Goal: Task Accomplishment & Management: Complete application form

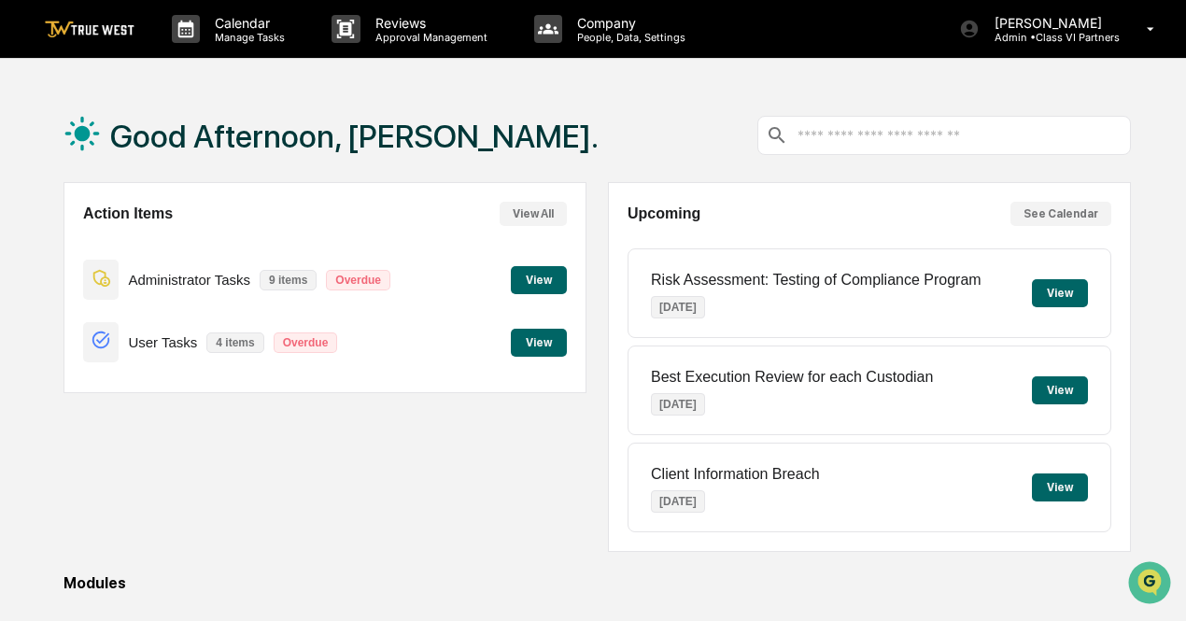
click at [547, 285] on button "View" at bounding box center [539, 280] width 56 height 28
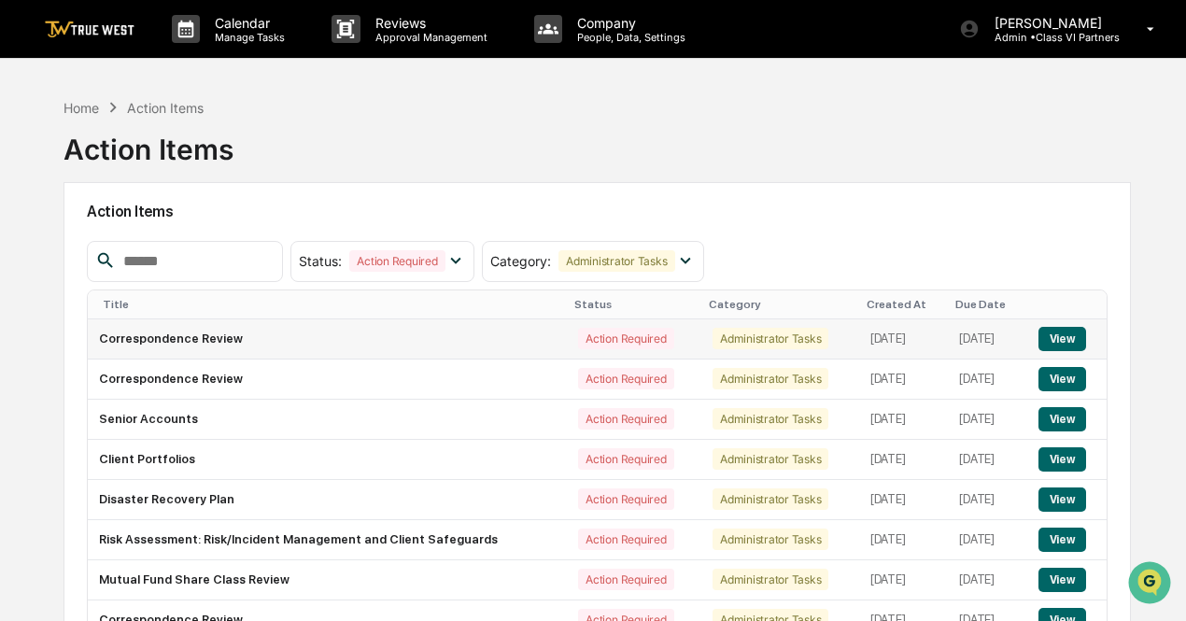
click at [1072, 337] on button "View" at bounding box center [1062, 339] width 48 height 24
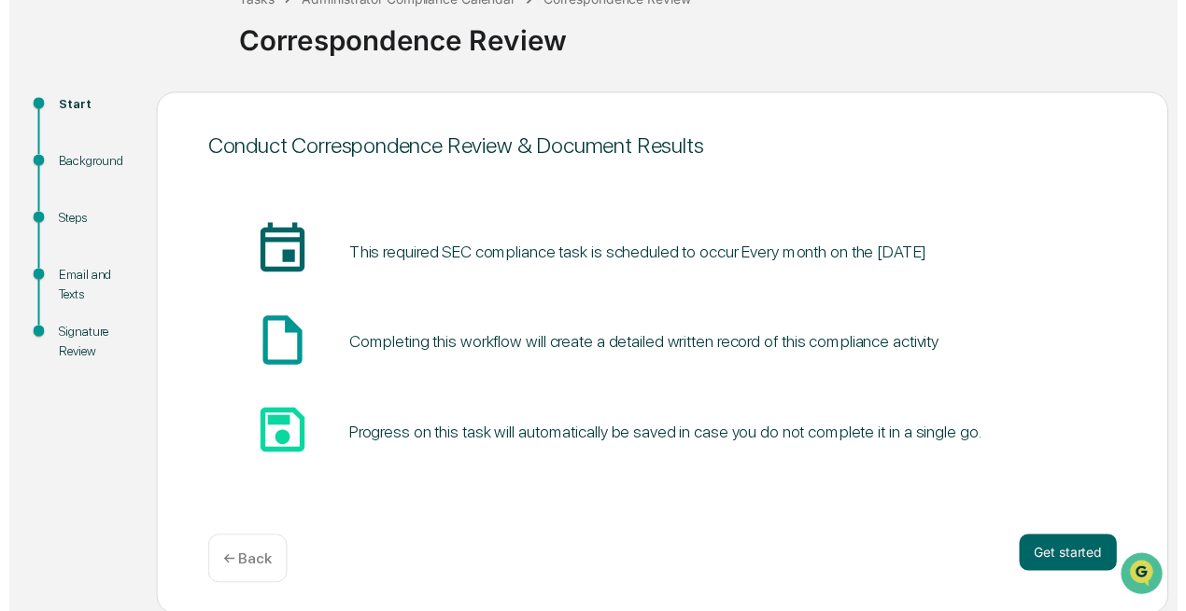
scroll to position [131, 0]
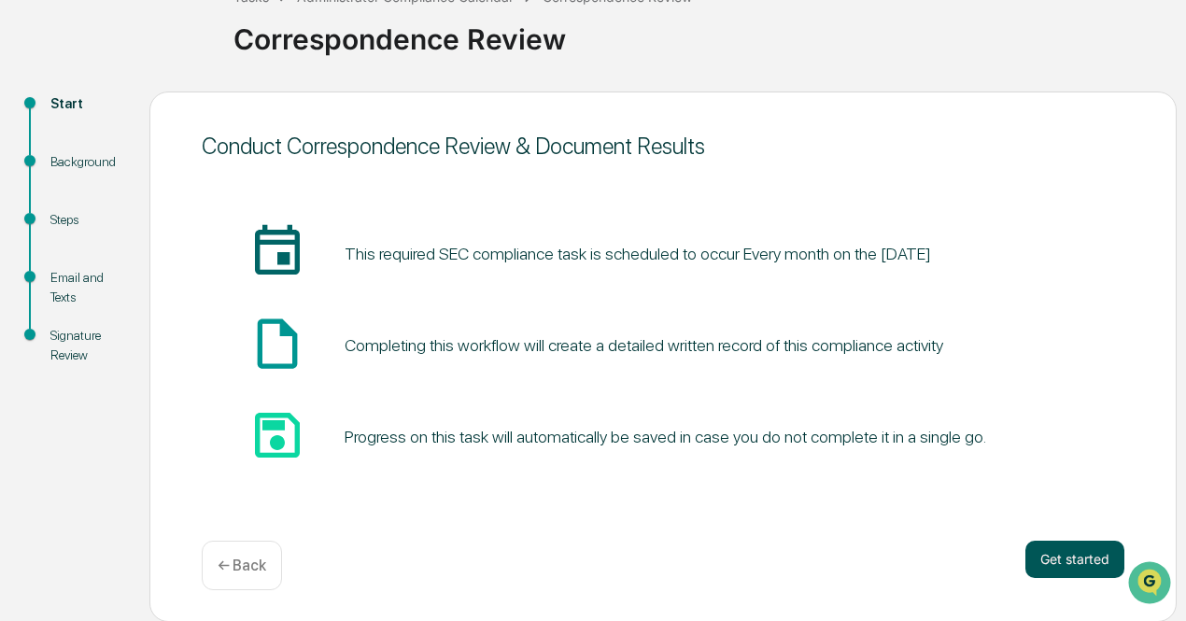
click at [1052, 558] on button "Get started" at bounding box center [1074, 559] width 99 height 37
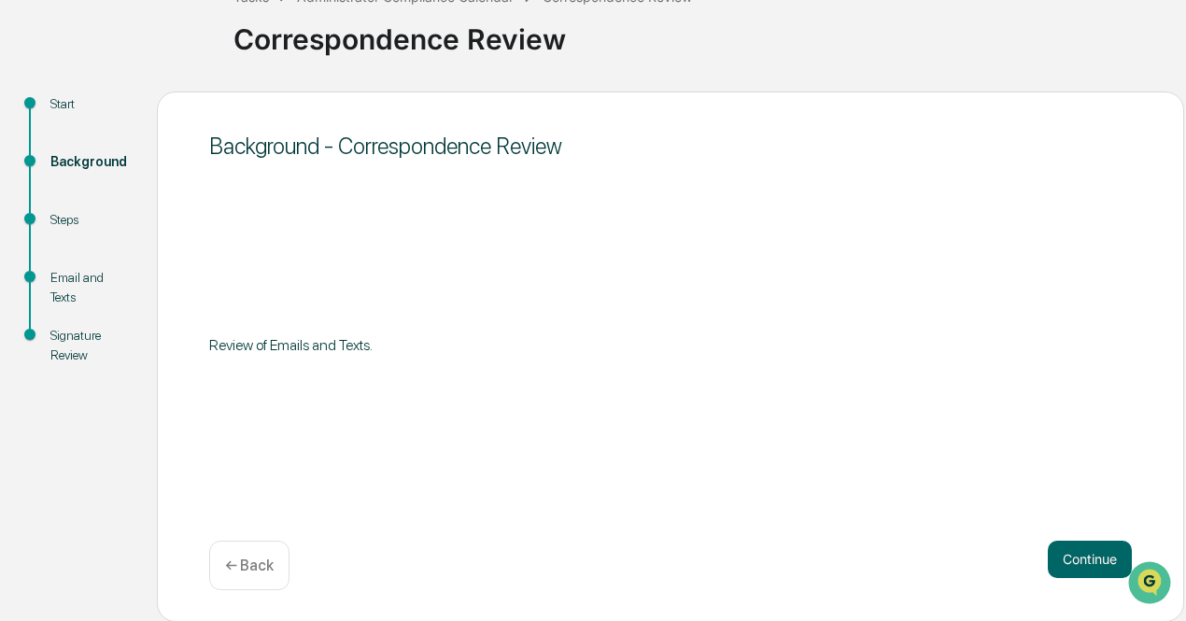
click at [1052, 558] on button "Continue" at bounding box center [1089, 559] width 84 height 37
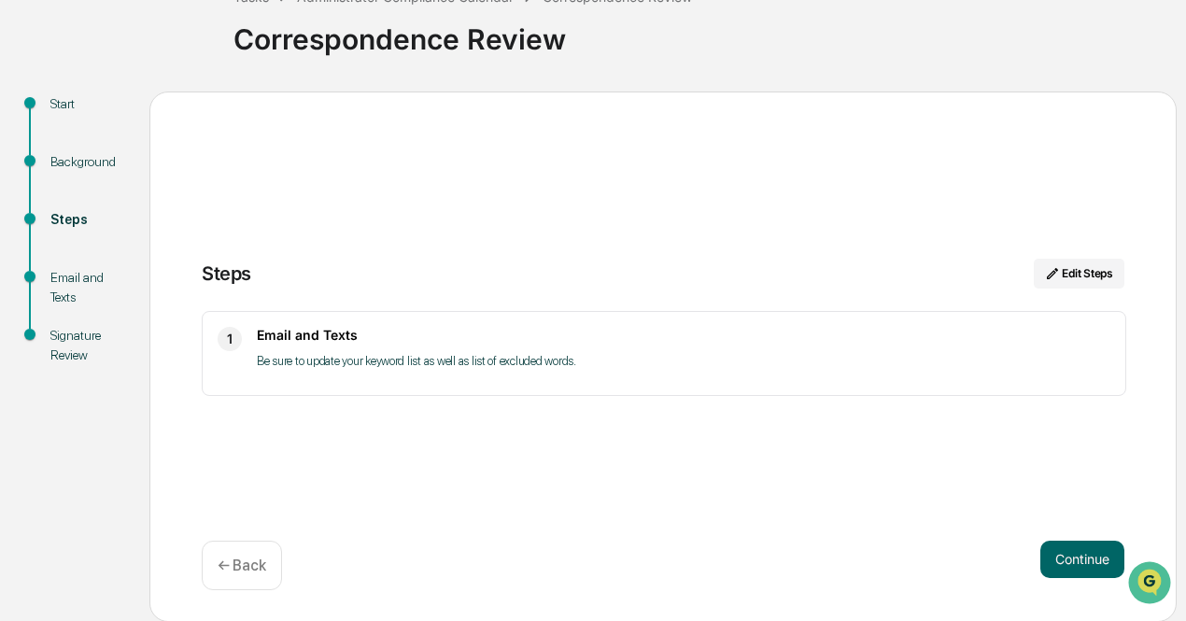
click at [1052, 558] on button "Continue" at bounding box center [1082, 559] width 84 height 37
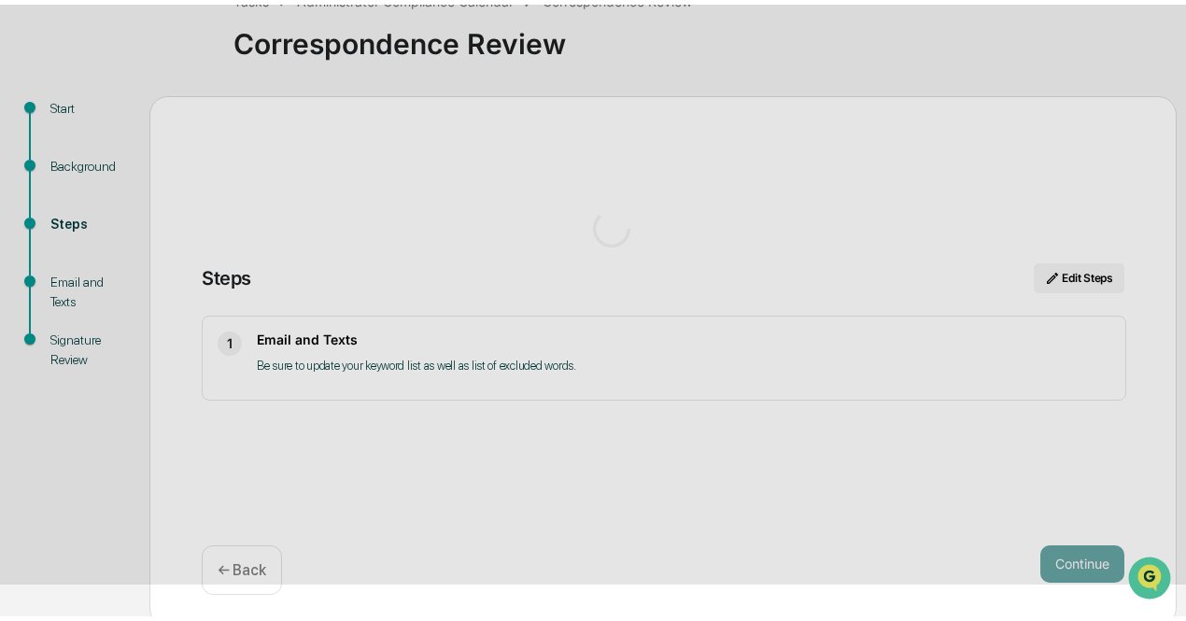
scroll to position [22, 0]
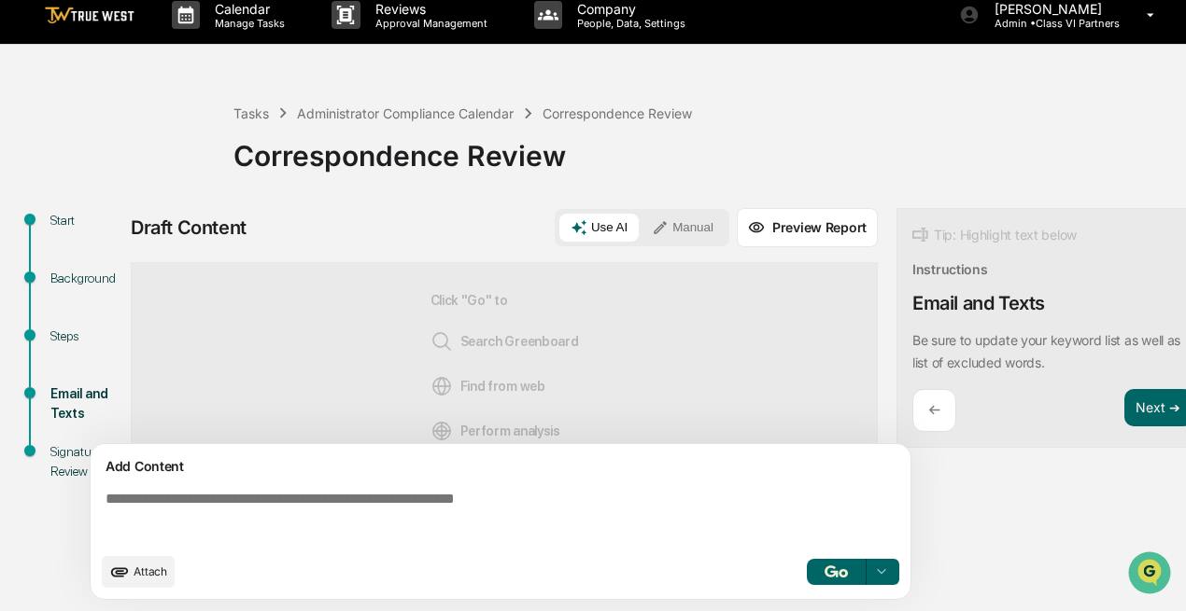
click at [824, 573] on img "button" at bounding box center [835, 572] width 22 height 12
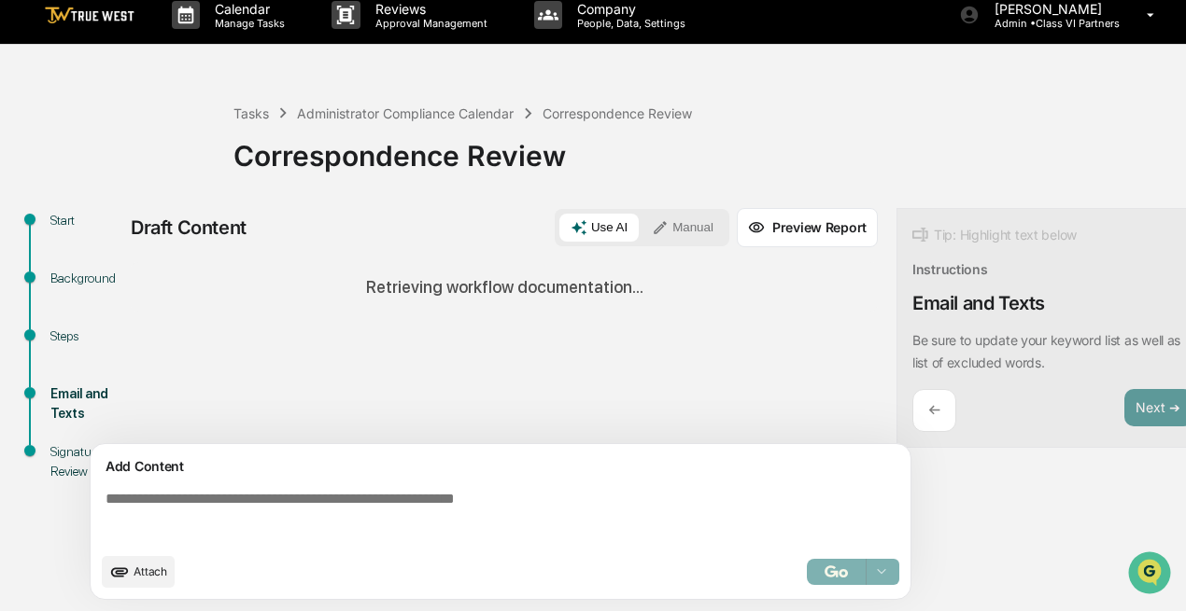
click at [1034, 524] on div "Draft Content Use AI Manual Preview Report Sources Retrieving workflow document…" at bounding box center [654, 409] width 1046 height 403
click at [981, 345] on p "Be sure to update your keyword list as well as list of excluded words." at bounding box center [1046, 351] width 268 height 38
click at [981, 345] on button "Focus Assistant" at bounding box center [997, 345] width 97 height 24
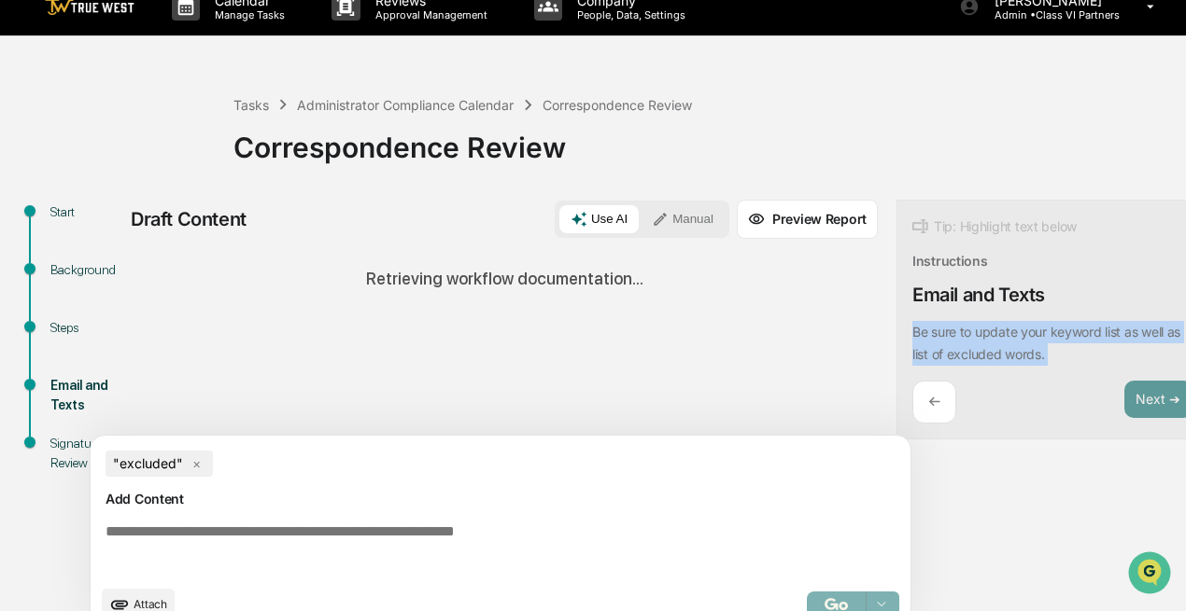
click at [981, 345] on p "Be sure to update your keyword list as well as list of excluded words." at bounding box center [1046, 343] width 268 height 38
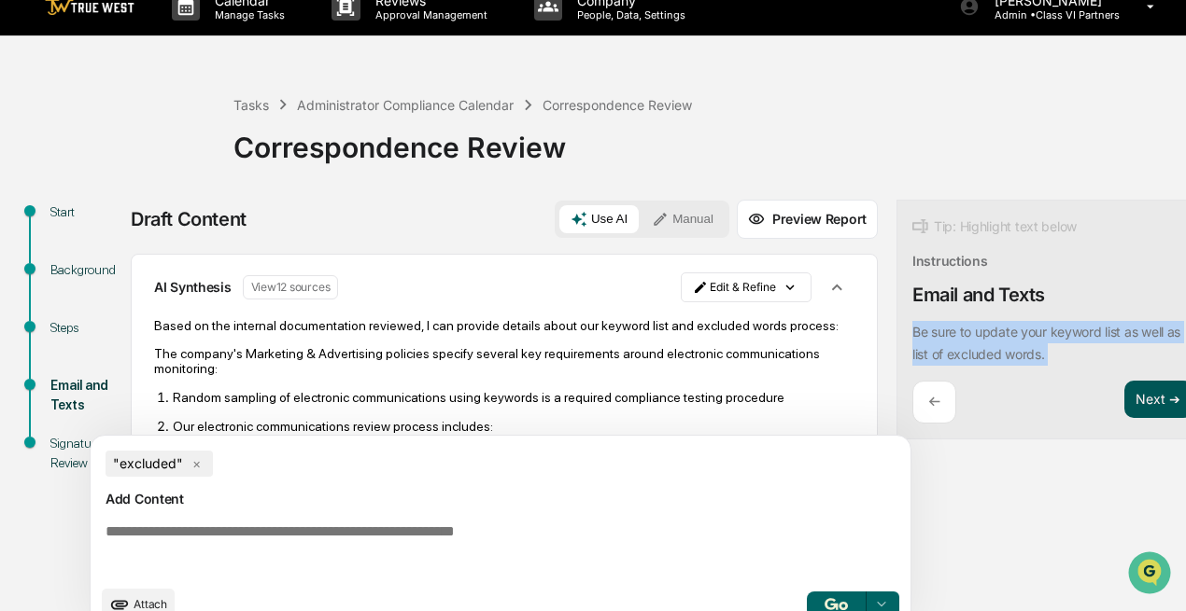
click at [1146, 395] on button "Next ➔" at bounding box center [1158, 400] width 68 height 38
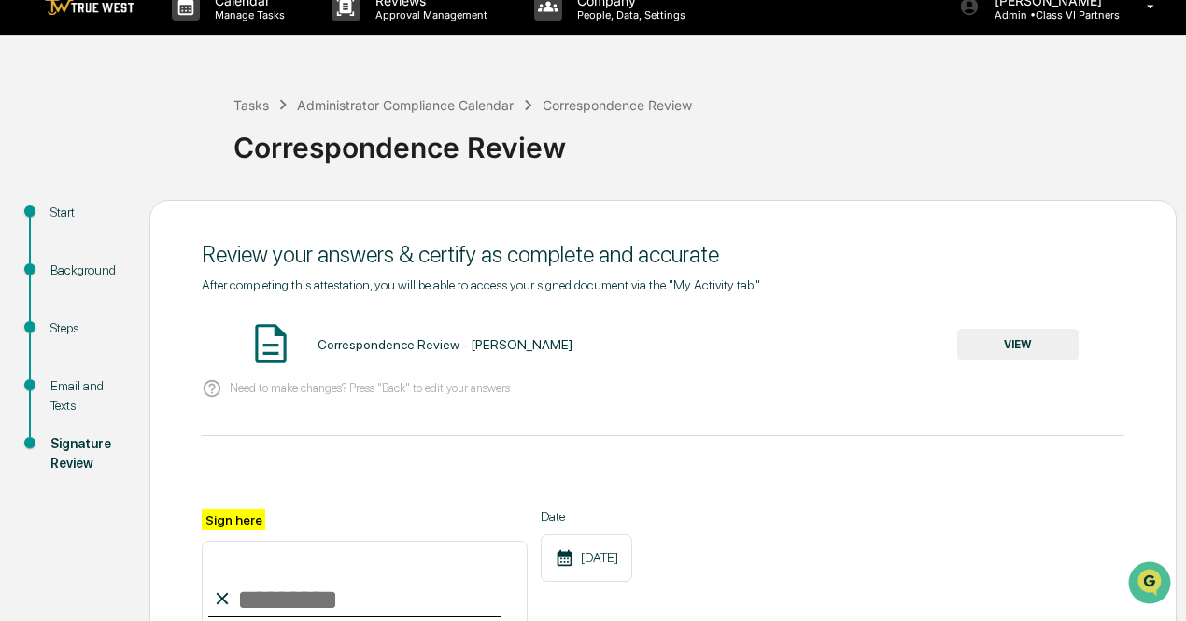
click at [992, 339] on button "VIEW" at bounding box center [1017, 345] width 121 height 32
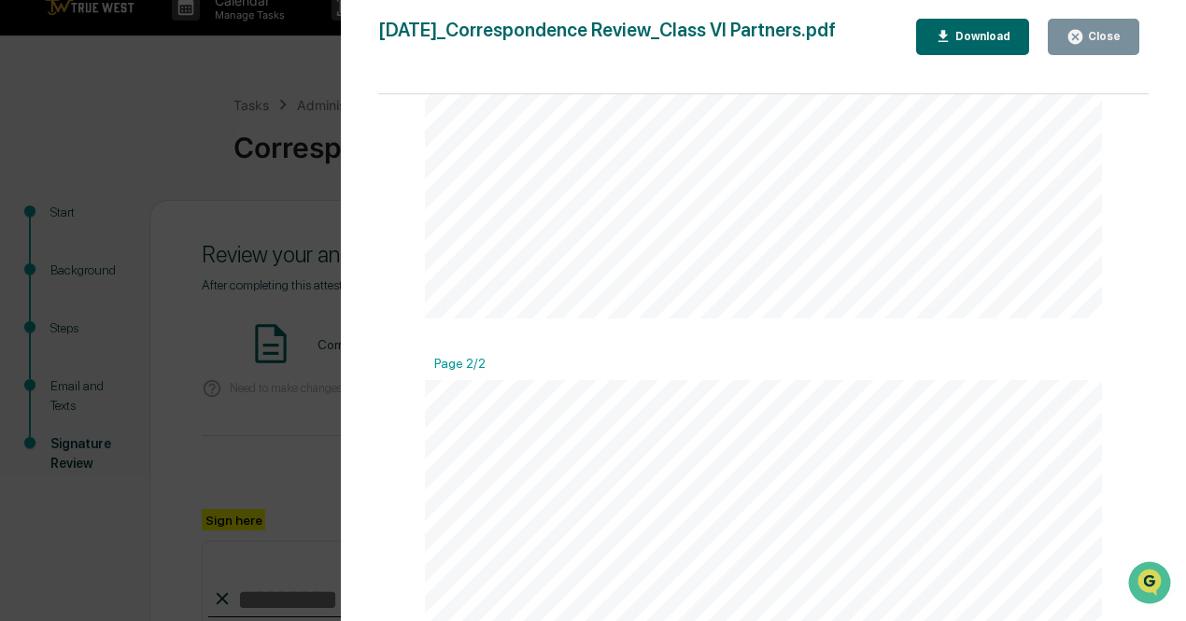
scroll to position [236, 0]
click at [1098, 35] on div "Close" at bounding box center [1102, 36] width 36 height 13
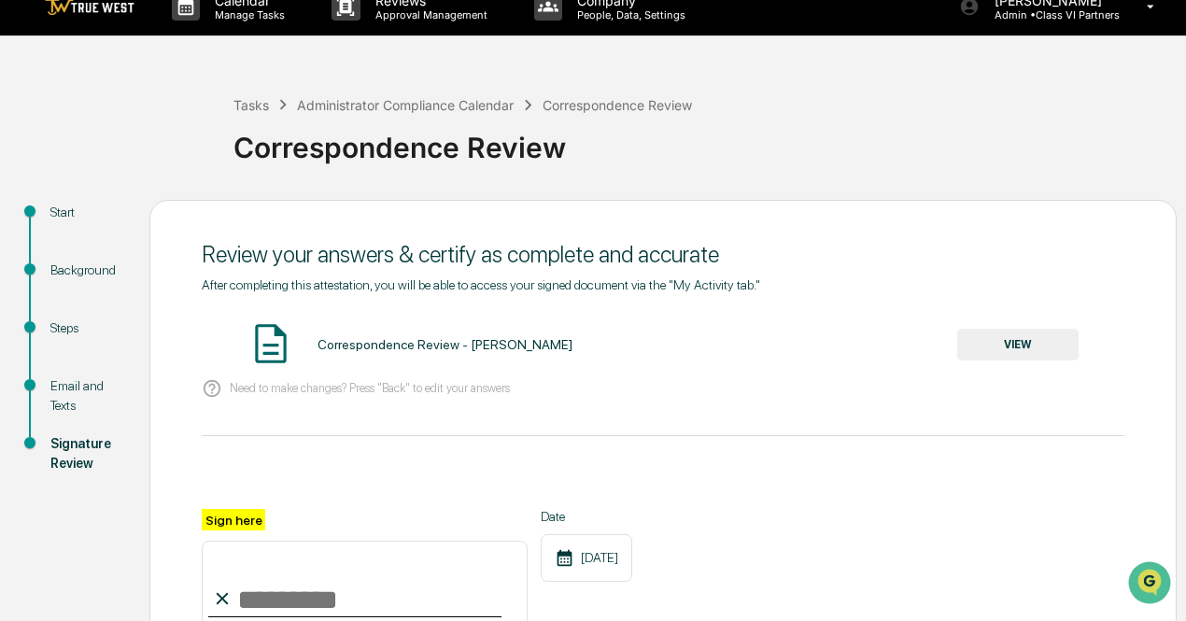
click at [232, 581] on input "Sign here" at bounding box center [365, 586] width 326 height 90
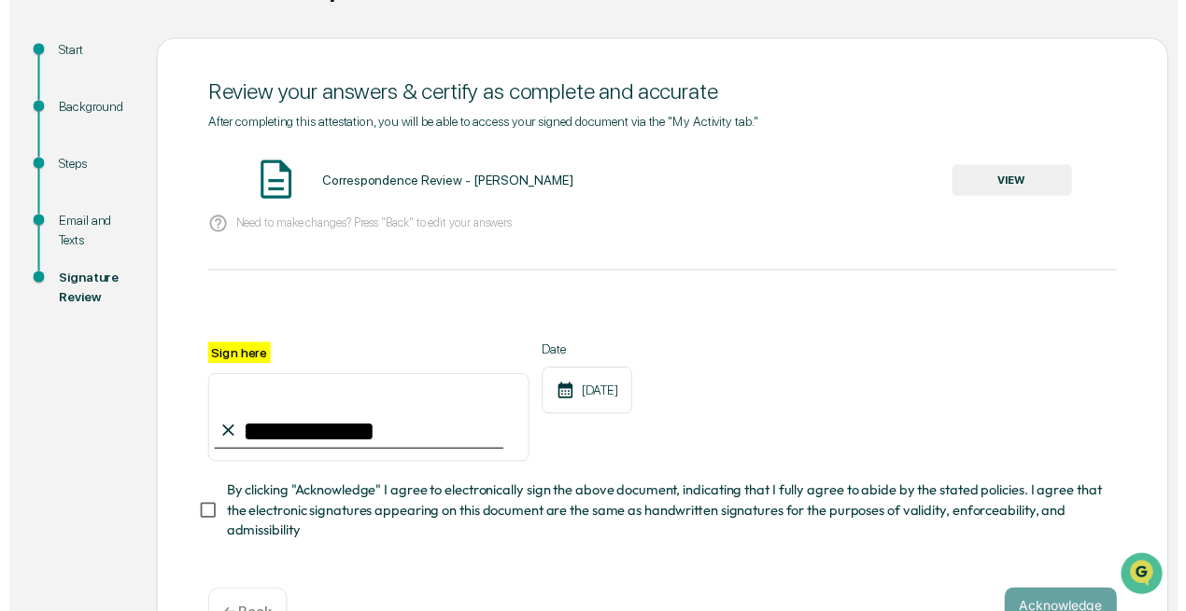
scroll to position [191, 0]
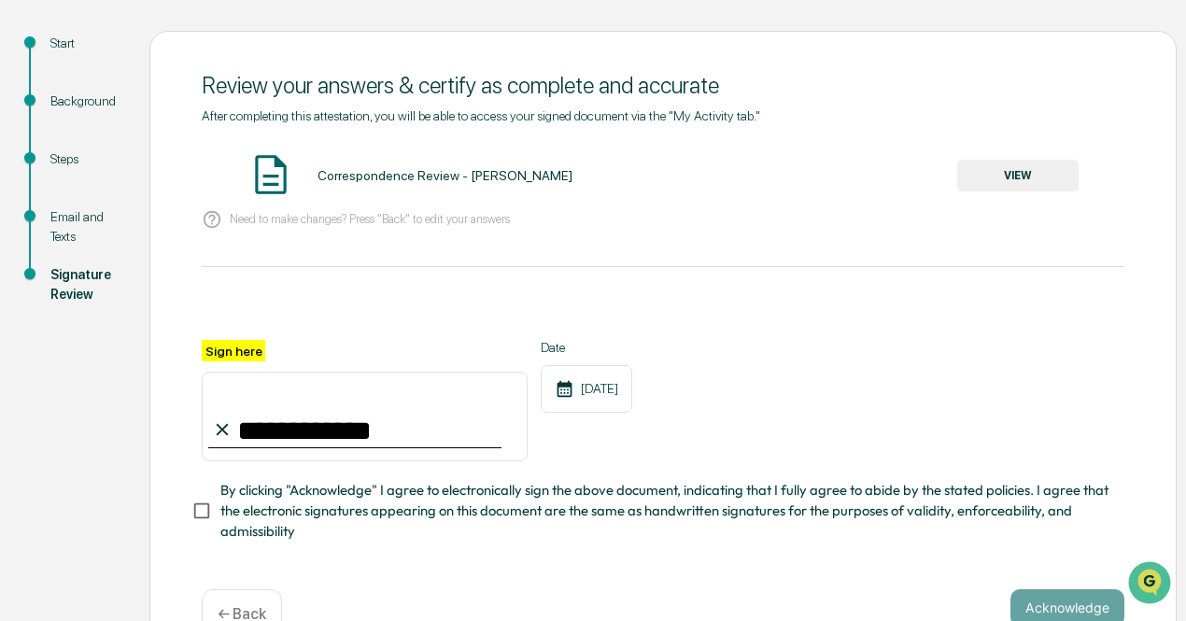
type input "**********"
click at [1060, 606] on button "Acknowledge" at bounding box center [1067, 607] width 114 height 37
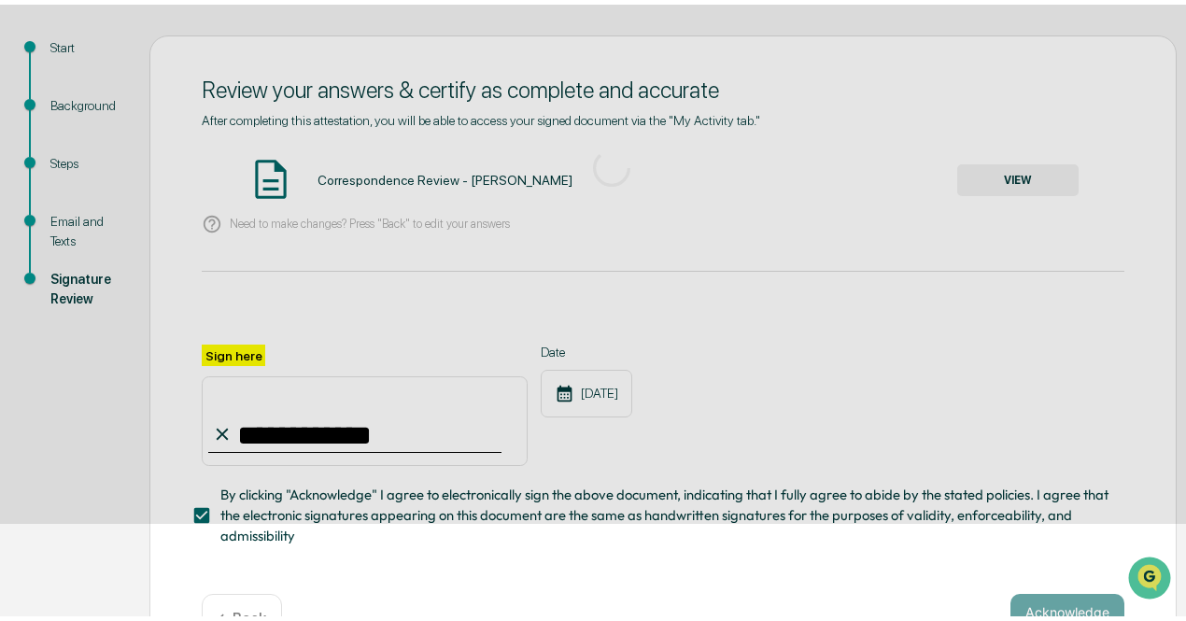
scroll to position [131, 0]
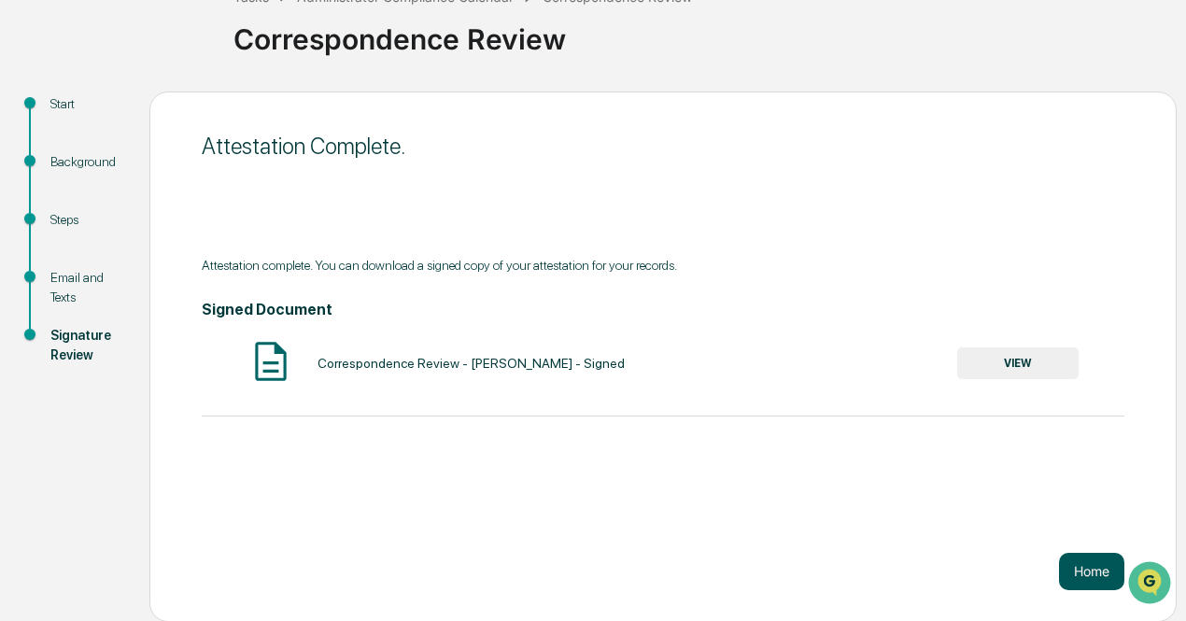
click at [1100, 574] on button "Home" at bounding box center [1091, 571] width 65 height 37
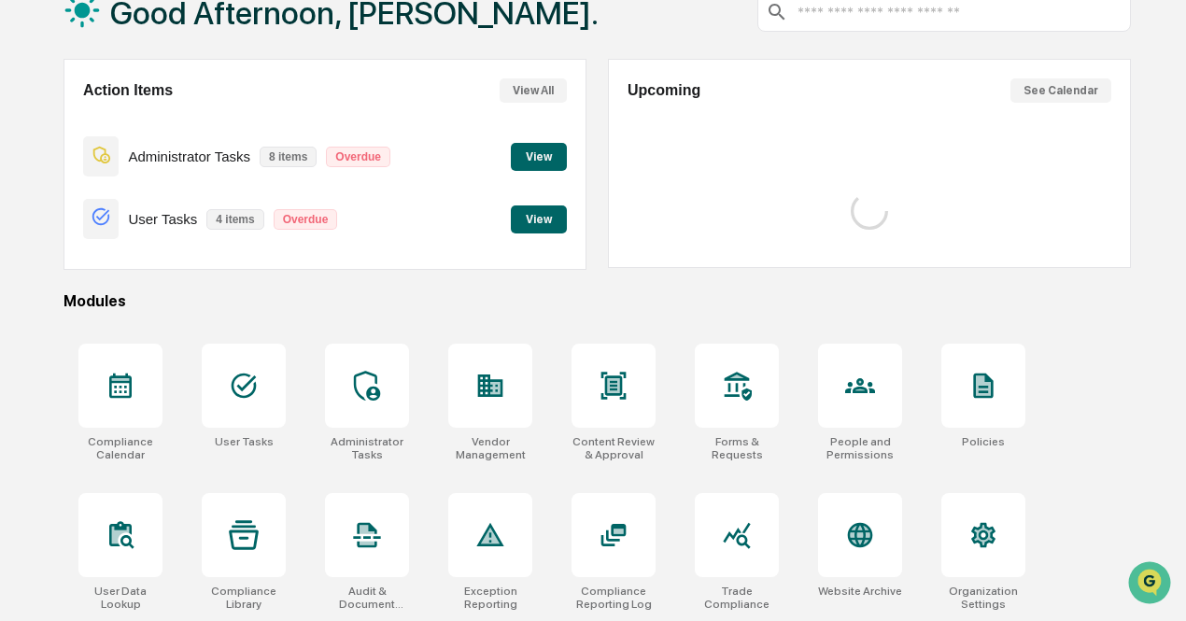
scroll to position [131, 0]
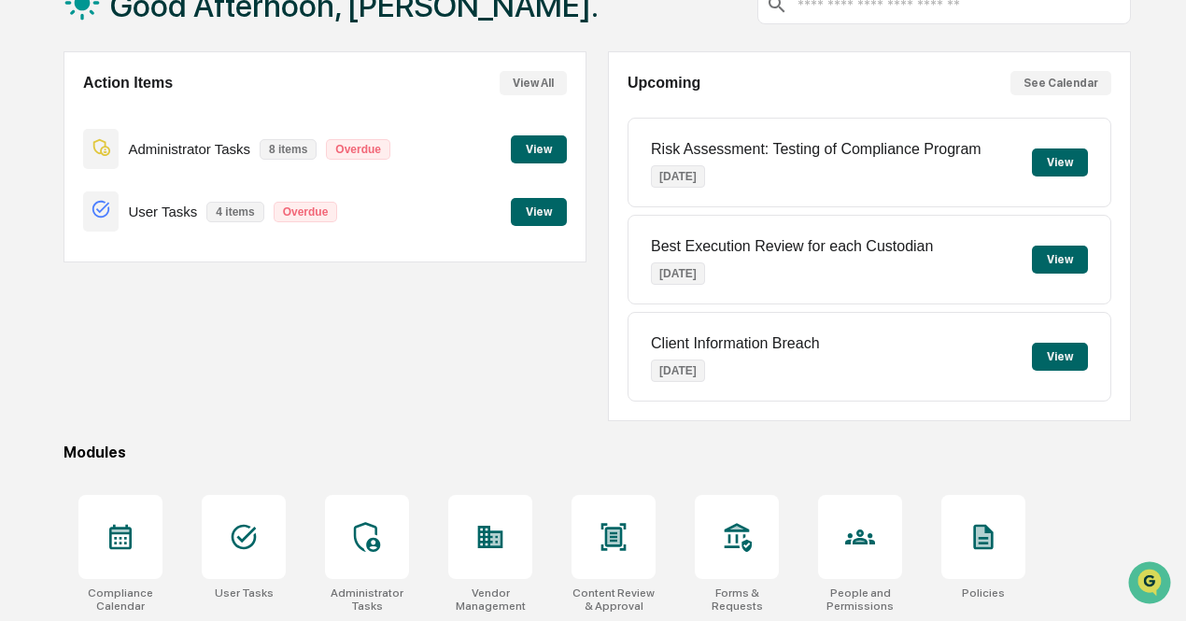
click at [538, 146] on button "View" at bounding box center [539, 149] width 56 height 28
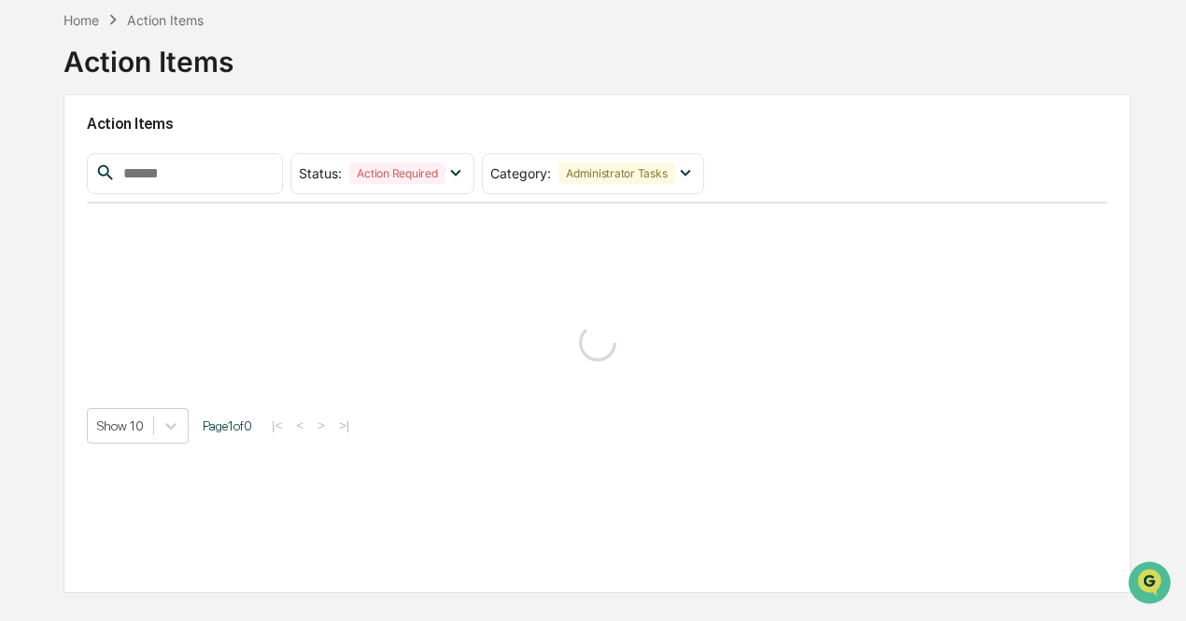
scroll to position [101, 0]
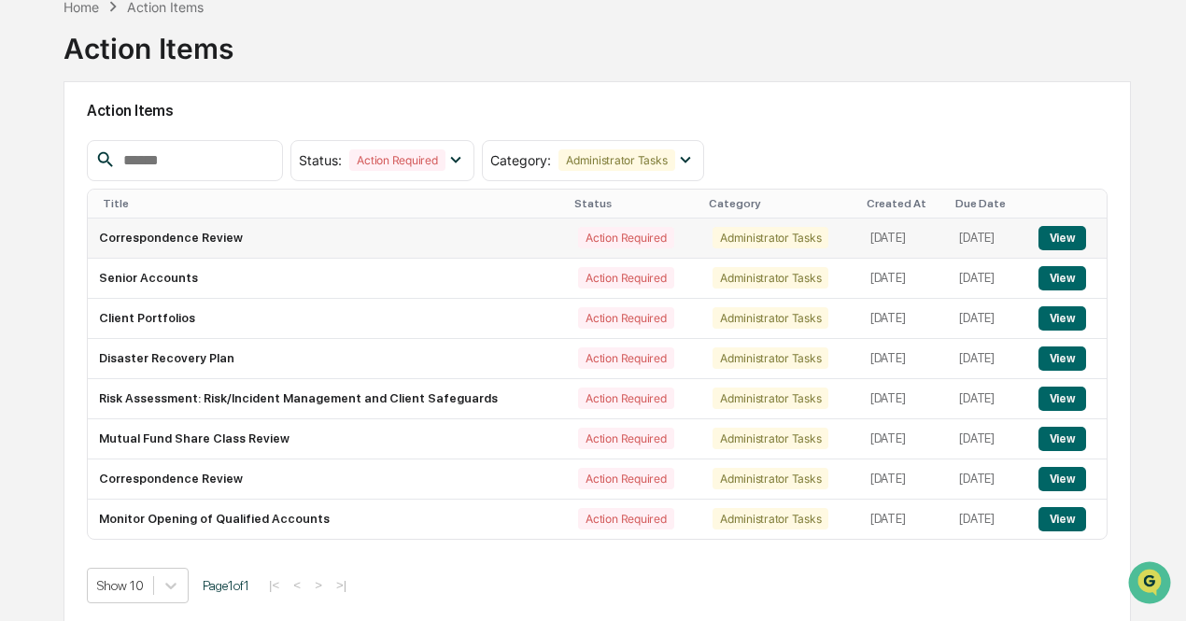
click at [1062, 231] on button "View" at bounding box center [1062, 238] width 48 height 24
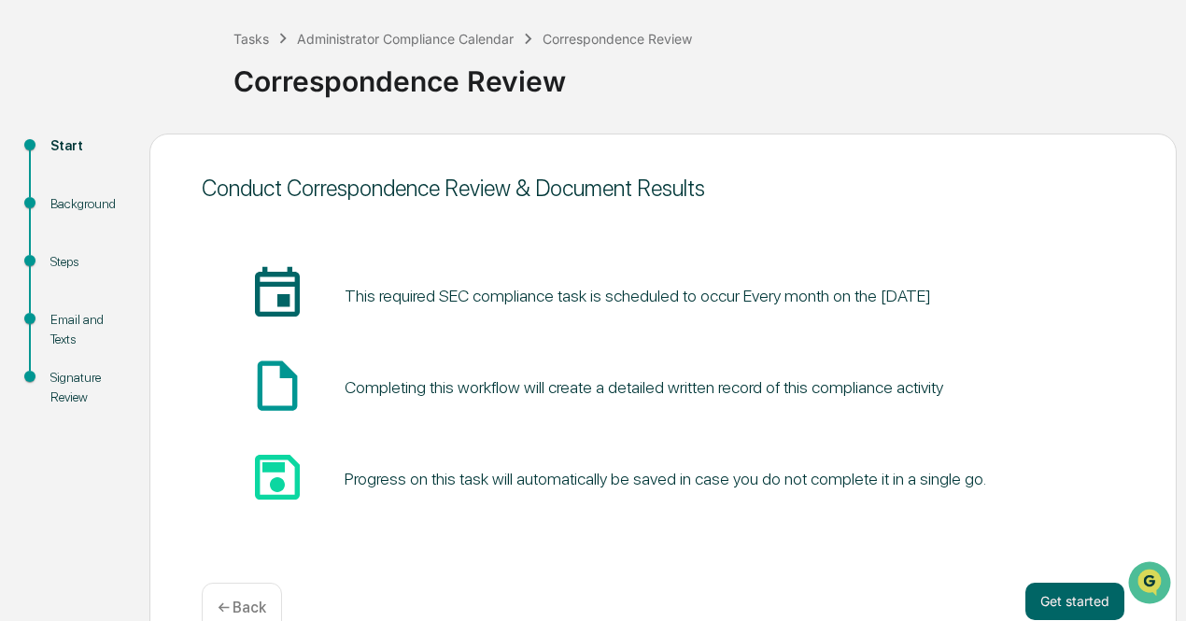
scroll to position [131, 0]
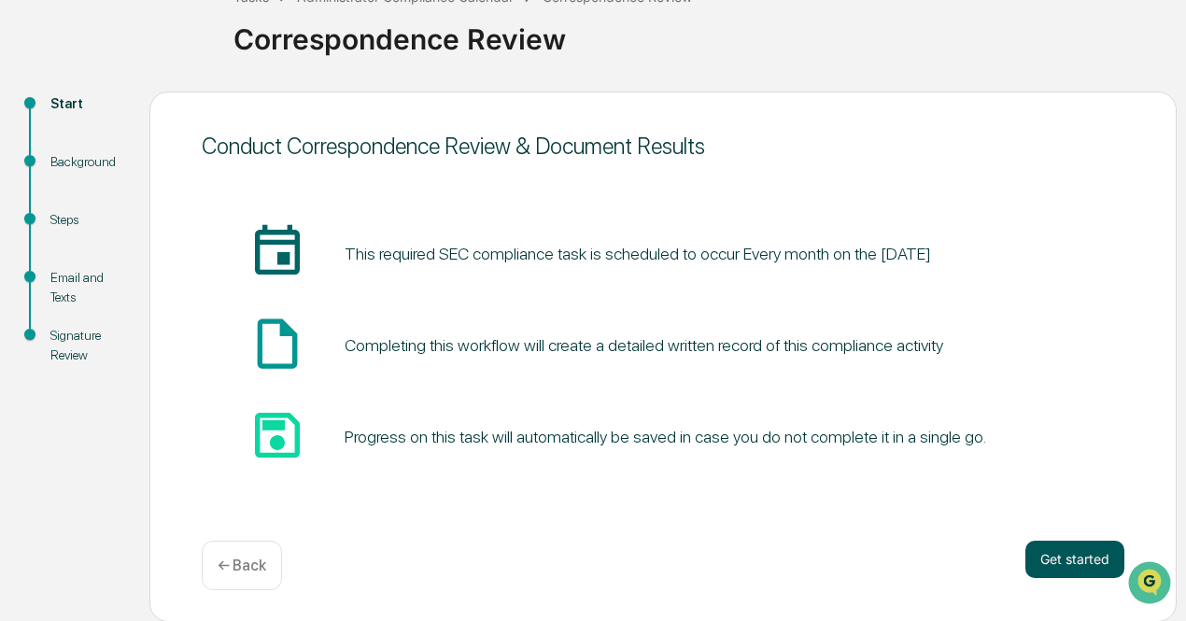
click at [1049, 559] on button "Get started" at bounding box center [1074, 559] width 99 height 37
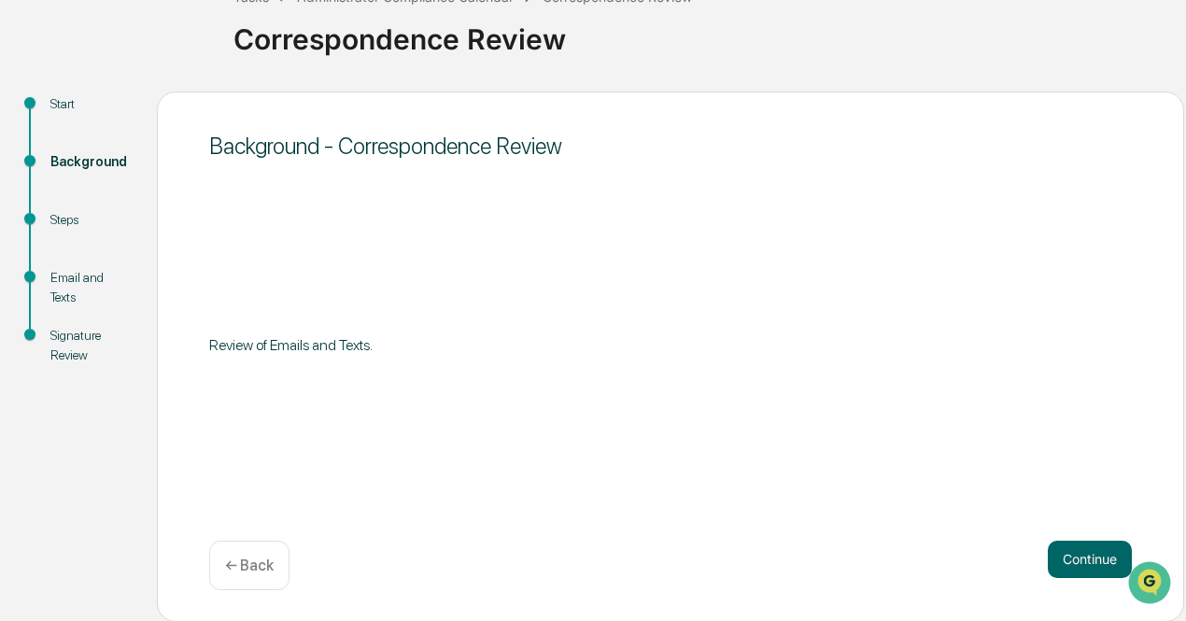
click at [1049, 559] on button "Continue" at bounding box center [1089, 559] width 84 height 37
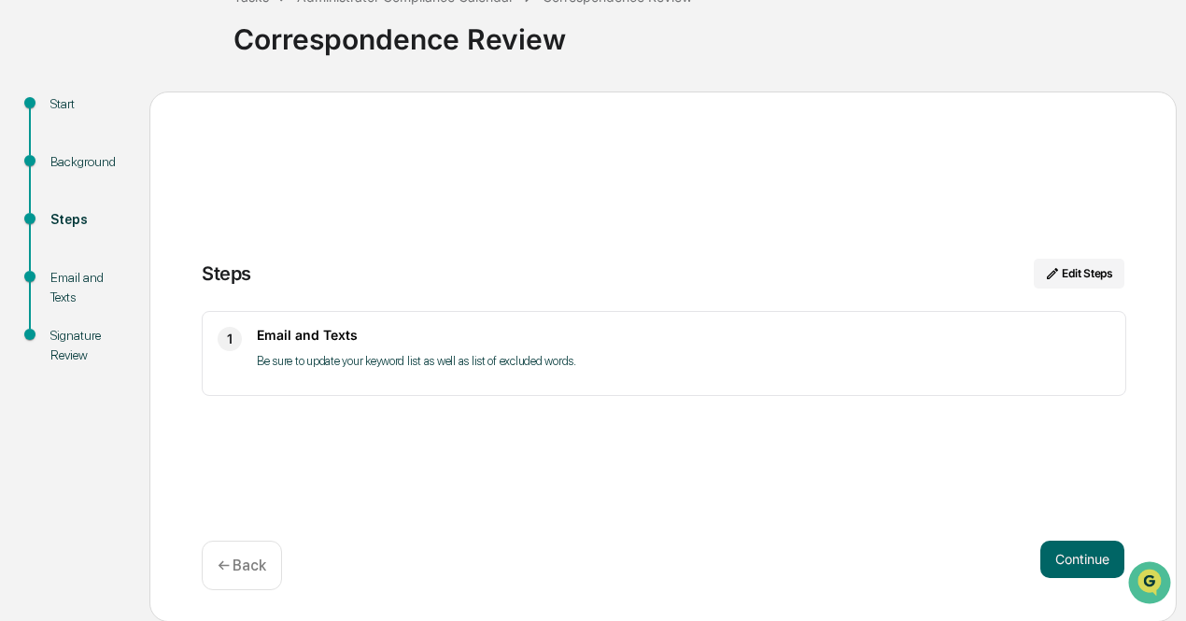
click at [1049, 559] on button "Continue" at bounding box center [1082, 559] width 84 height 37
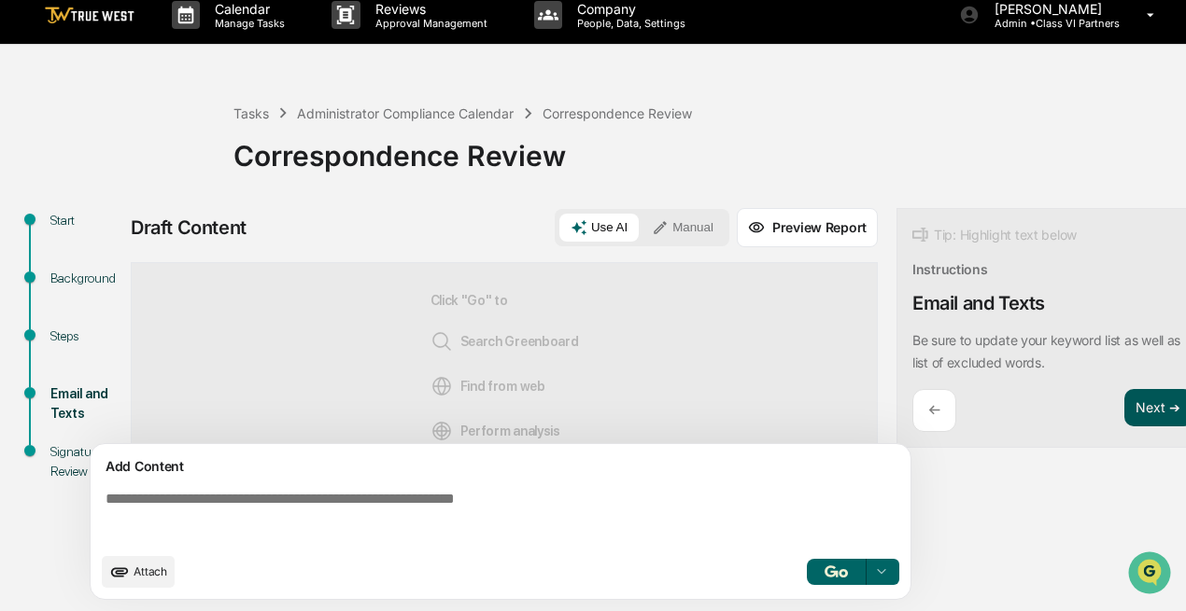
click at [1155, 398] on button "Next ➔" at bounding box center [1158, 408] width 68 height 38
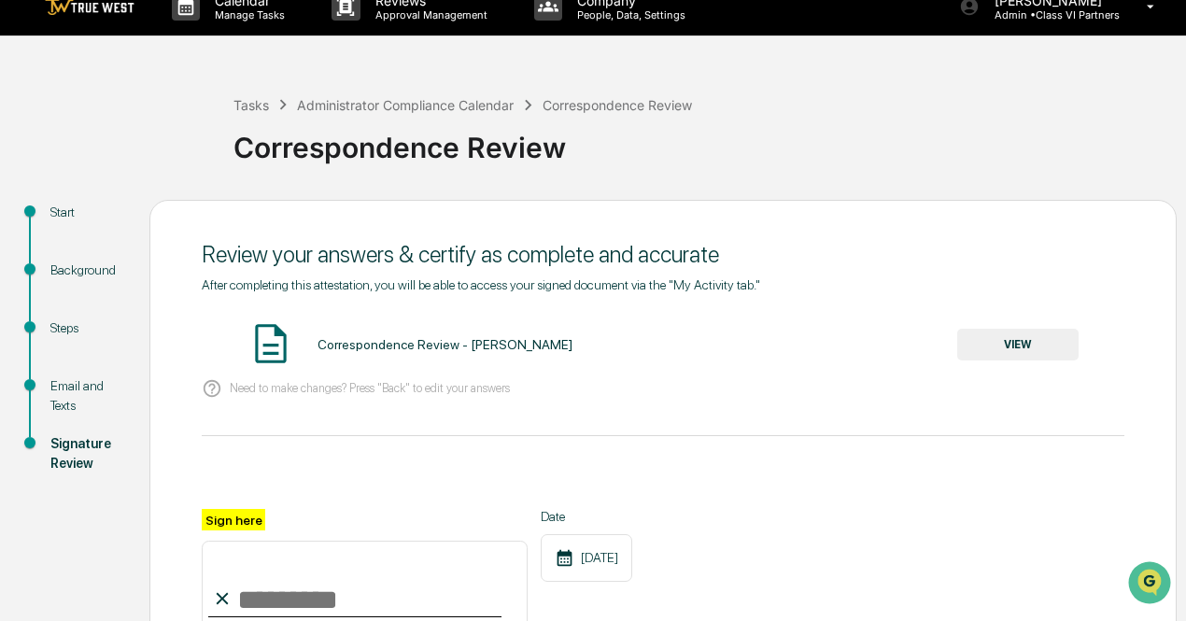
click at [1027, 348] on button "VIEW" at bounding box center [1017, 345] width 121 height 32
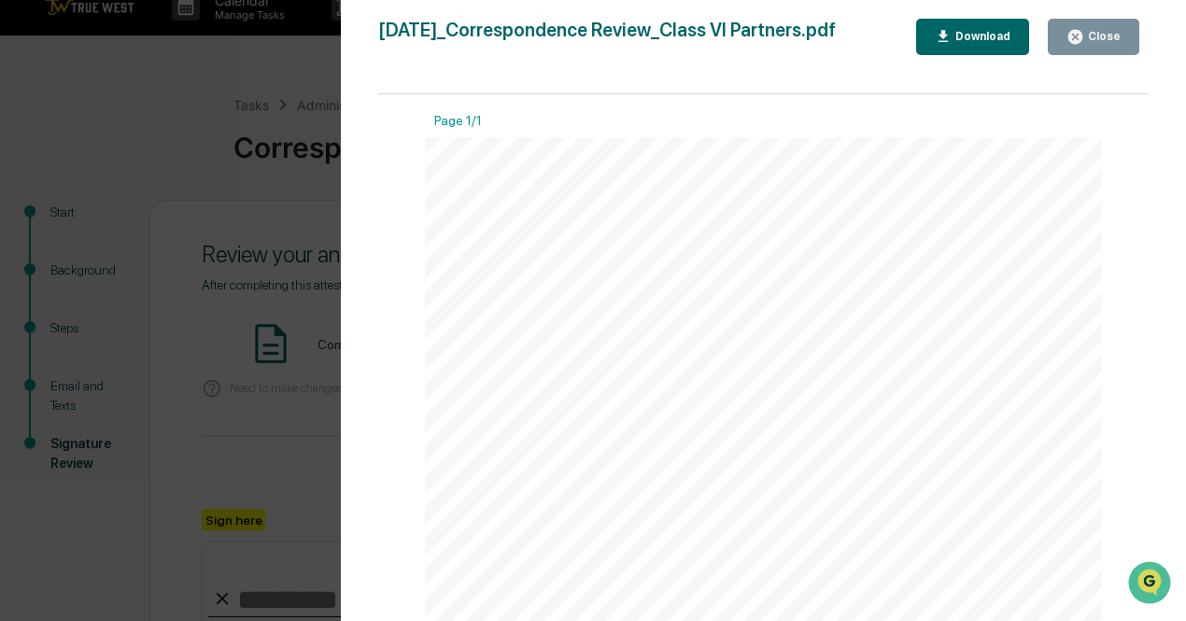
click at [1088, 35] on div "Close" at bounding box center [1102, 36] width 36 height 13
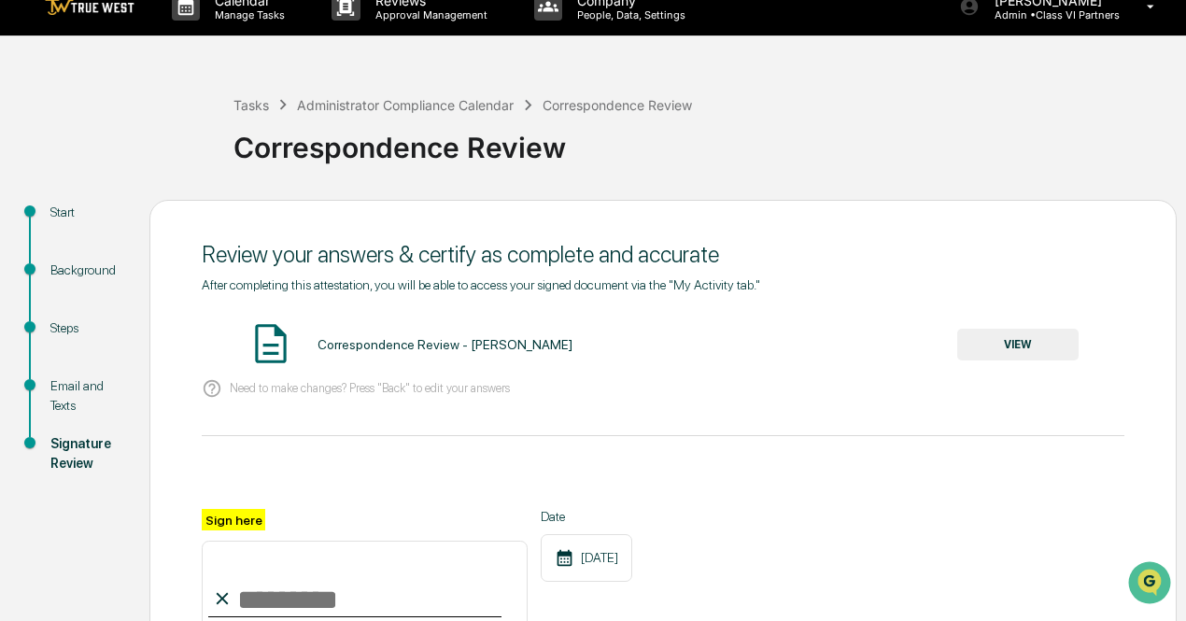
click at [51, 384] on div "Email and Texts" at bounding box center [84, 395] width 69 height 39
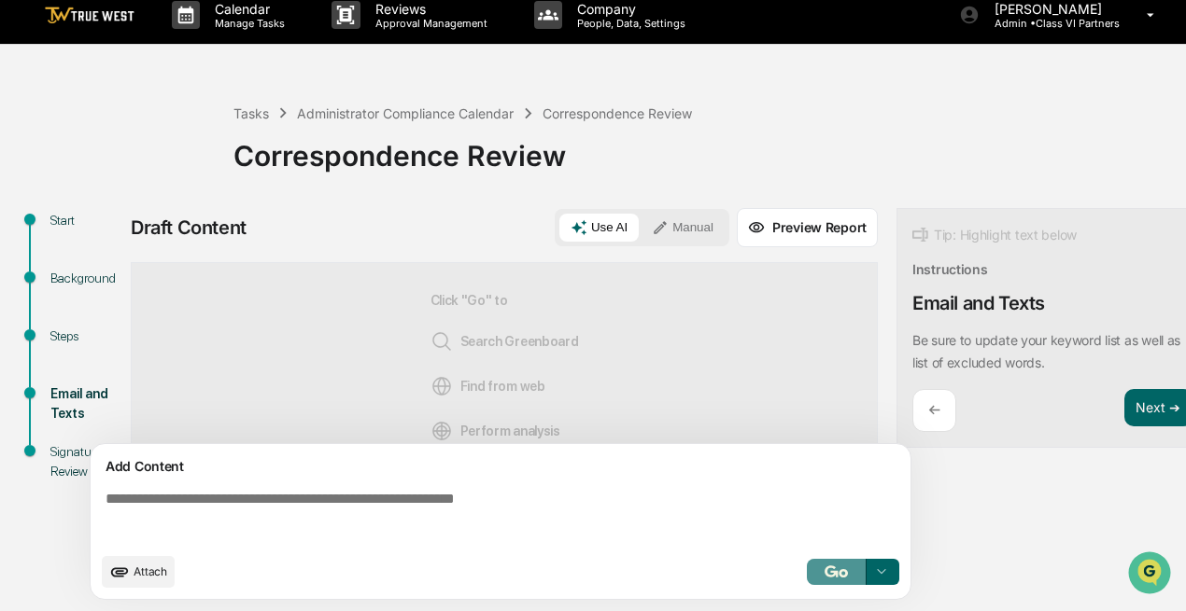
click at [863, 566] on button "button" at bounding box center [837, 572] width 60 height 26
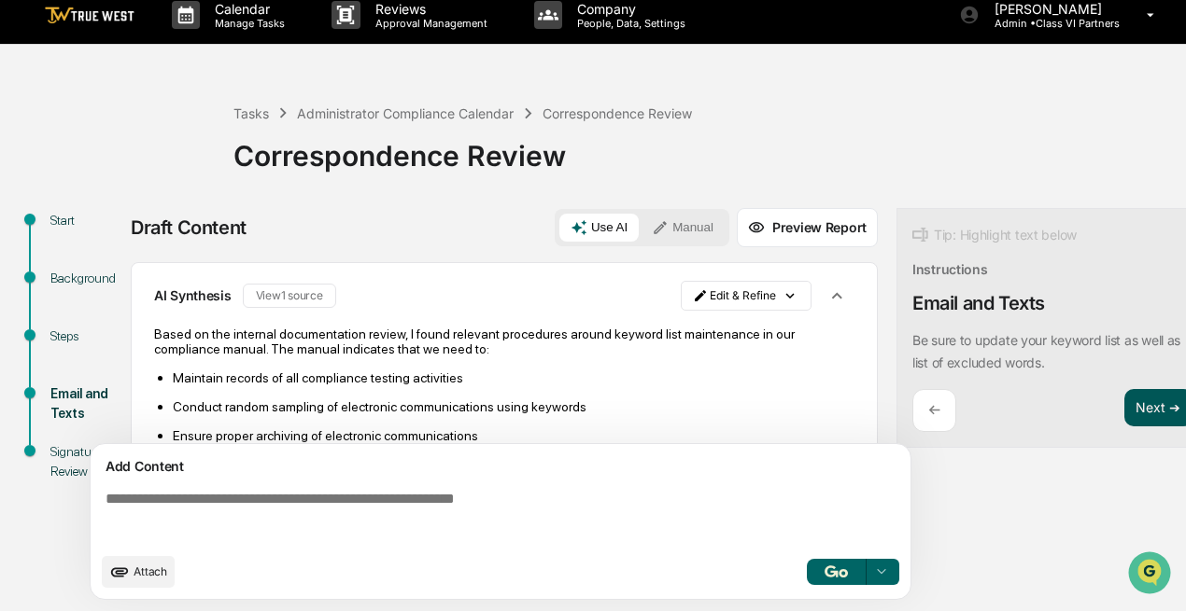
click at [1150, 399] on button "Next ➔" at bounding box center [1158, 408] width 68 height 38
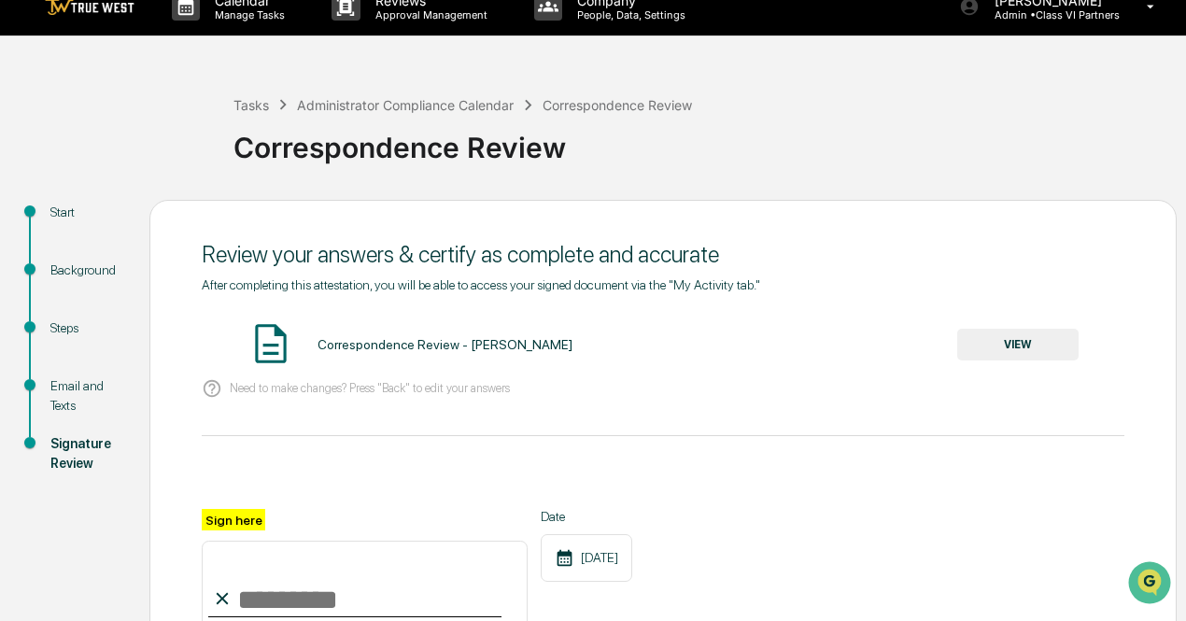
click at [358, 584] on input "Sign here" at bounding box center [365, 586] width 326 height 90
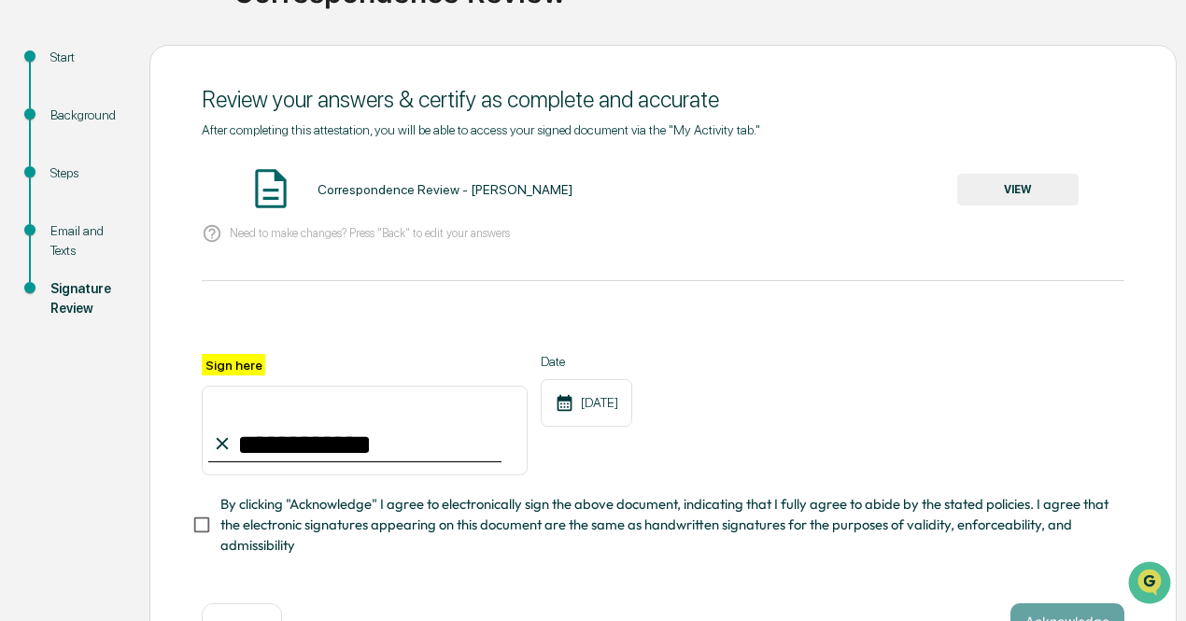
scroll to position [183, 0]
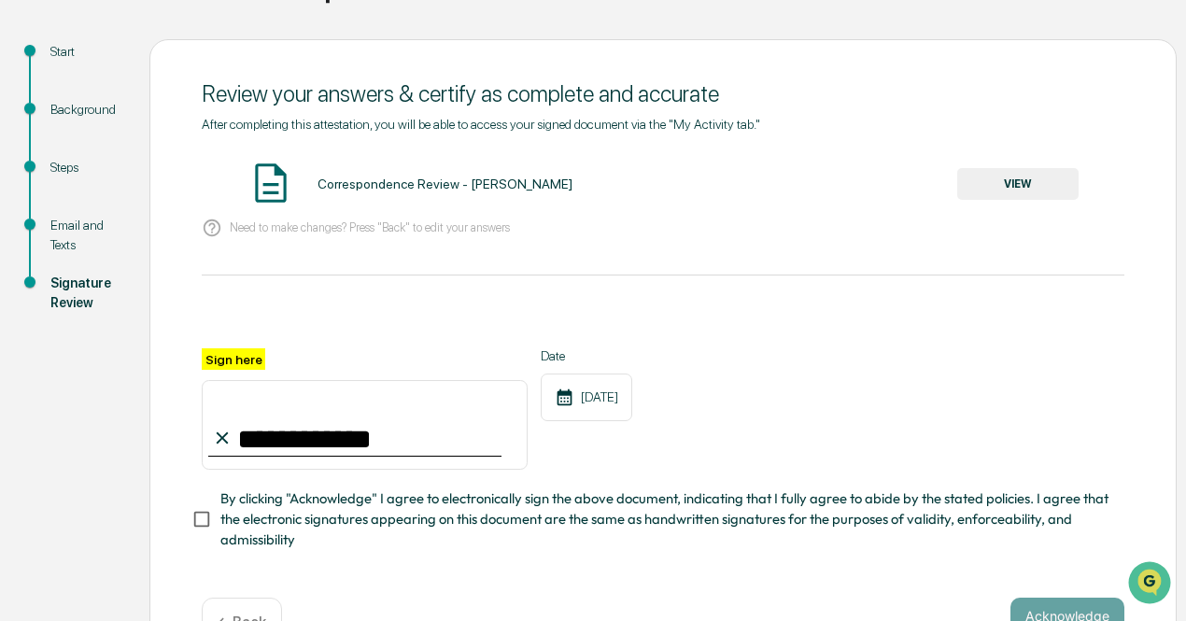
type input "**********"
click at [1047, 612] on button "Acknowledge" at bounding box center [1067, 615] width 114 height 37
click at [1018, 195] on button "VIEW" at bounding box center [1017, 184] width 121 height 32
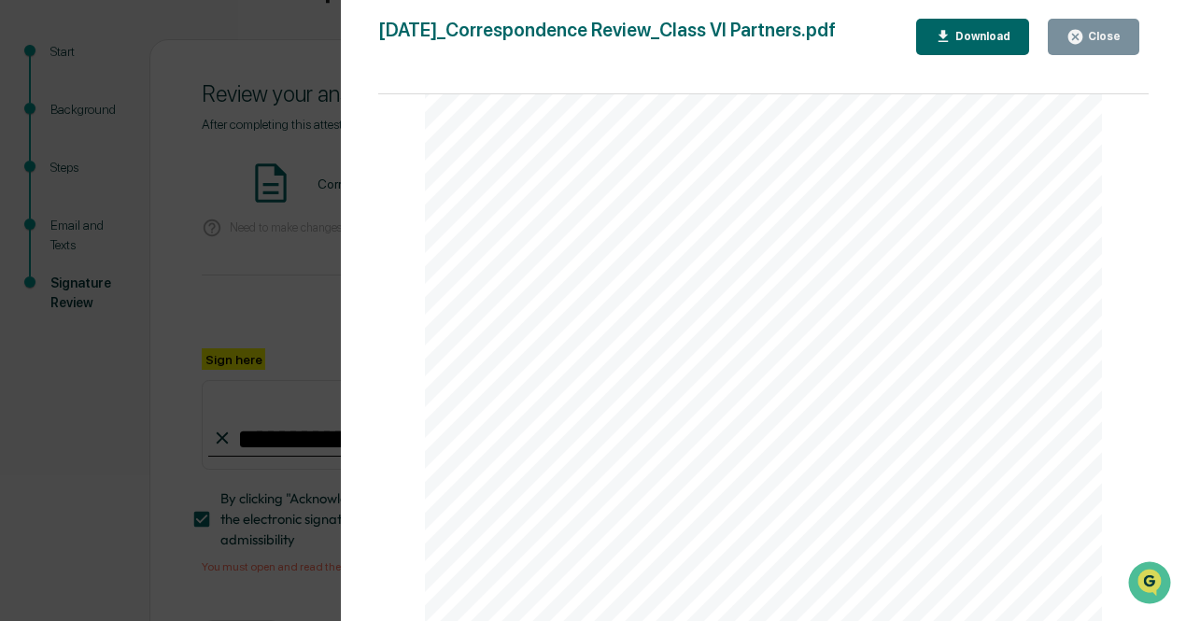
scroll to position [359, 0]
click at [1077, 42] on icon "button" at bounding box center [1075, 37] width 14 height 14
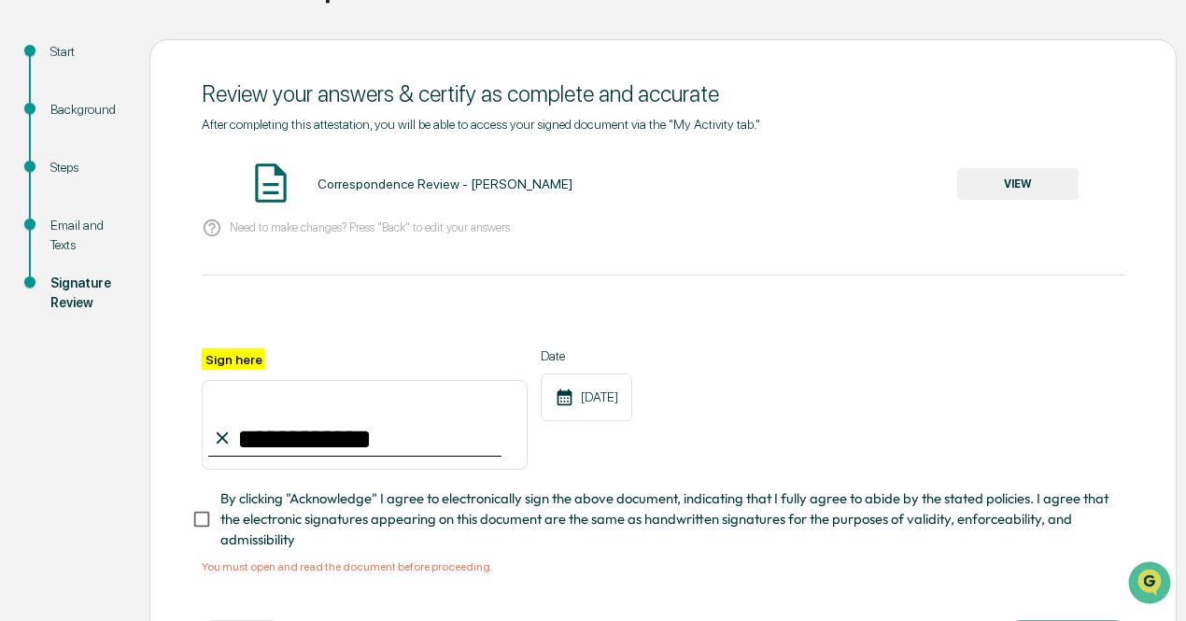
click at [226, 447] on icon at bounding box center [222, 438] width 21 height 21
click at [69, 227] on div "Email and Texts" at bounding box center [84, 235] width 69 height 39
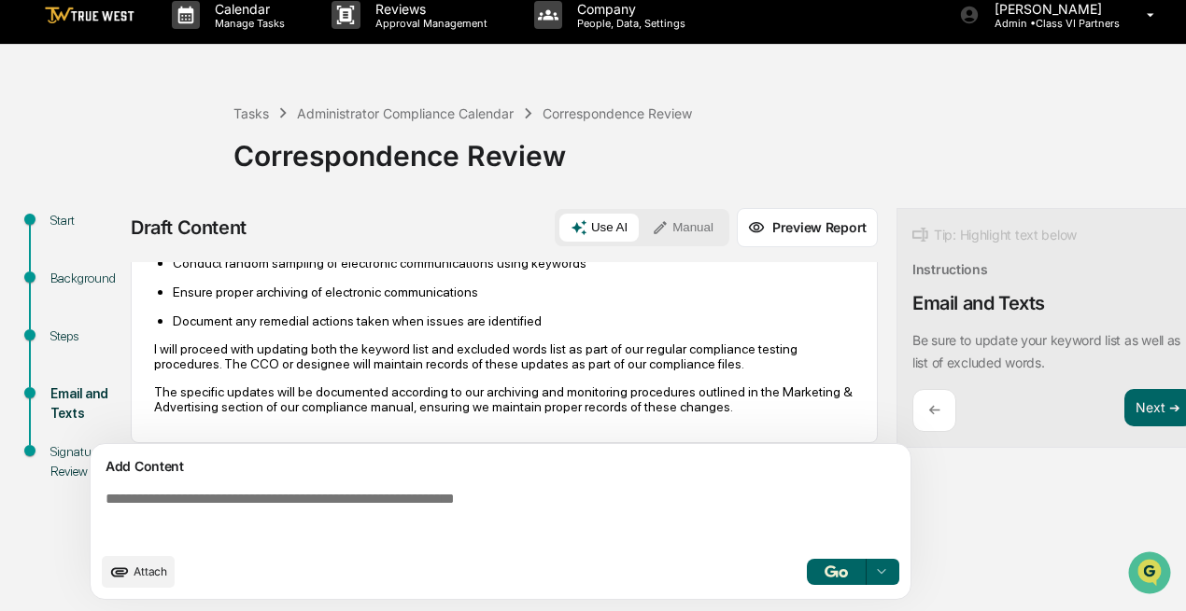
scroll to position [149, 0]
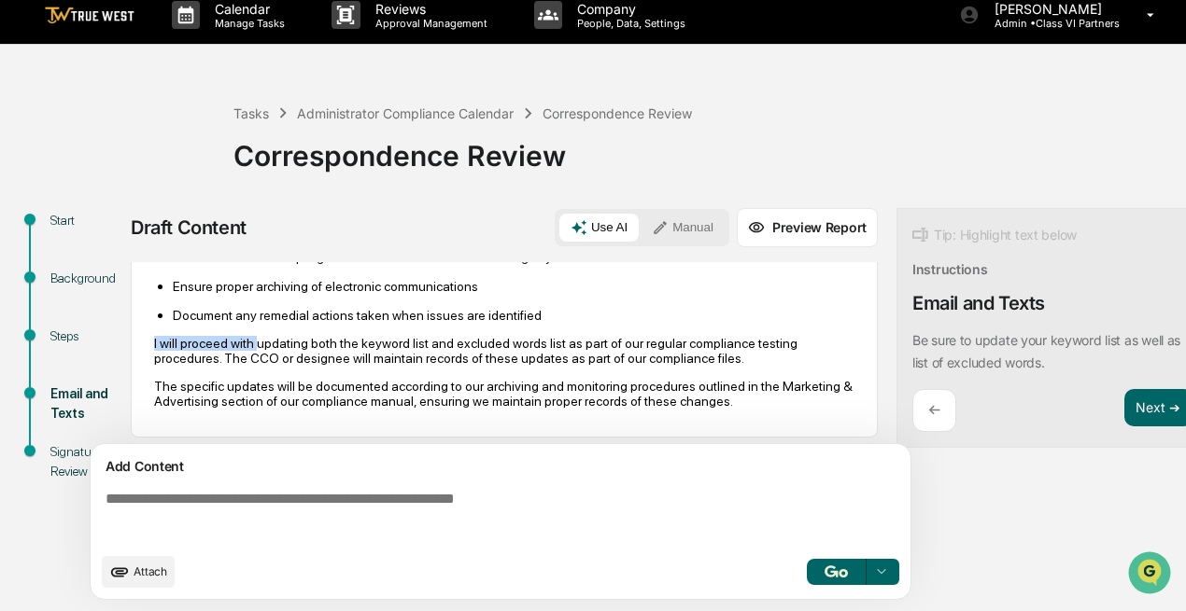
drag, startPoint x: 153, startPoint y: 330, endPoint x: 254, endPoint y: 330, distance: 100.8
click at [254, 336] on p "I will proceed with updating both the keyword list and excluded words list as p…" at bounding box center [504, 351] width 700 height 30
click at [705, 214] on button "Manual" at bounding box center [682, 228] width 84 height 28
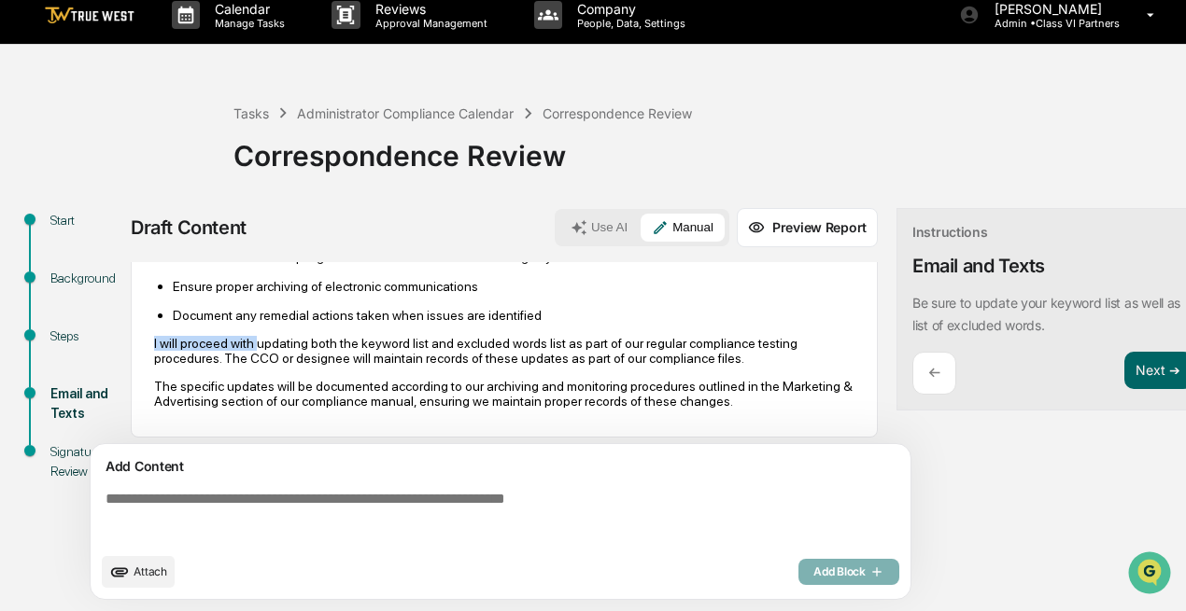
click at [680, 218] on button "Manual" at bounding box center [682, 228] width 84 height 28
drag, startPoint x: 648, startPoint y: 229, endPoint x: 543, endPoint y: 274, distance: 113.8
click at [645, 231] on button "Manual" at bounding box center [682, 228] width 84 height 28
click at [312, 358] on div "Based on the internal documentation review, I found relevant procedures around …" at bounding box center [504, 293] width 700 height 232
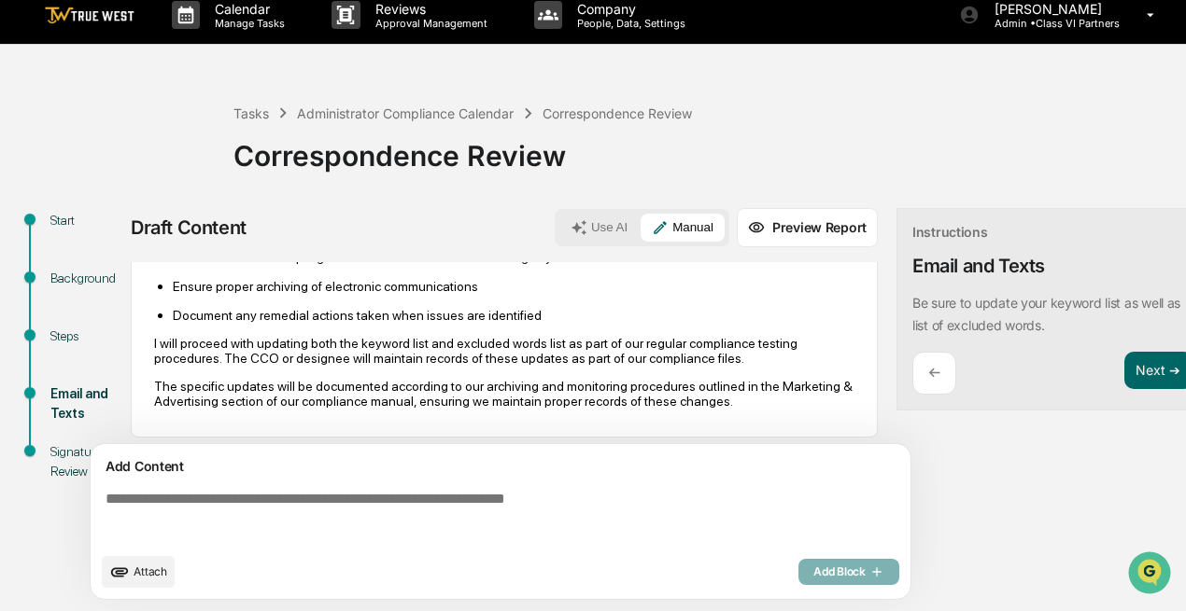
click at [234, 315] on div "Based on the internal documentation review, I found relevant procedures around …" at bounding box center [504, 293] width 700 height 232
click at [598, 220] on button "Use AI" at bounding box center [598, 228] width 79 height 28
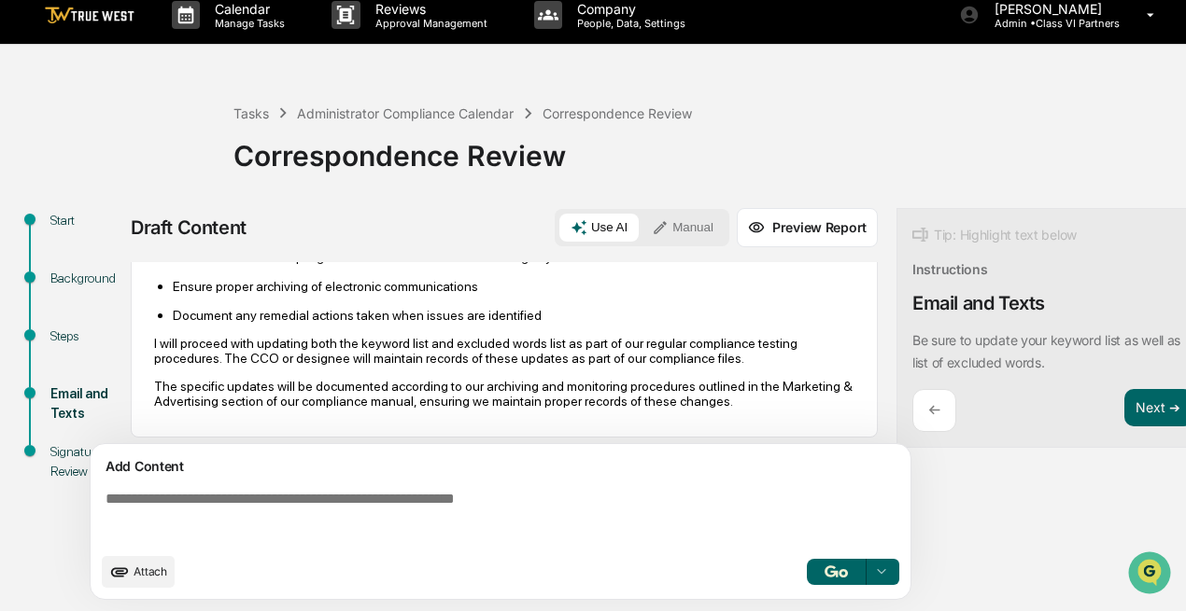
click at [690, 214] on button "Manual" at bounding box center [682, 228] width 84 height 28
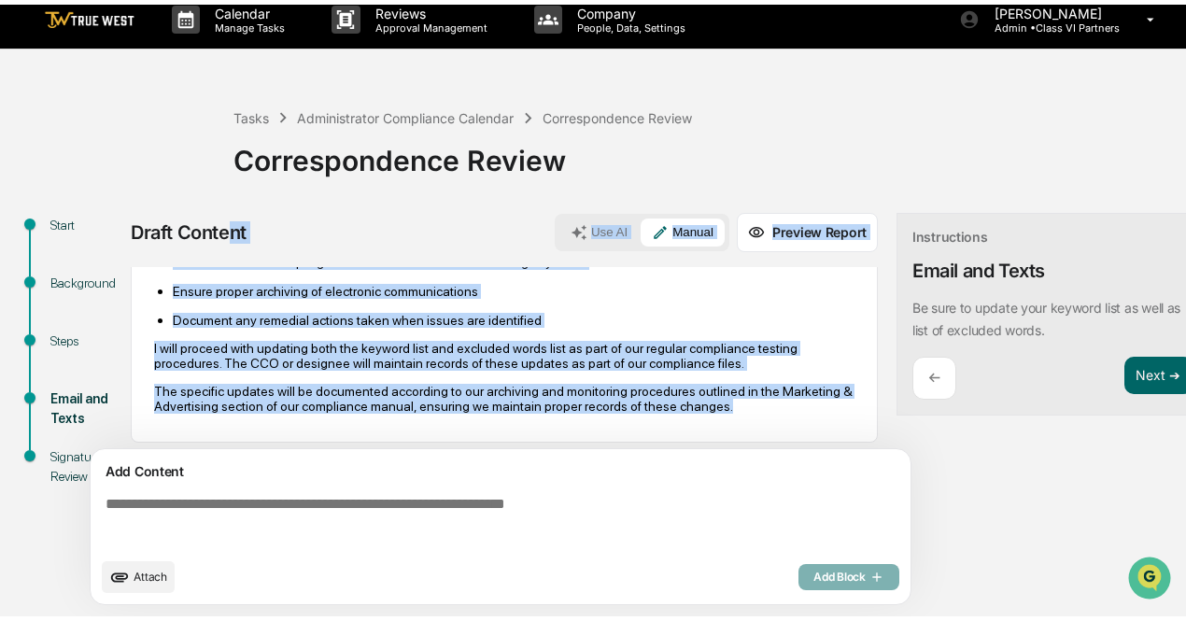
scroll to position [0, 0]
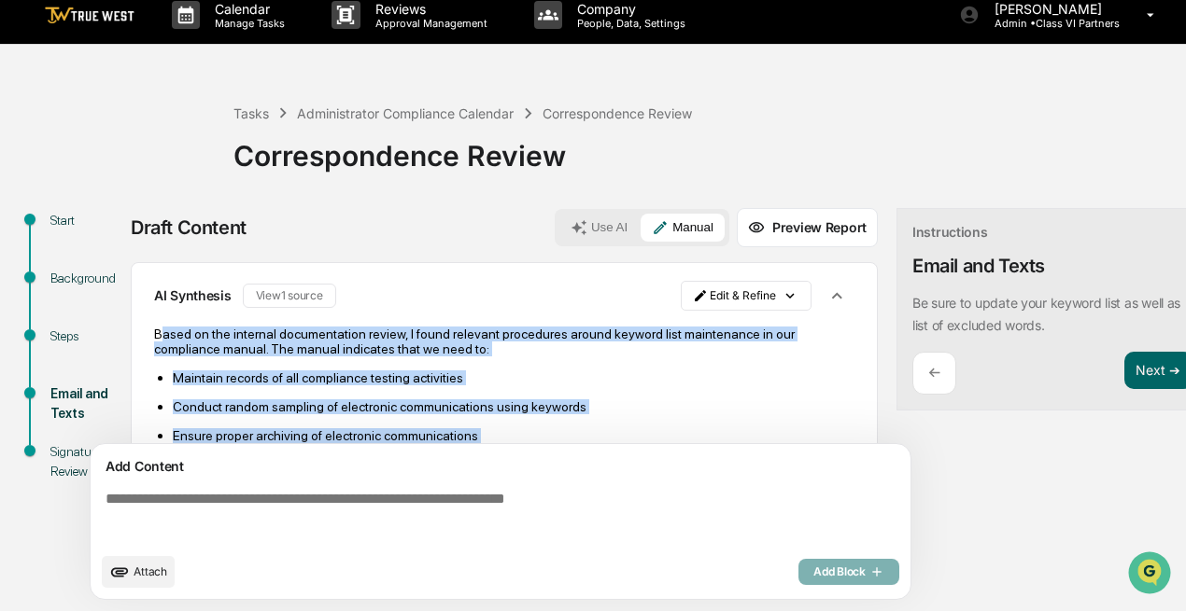
drag, startPoint x: 722, startPoint y: 404, endPoint x: 160, endPoint y: 316, distance: 568.8
click at [160, 316] on div "Based on the internal documentation review, I found relevant procedures around …" at bounding box center [504, 443] width 700 height 258
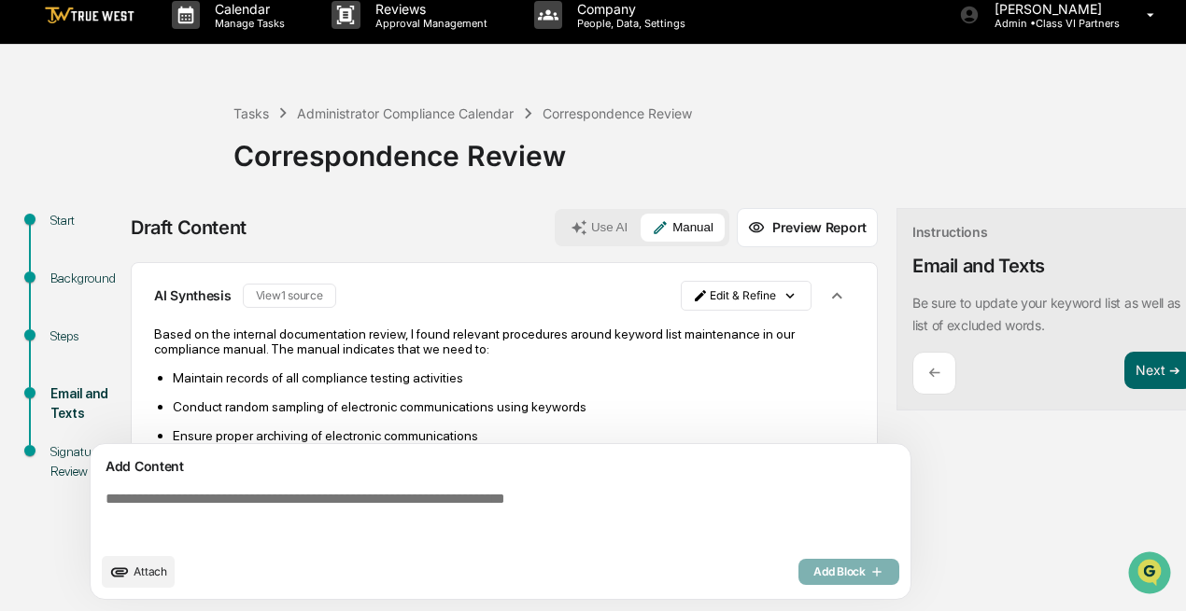
click at [134, 507] on textarea at bounding box center [504, 517] width 812 height 67
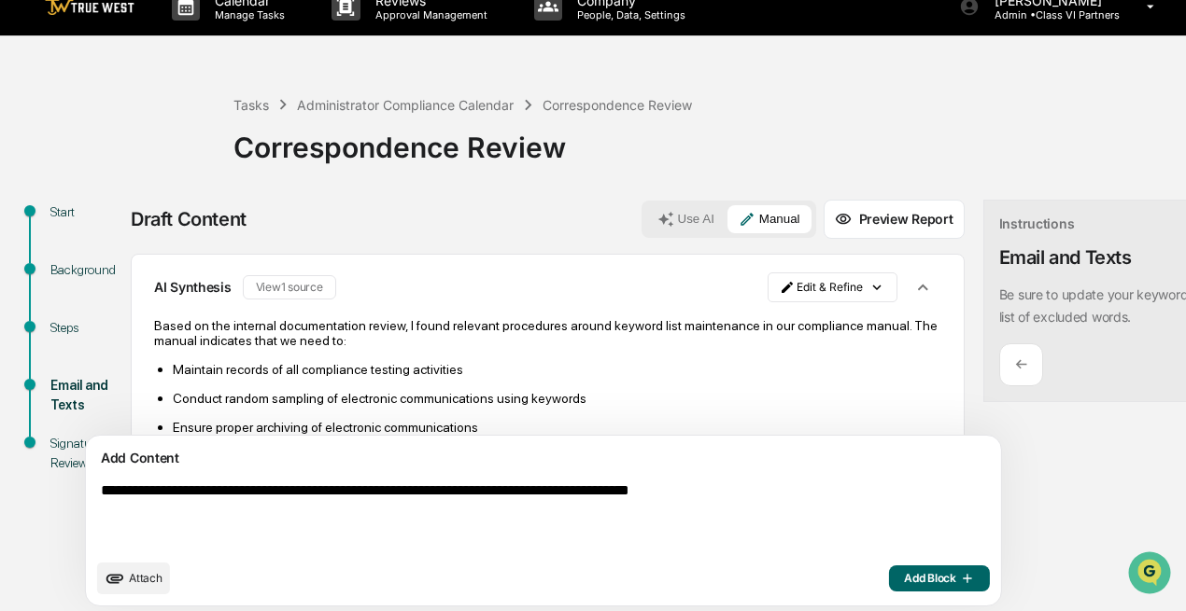
click at [370, 498] on textarea "**********" at bounding box center [499, 516] width 813 height 82
type textarea "**********"
click at [134, 583] on span "Attach" at bounding box center [146, 578] width 34 height 14
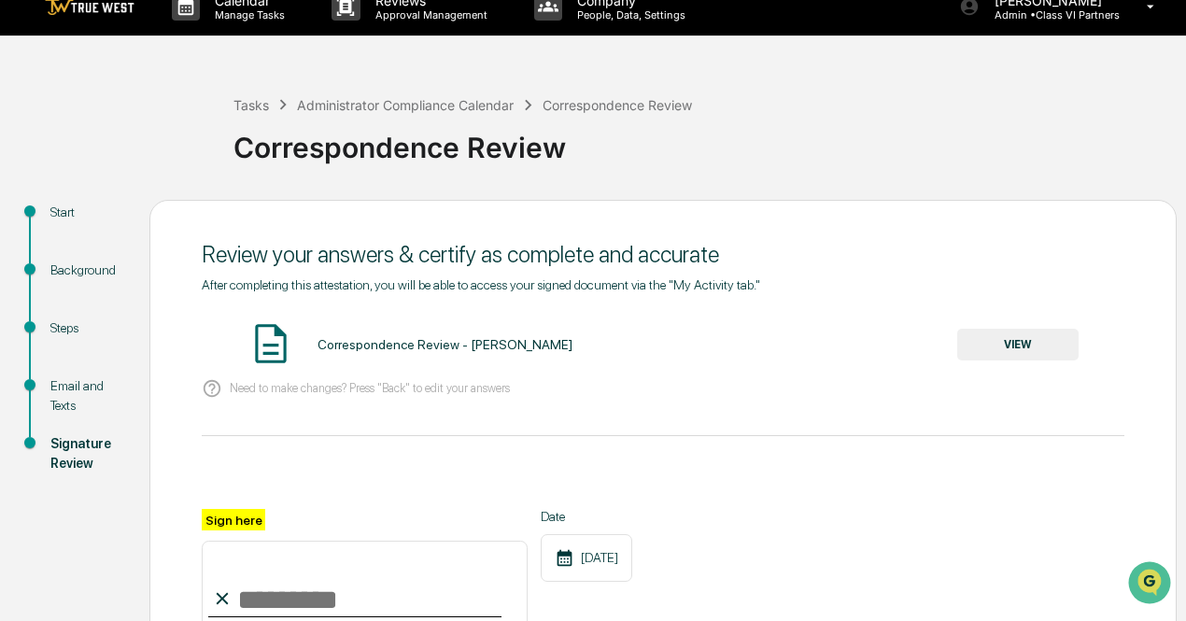
click at [1018, 342] on button "VIEW" at bounding box center [1017, 345] width 121 height 32
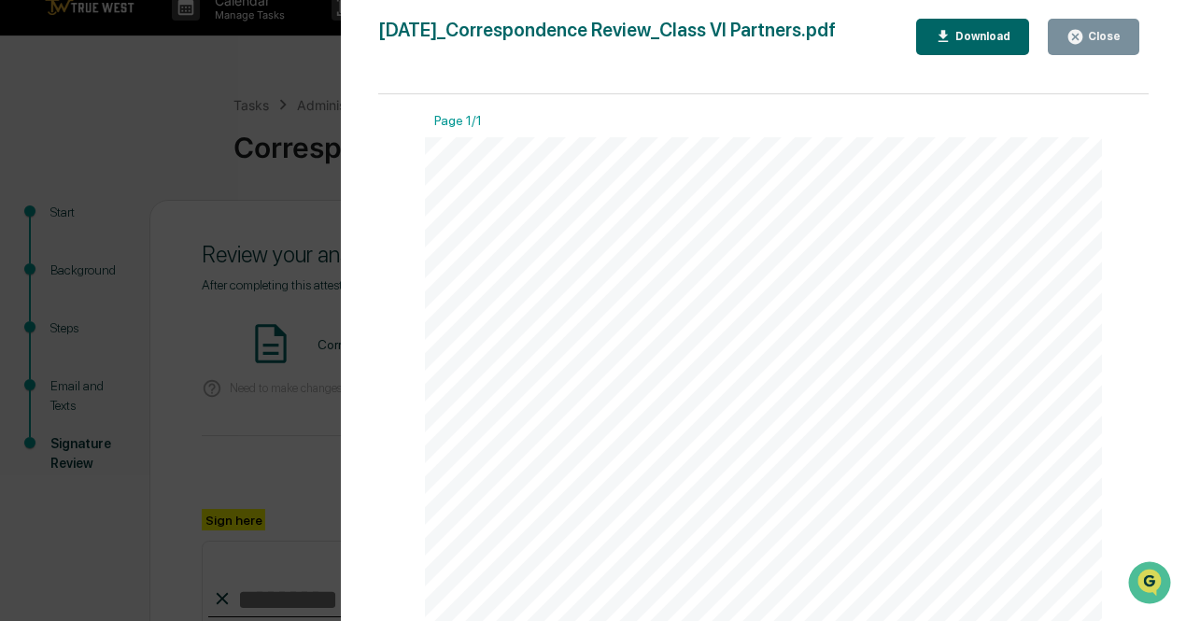
click at [1096, 35] on div "Close" at bounding box center [1102, 36] width 36 height 13
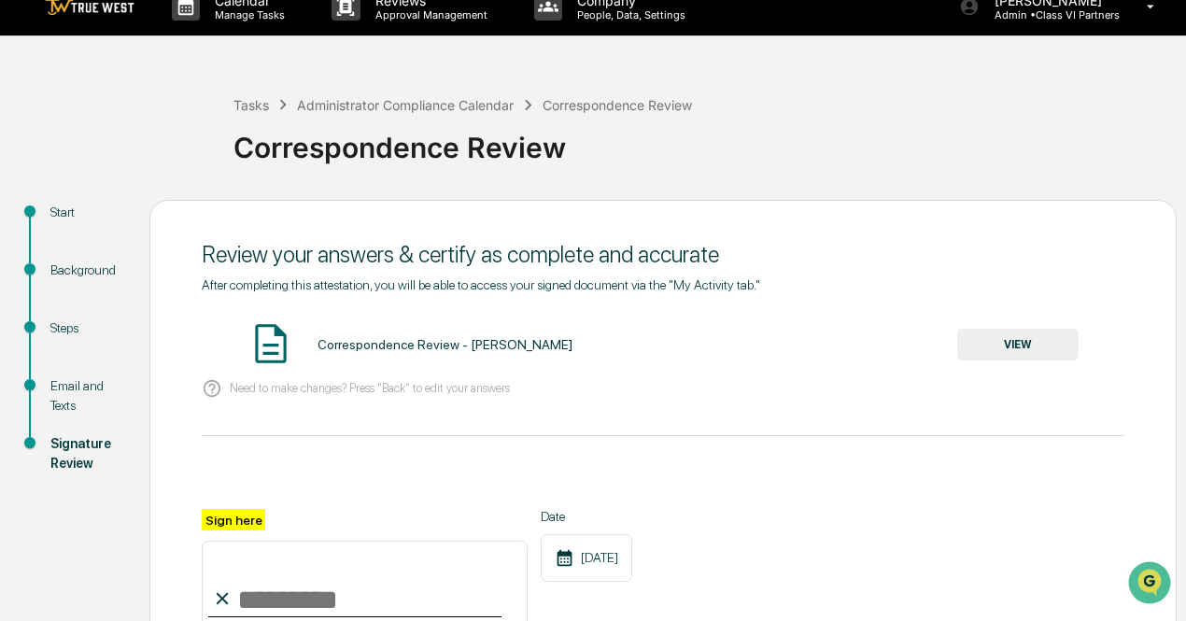
click at [266, 594] on input "Sign here" at bounding box center [365, 586] width 326 height 90
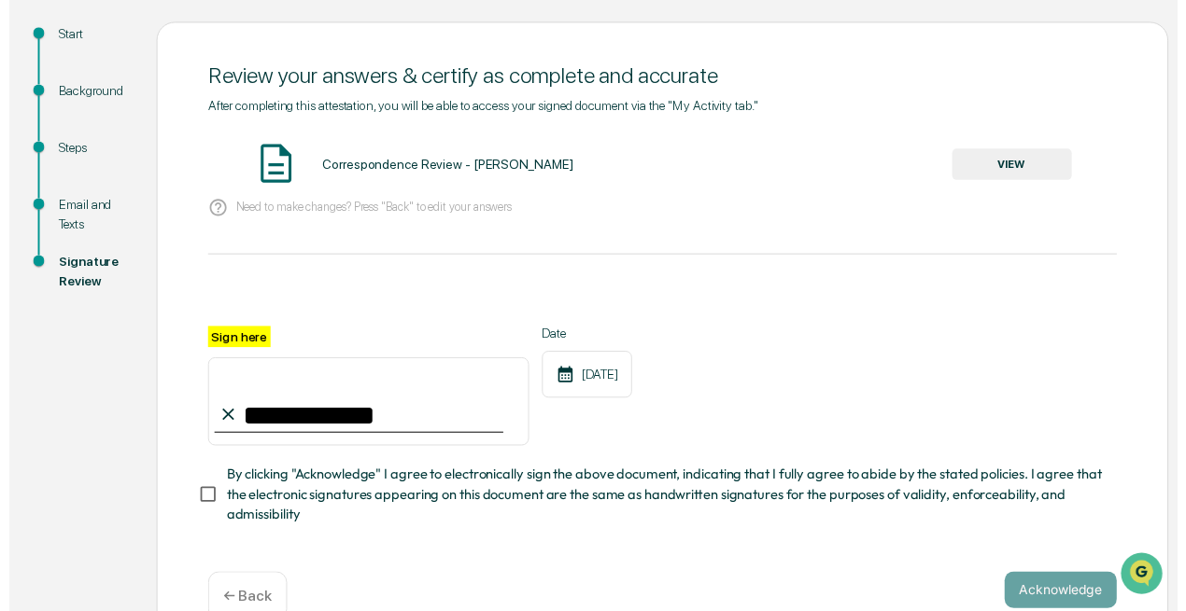
scroll to position [204, 0]
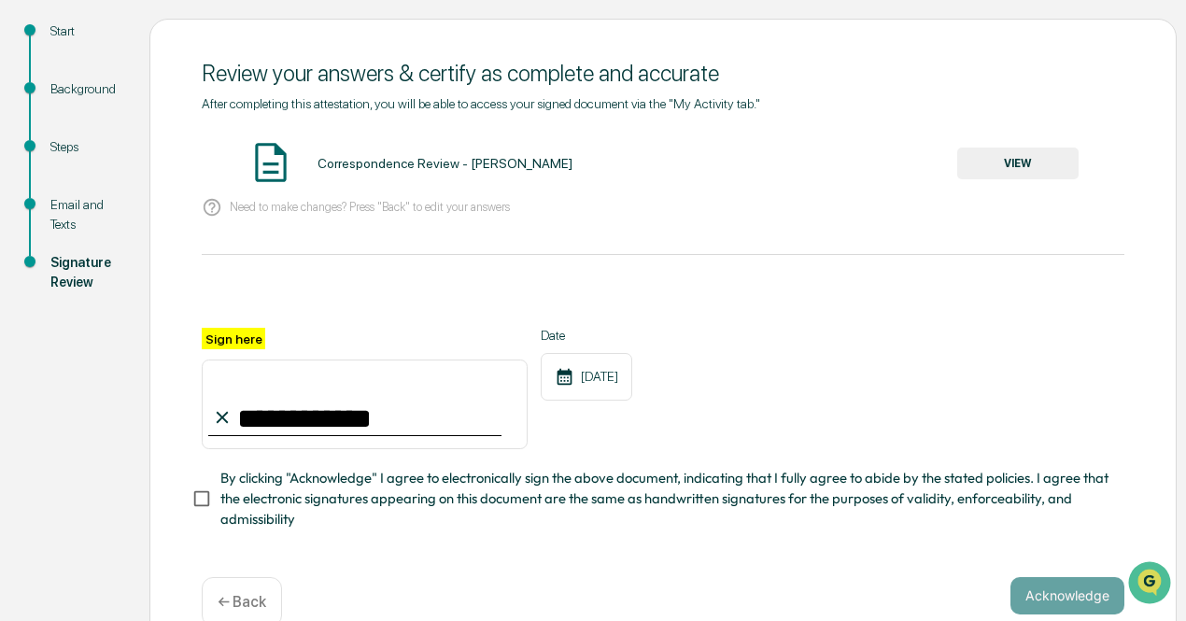
type input "**********"
click at [1065, 592] on button "Acknowledge" at bounding box center [1067, 595] width 114 height 37
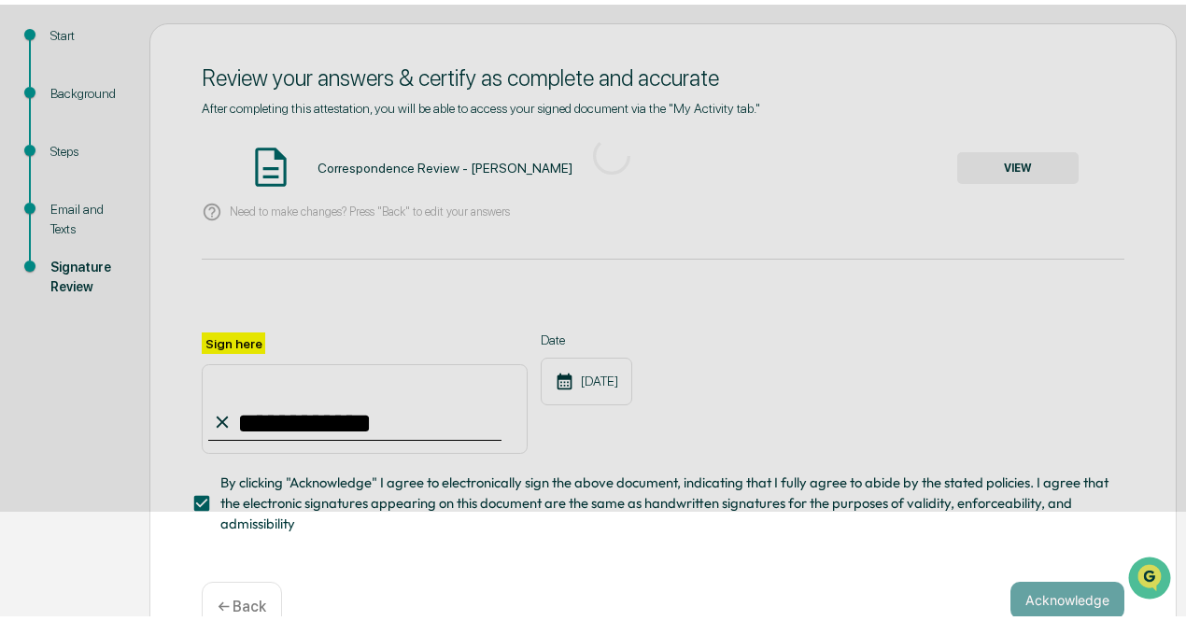
scroll to position [131, 0]
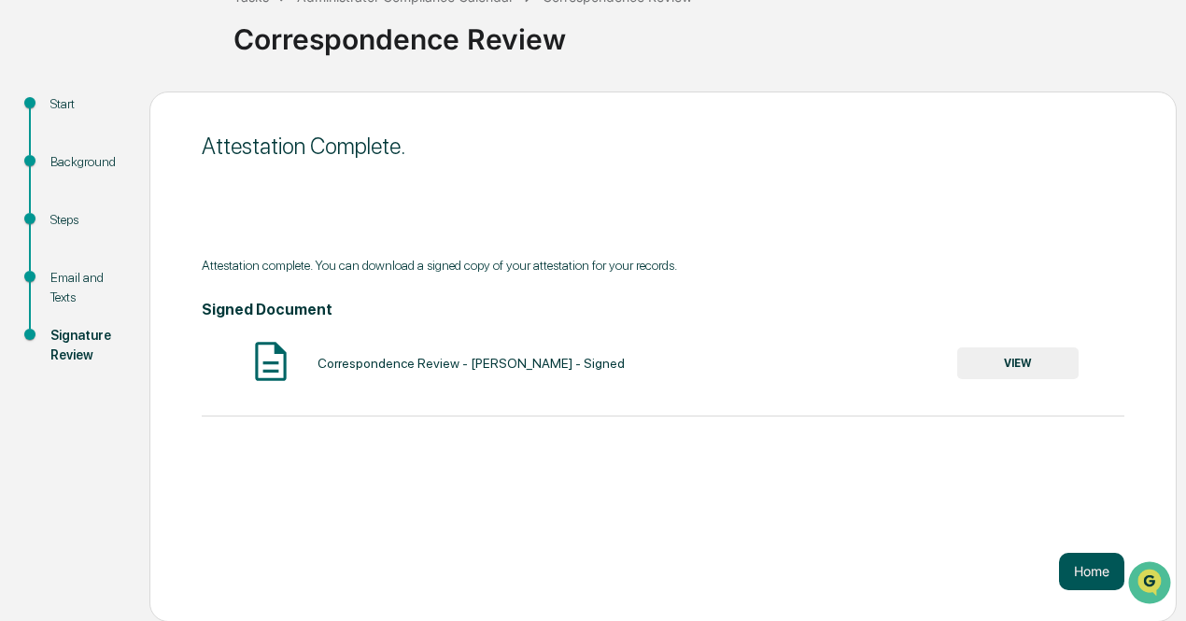
click at [1088, 578] on button "Home" at bounding box center [1091, 571] width 65 height 37
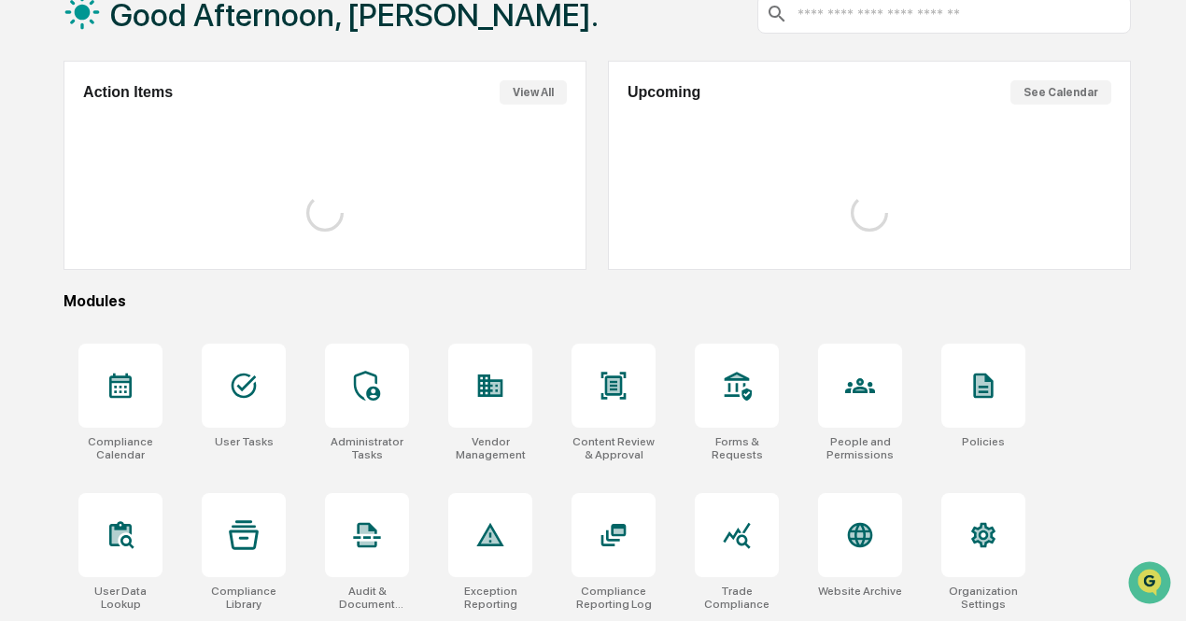
scroll to position [131, 0]
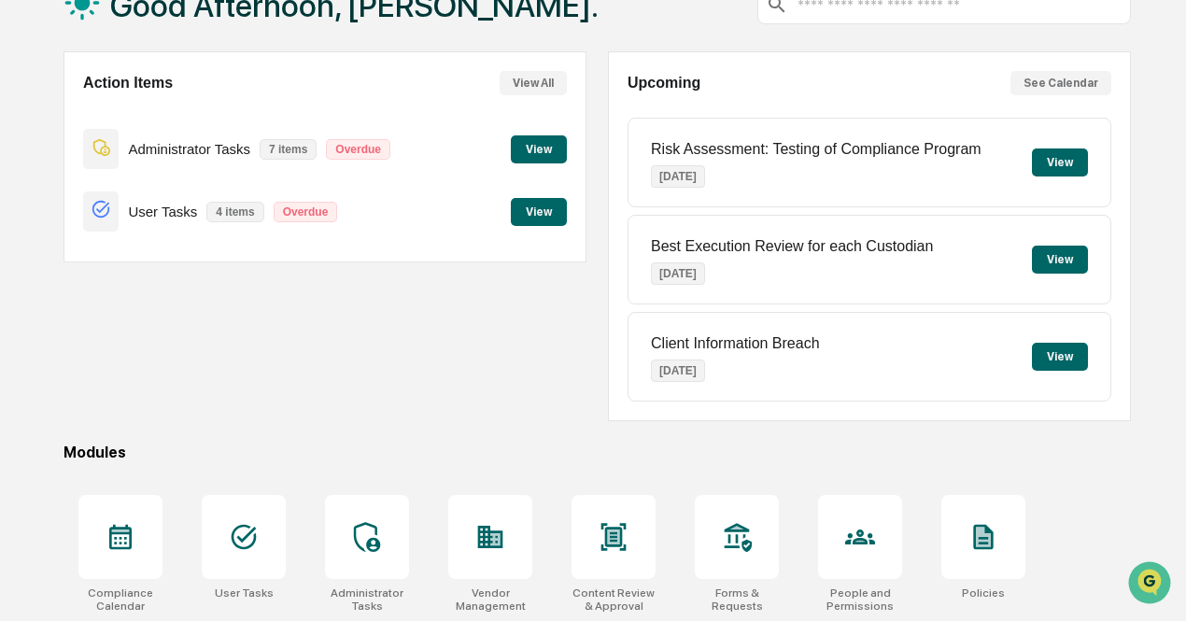
click at [538, 148] on button "View" at bounding box center [539, 149] width 56 height 28
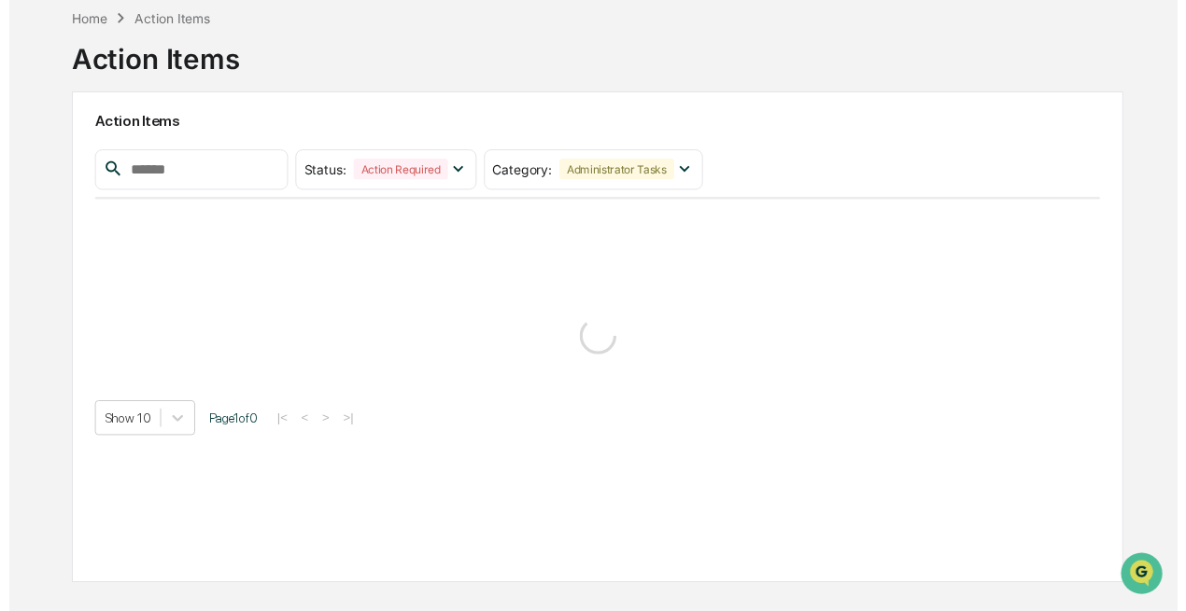
scroll to position [88, 0]
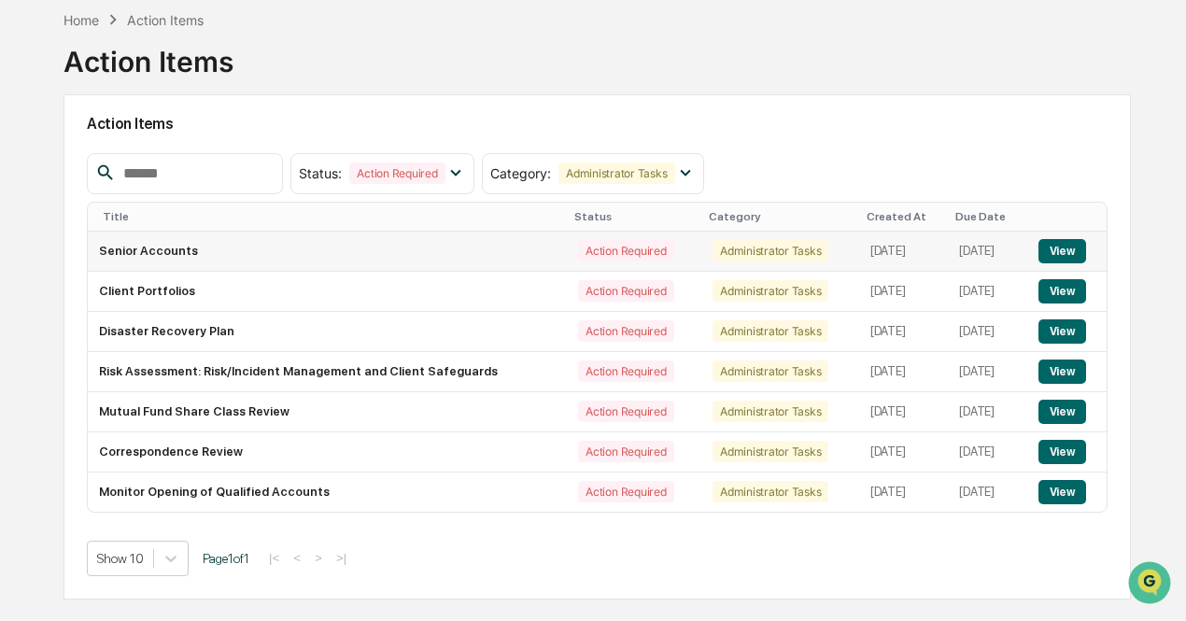
click at [1065, 249] on button "View" at bounding box center [1062, 251] width 48 height 24
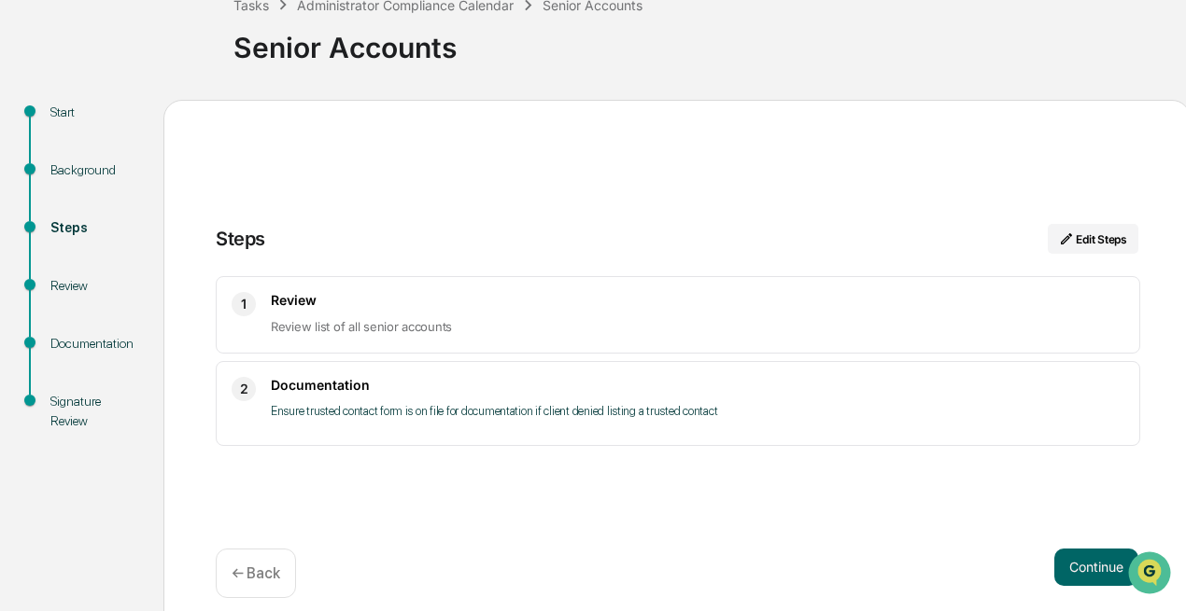
scroll to position [140, 0]
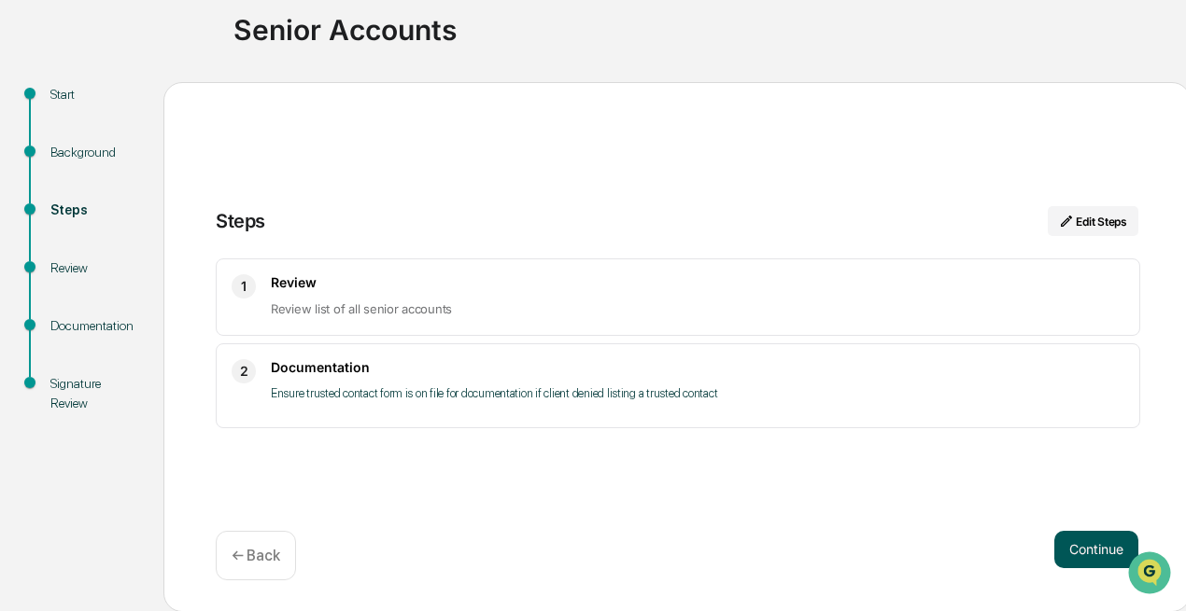
click at [1094, 541] on button "Continue" at bounding box center [1096, 549] width 84 height 37
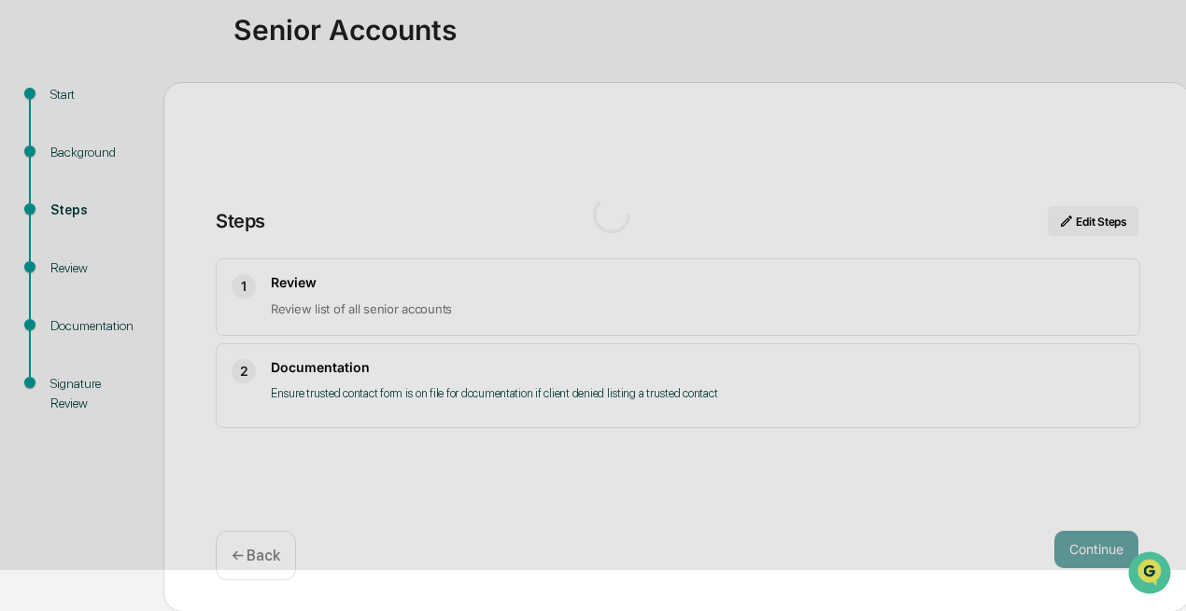
scroll to position [22, 0]
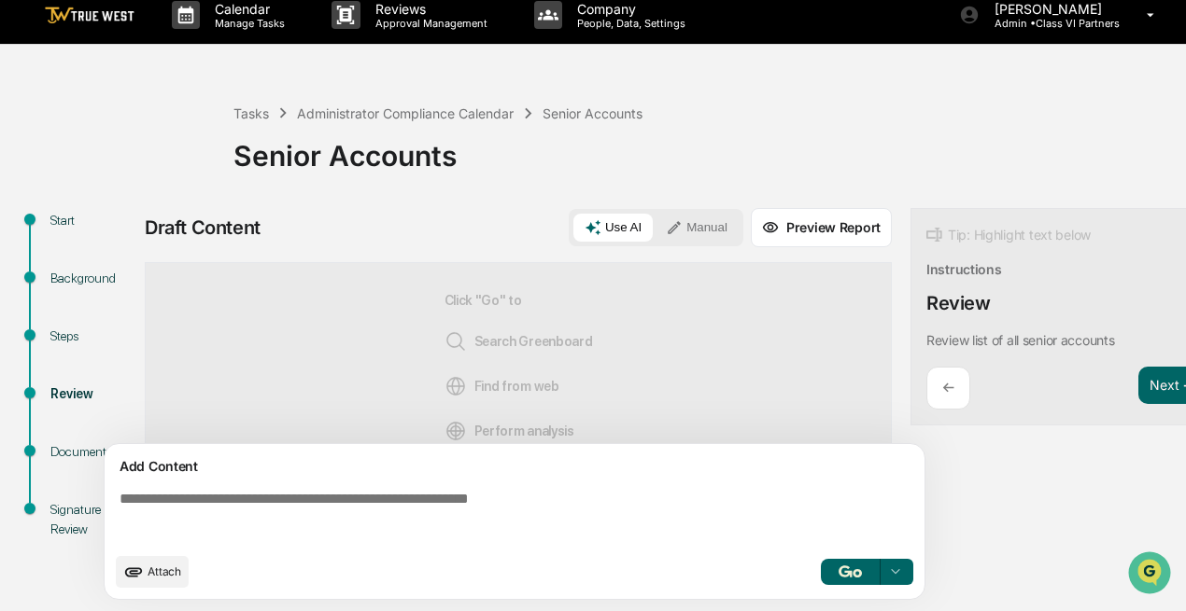
click at [56, 214] on div "Start" at bounding box center [91, 221] width 83 height 20
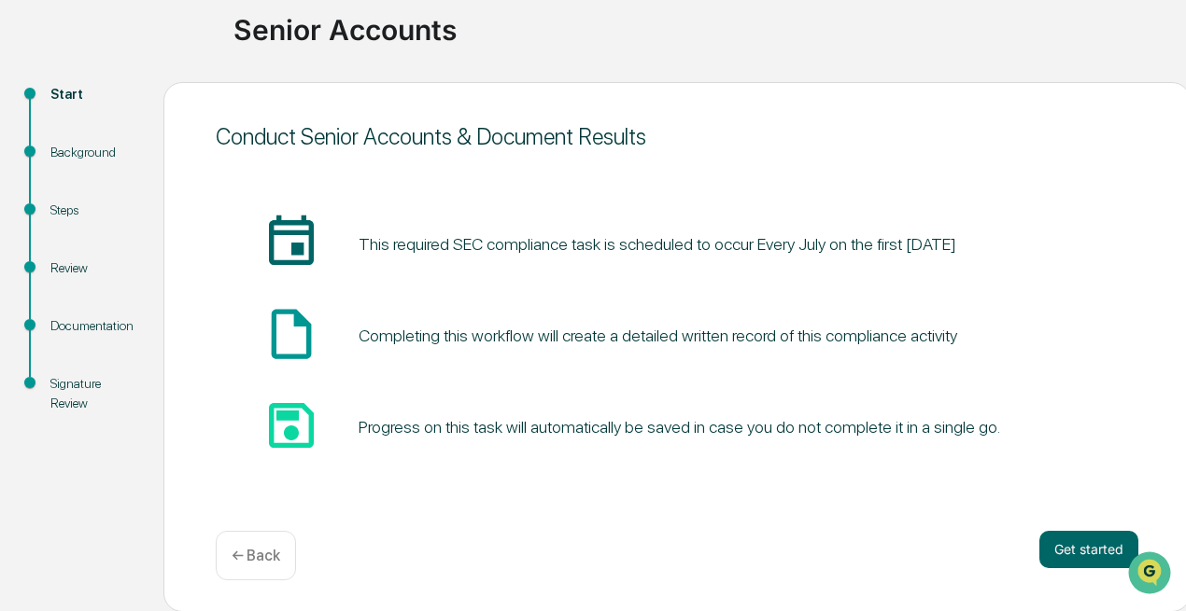
click at [254, 564] on p "← Back" at bounding box center [256, 556] width 49 height 18
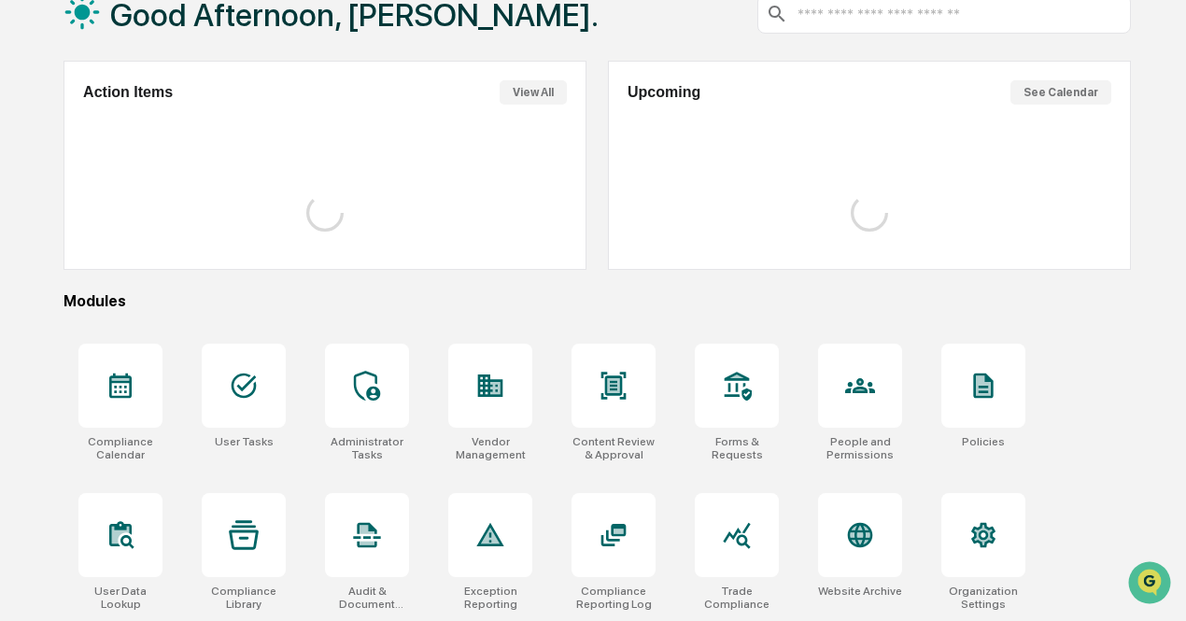
scroll to position [140, 0]
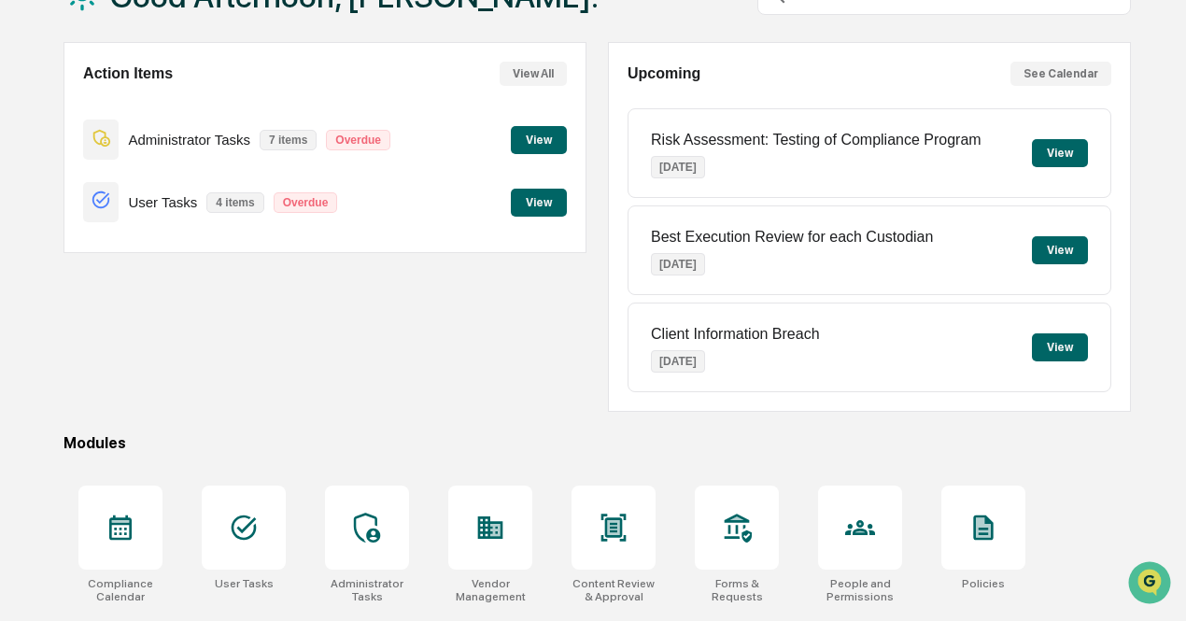
click at [541, 133] on button "View" at bounding box center [539, 140] width 56 height 28
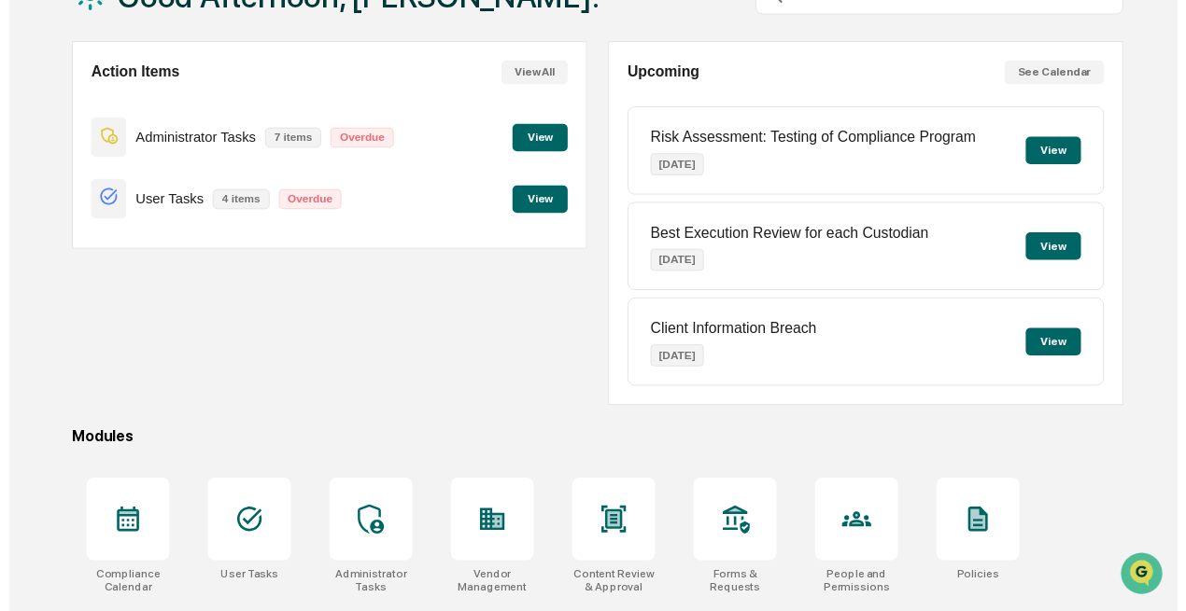
scroll to position [88, 0]
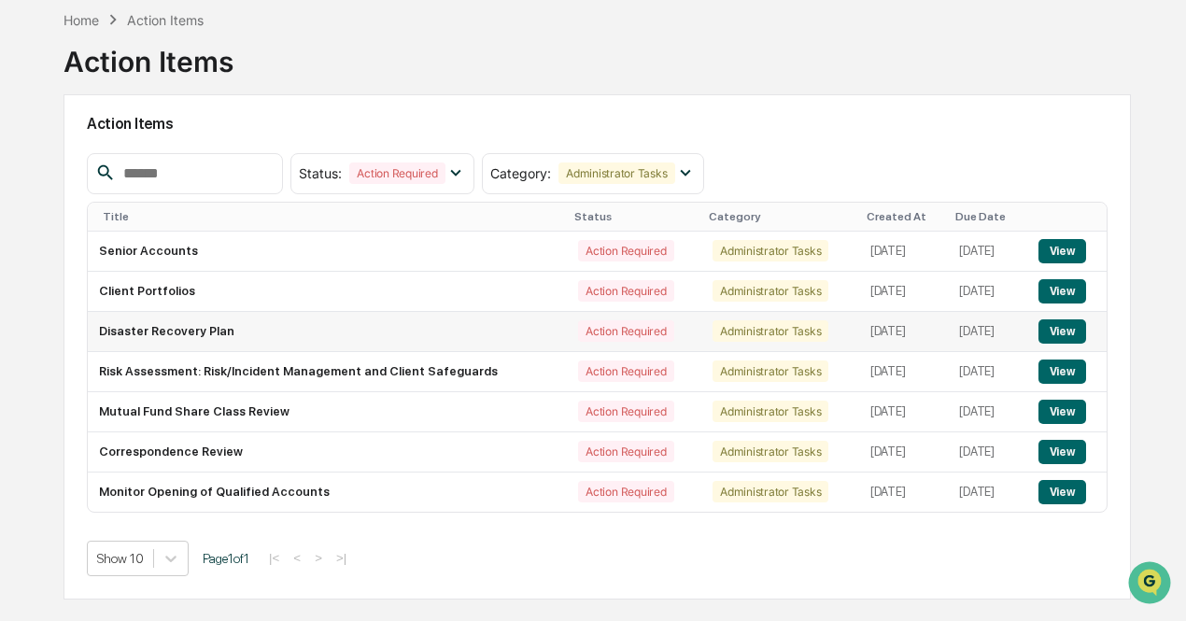
click at [1064, 323] on button "View" at bounding box center [1062, 331] width 48 height 24
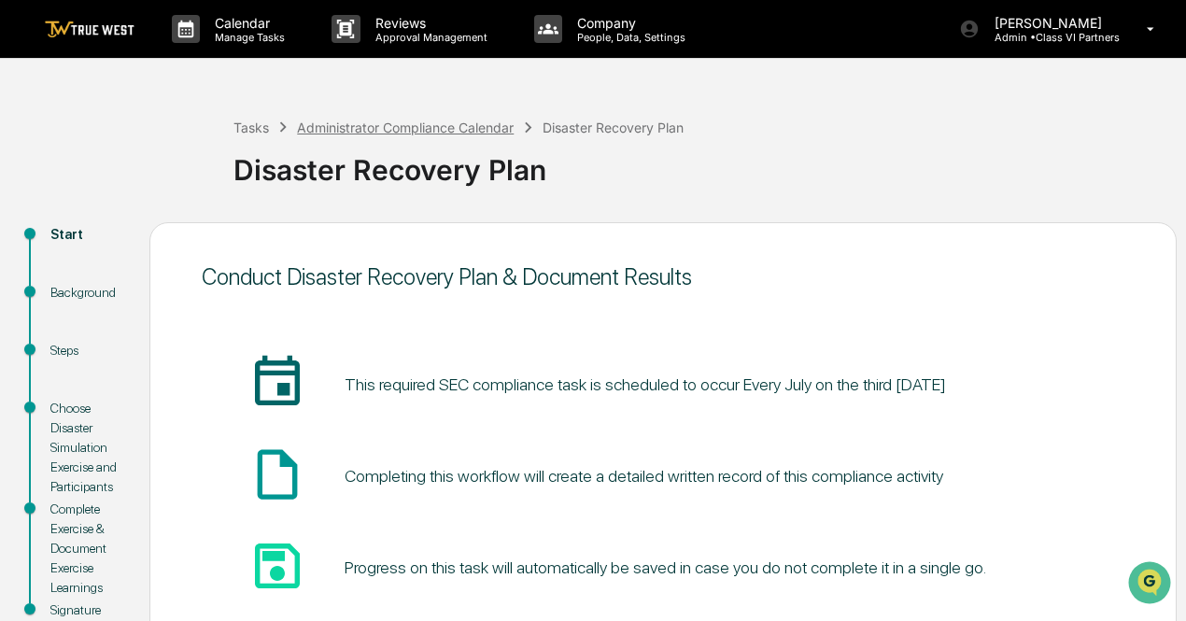
click at [373, 128] on div "Administrator Compliance Calendar" at bounding box center [405, 127] width 217 height 16
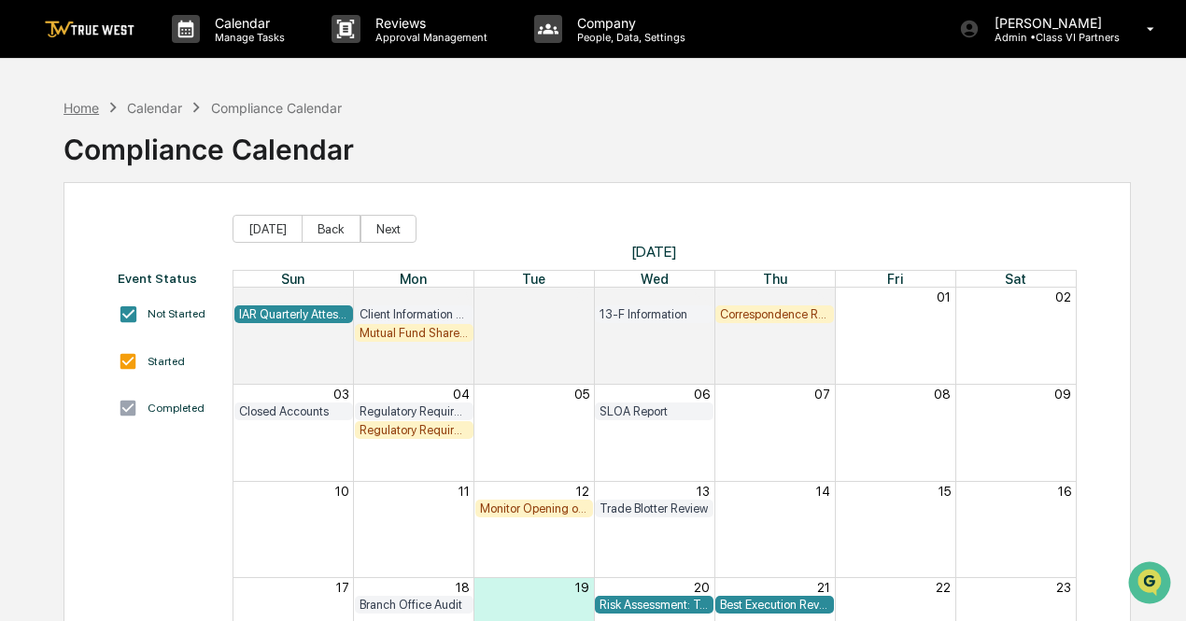
click at [84, 109] on div "Home" at bounding box center [80, 108] width 35 height 16
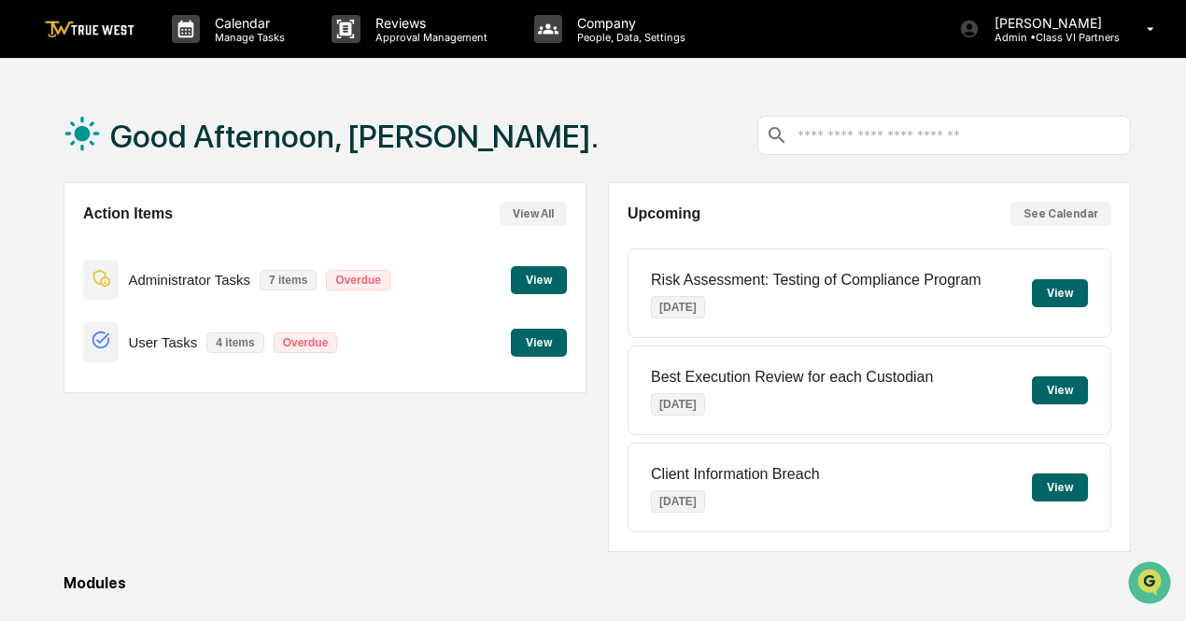
click at [543, 273] on button "View" at bounding box center [539, 280] width 56 height 28
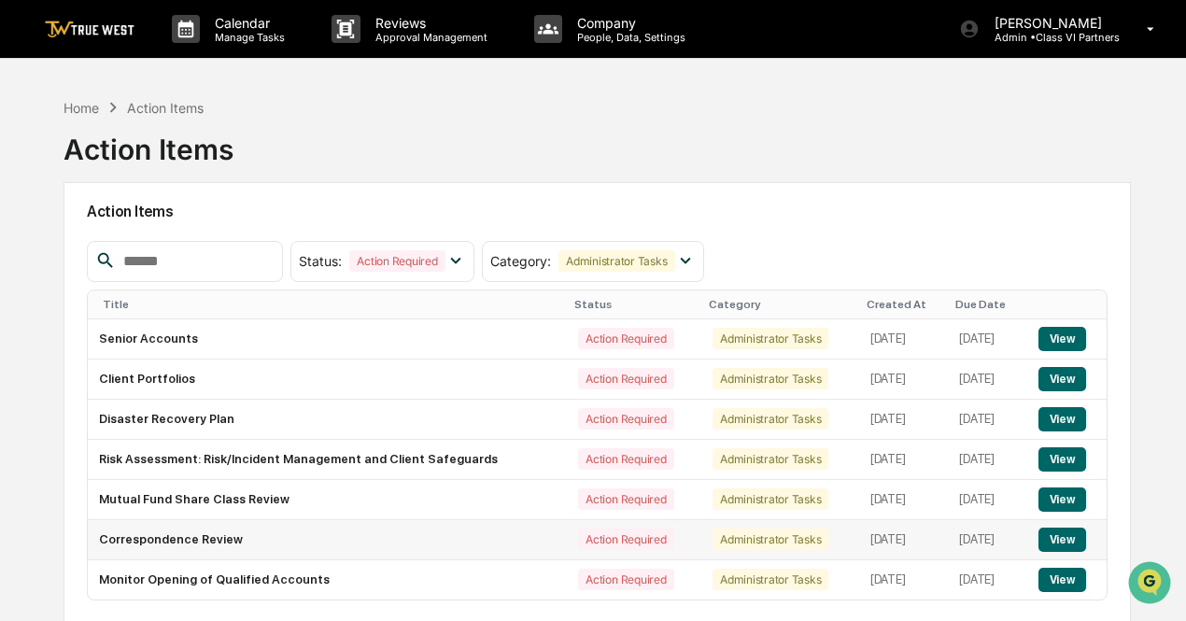
click at [1065, 542] on button "View" at bounding box center [1062, 539] width 48 height 24
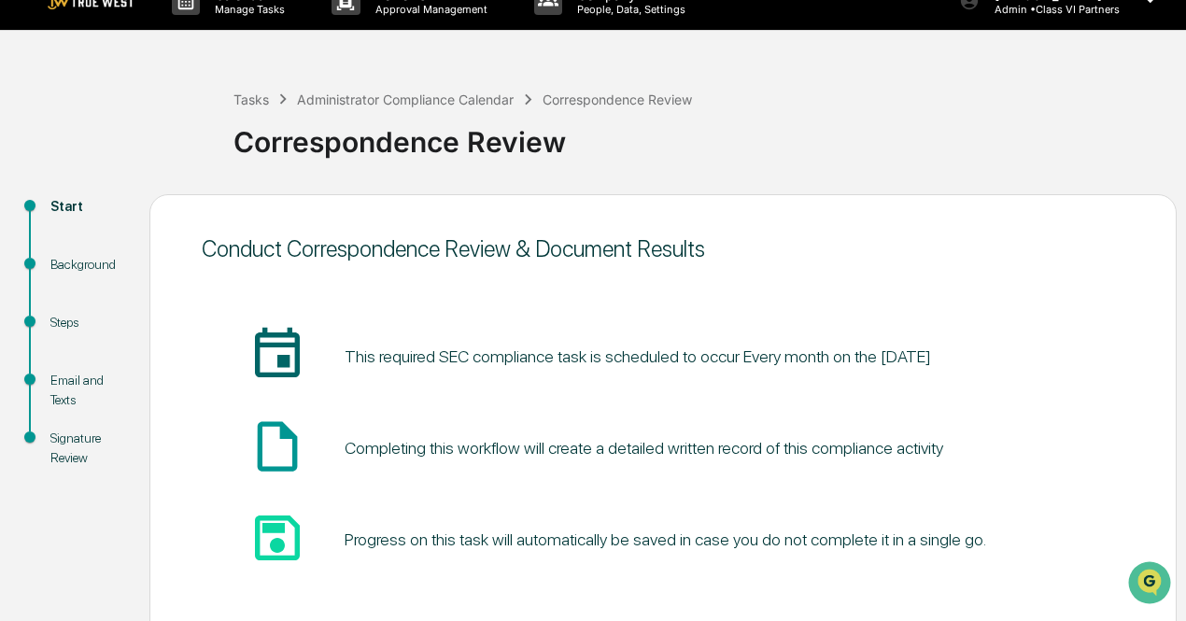
scroll to position [131, 0]
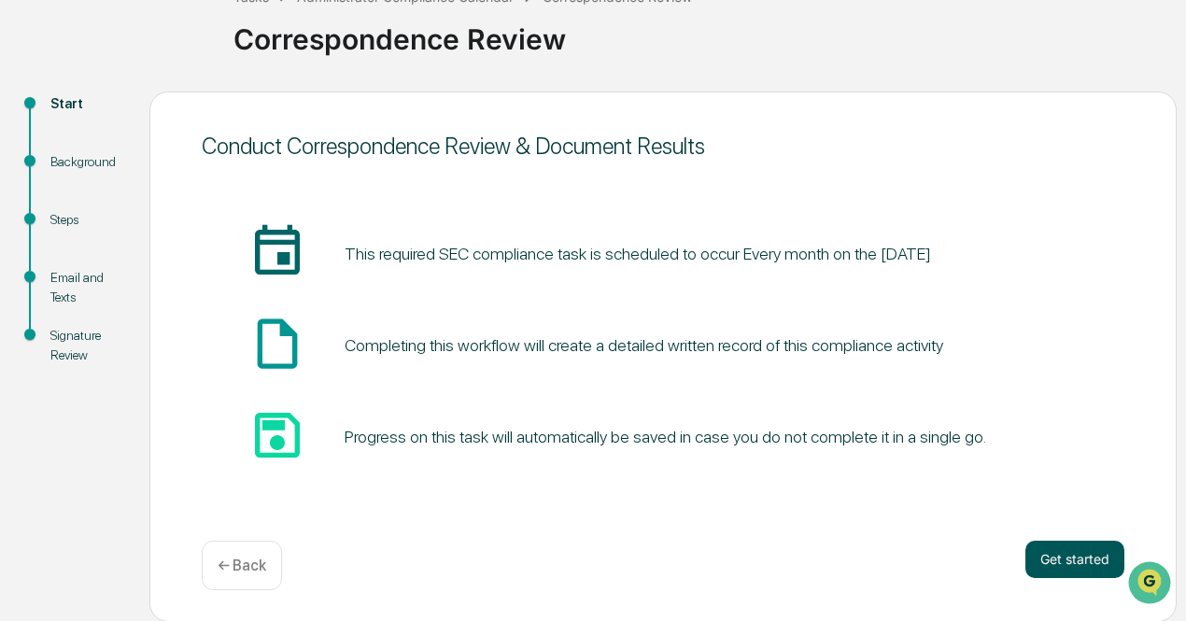
click at [1079, 564] on button "Get started" at bounding box center [1074, 559] width 99 height 37
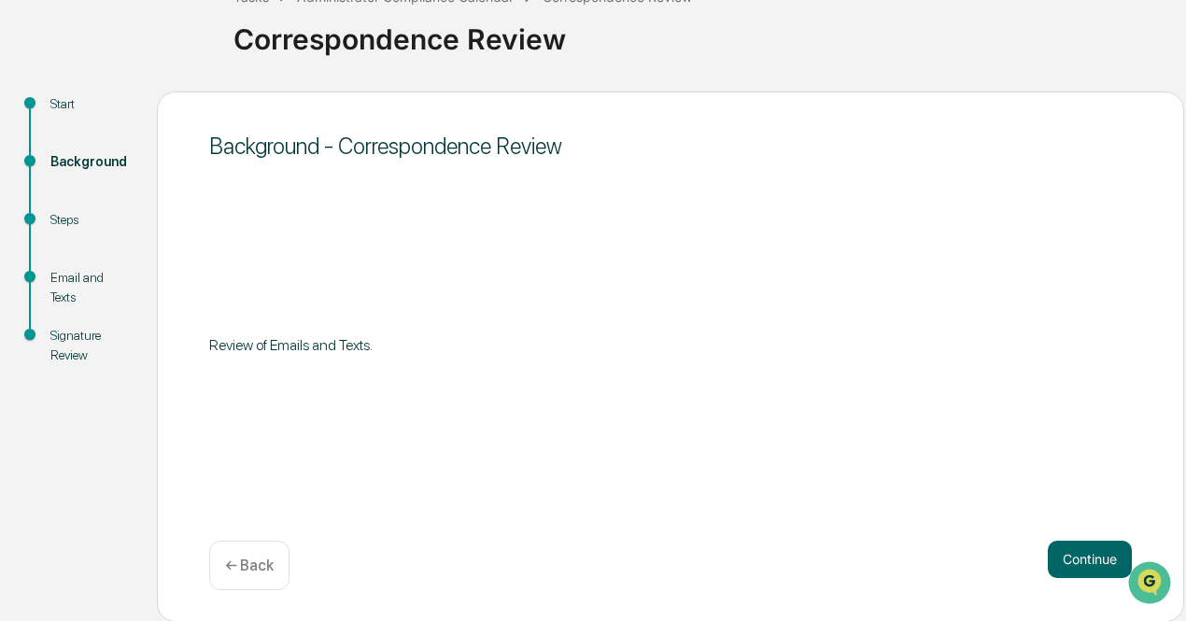
click at [1079, 564] on button "Continue" at bounding box center [1089, 559] width 84 height 37
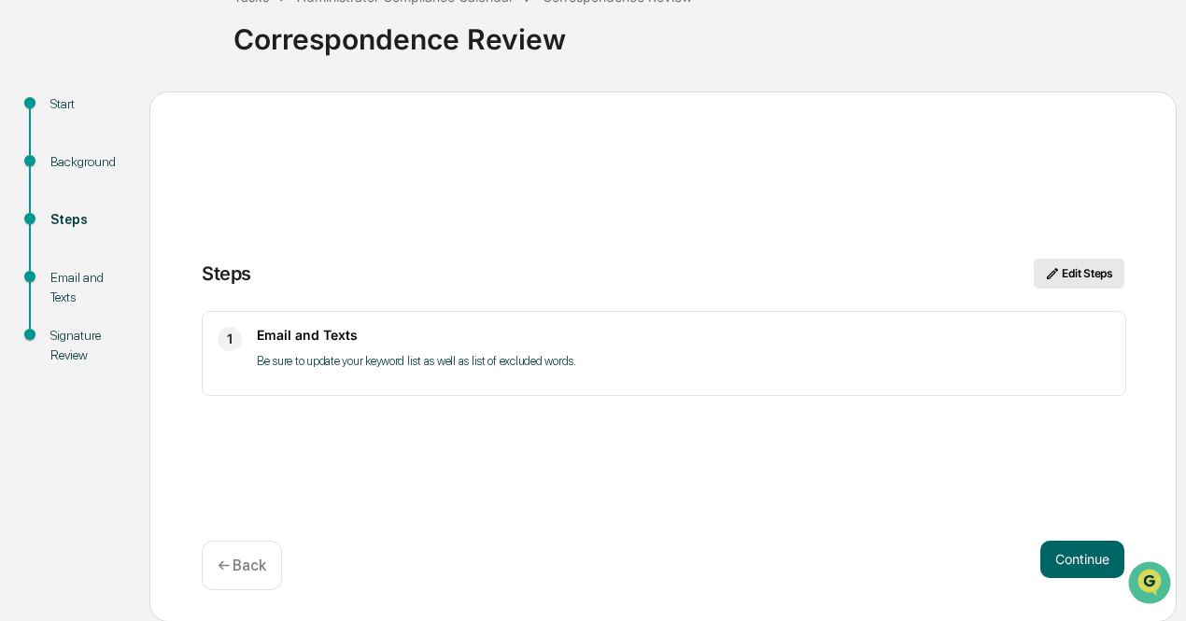
click at [1082, 273] on button "Edit Steps" at bounding box center [1078, 274] width 91 height 30
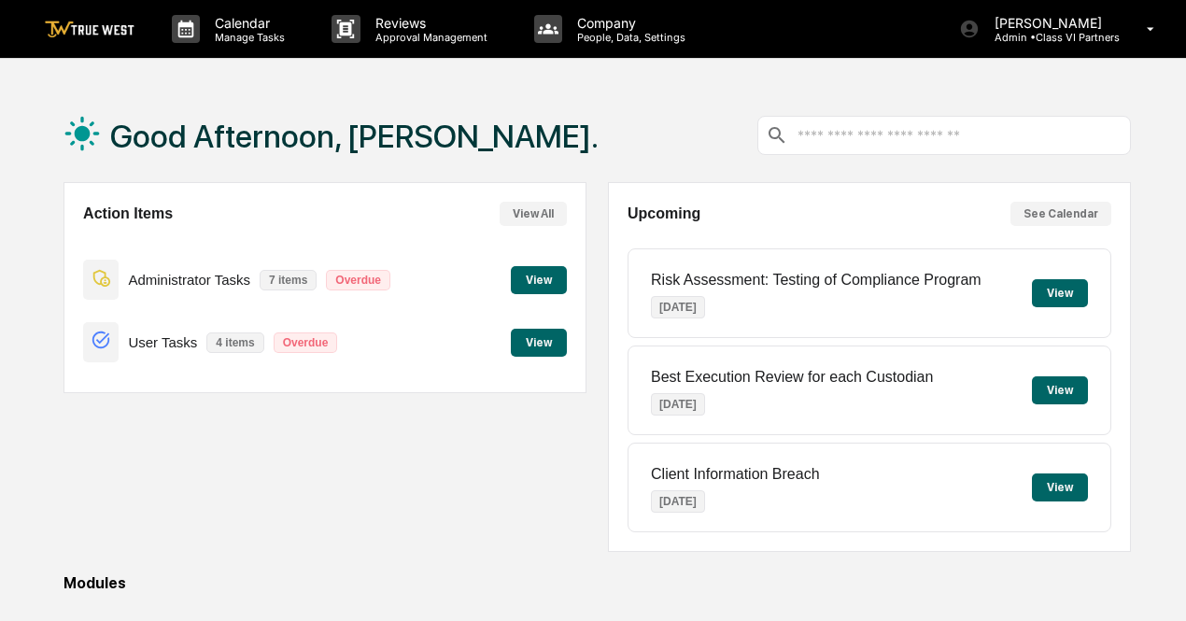
click at [544, 270] on button "View" at bounding box center [539, 280] width 56 height 28
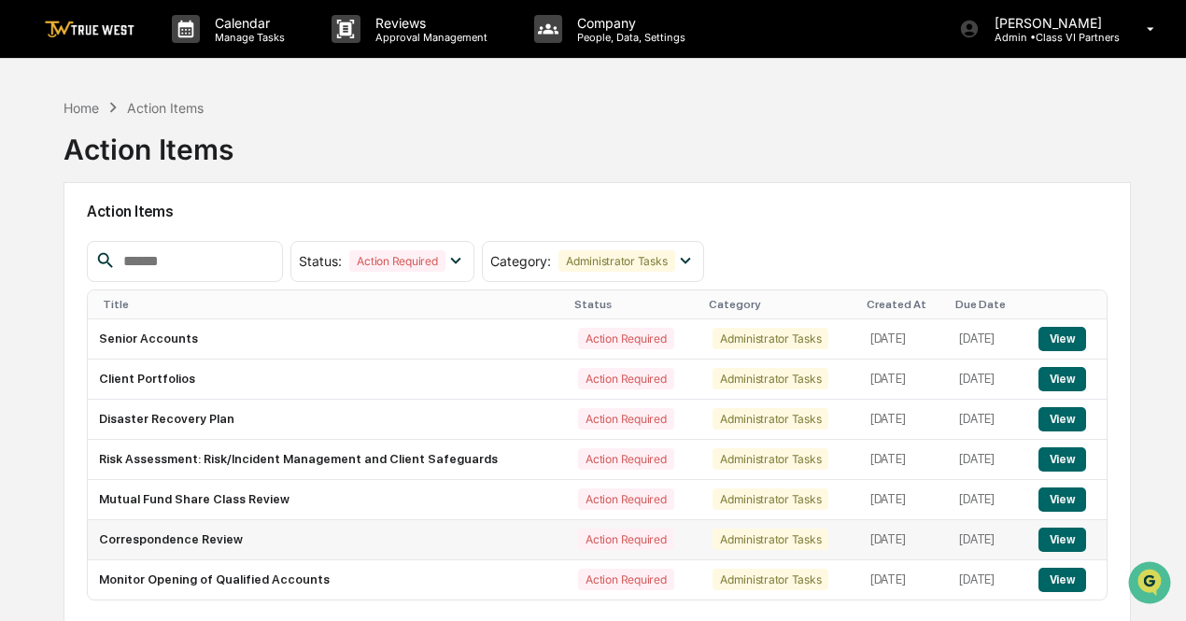
click at [1070, 533] on button "View" at bounding box center [1062, 539] width 48 height 24
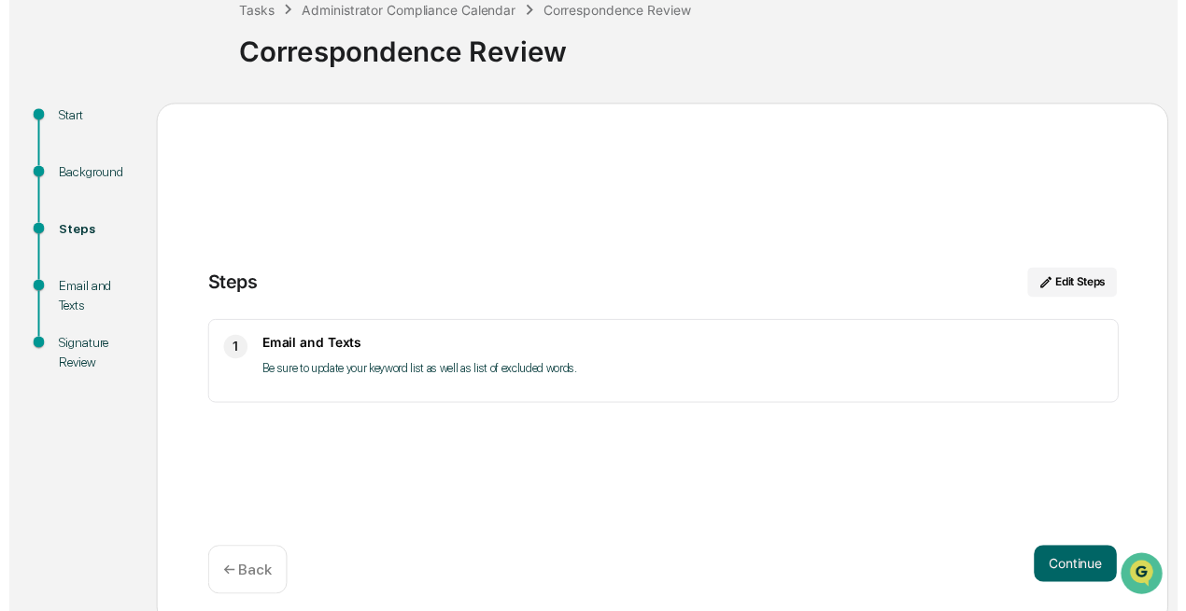
scroll to position [131, 0]
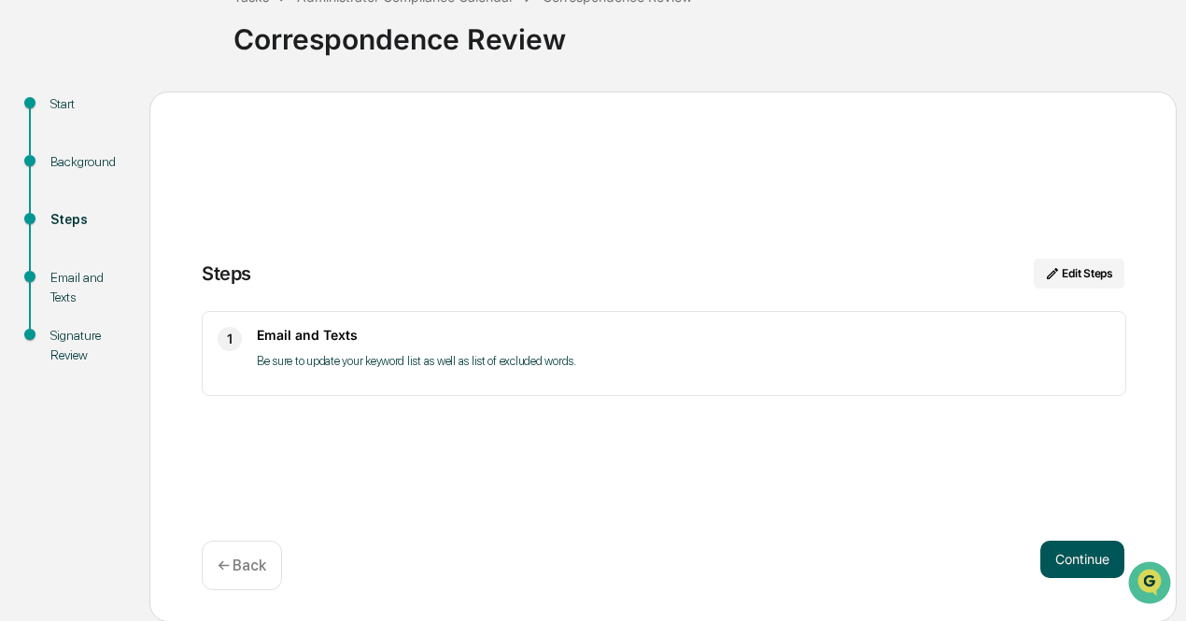
click at [1070, 554] on button "Continue" at bounding box center [1082, 559] width 84 height 37
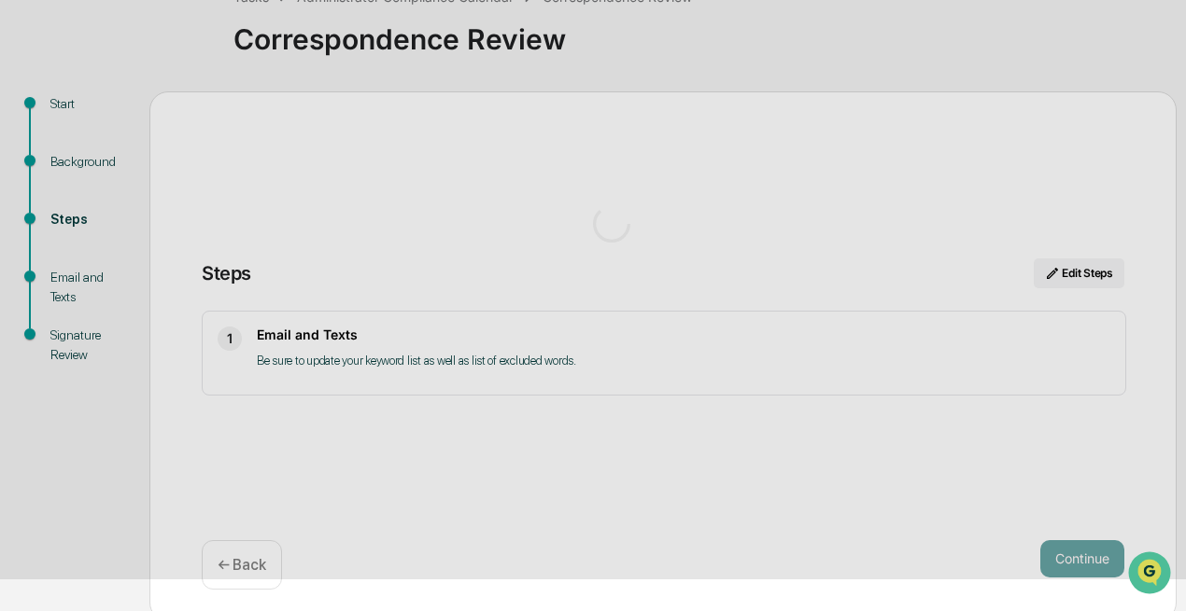
scroll to position [22, 0]
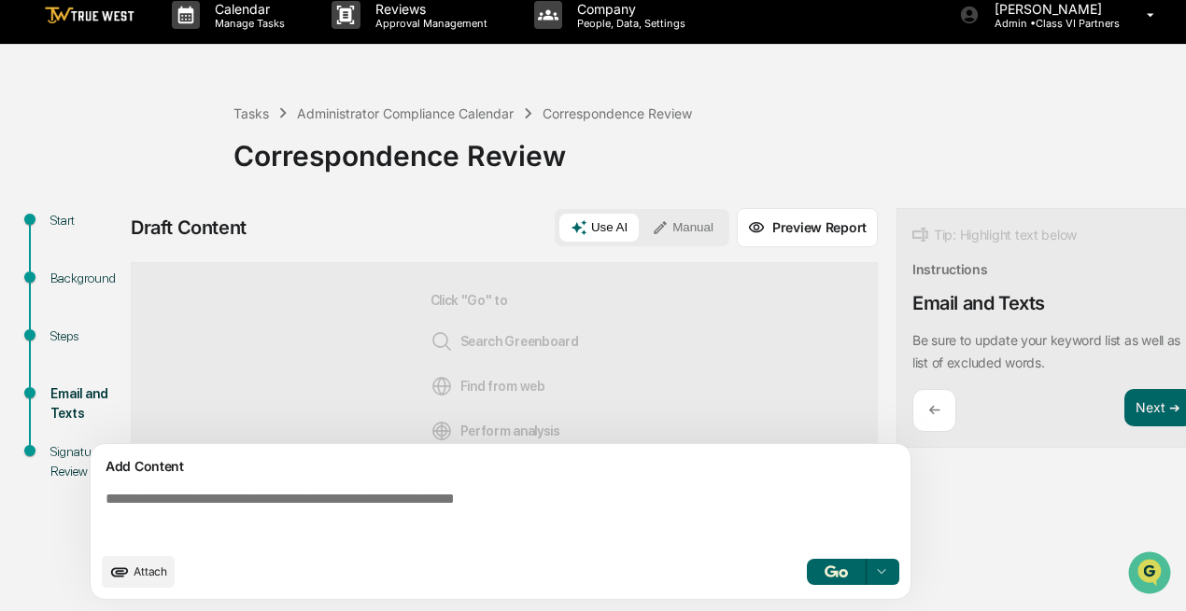
click at [600, 214] on button "Use AI" at bounding box center [598, 228] width 79 height 28
click at [841, 574] on img "button" at bounding box center [835, 572] width 22 height 12
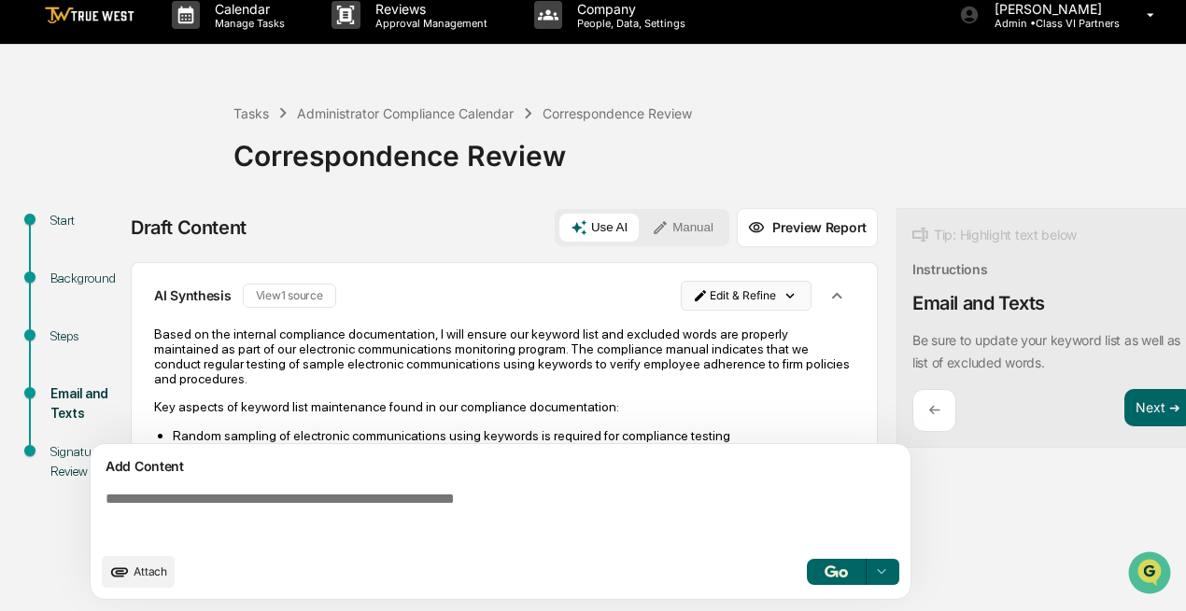
scroll to position [13, 0]
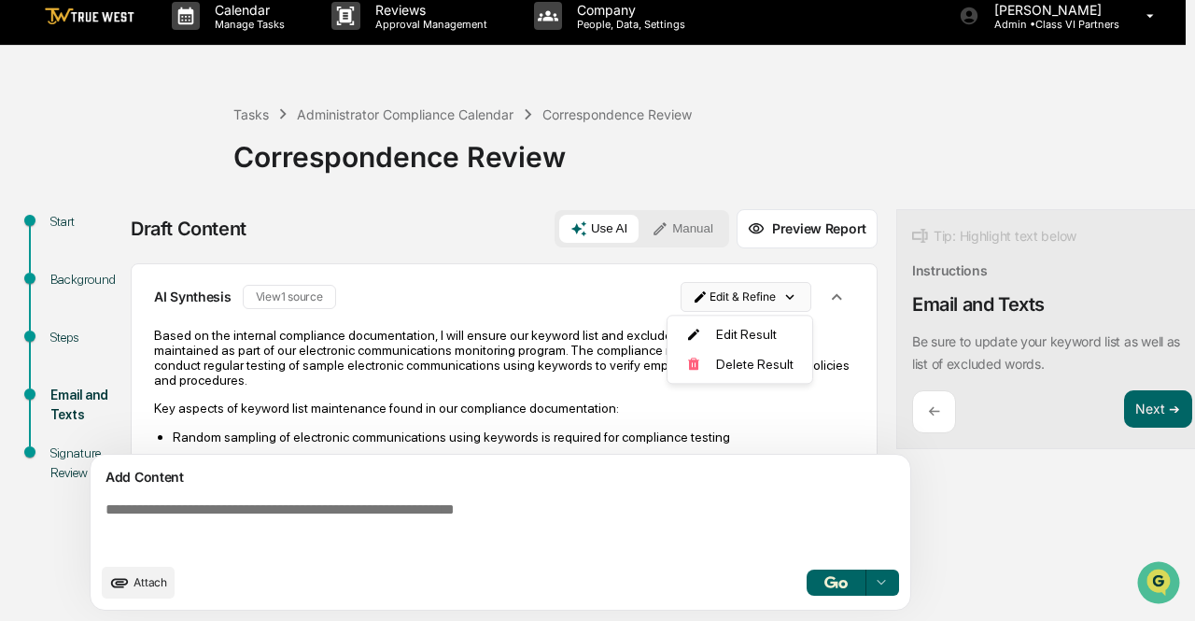
click at [715, 292] on html "Calendar Manage Tasks Reviews Approval Management Company People, Data, Setting…" at bounding box center [597, 297] width 1195 height 621
click at [723, 338] on div "Edit Result" at bounding box center [739, 334] width 137 height 30
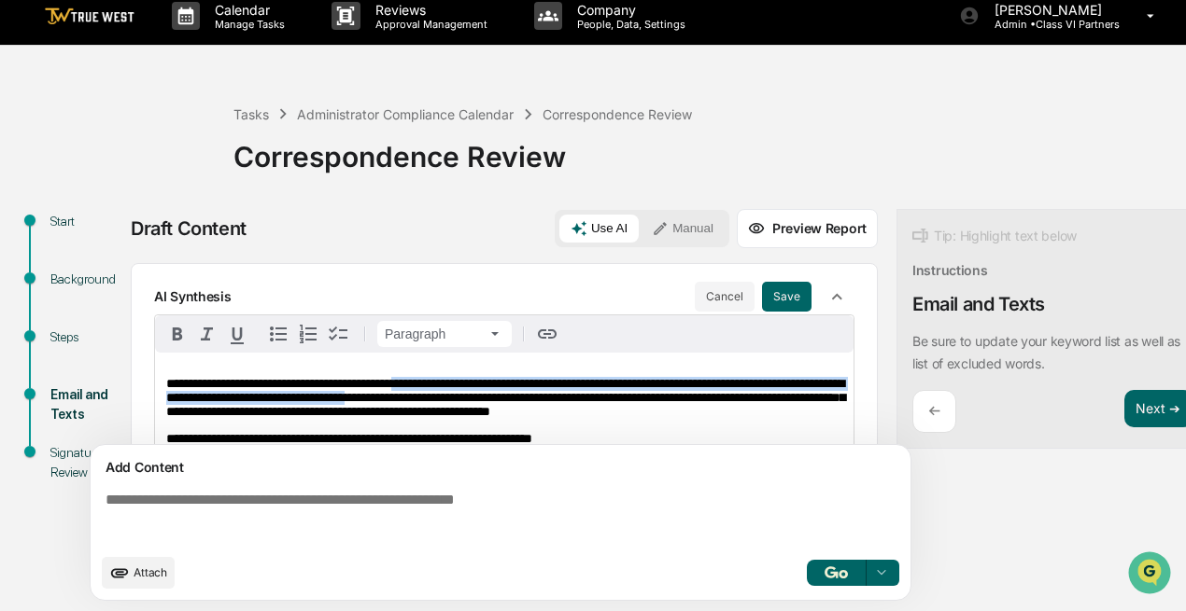
drag, startPoint x: 504, startPoint y: 399, endPoint x: 436, endPoint y: 378, distance: 71.2
click at [436, 378] on span "**********" at bounding box center [505, 397] width 679 height 41
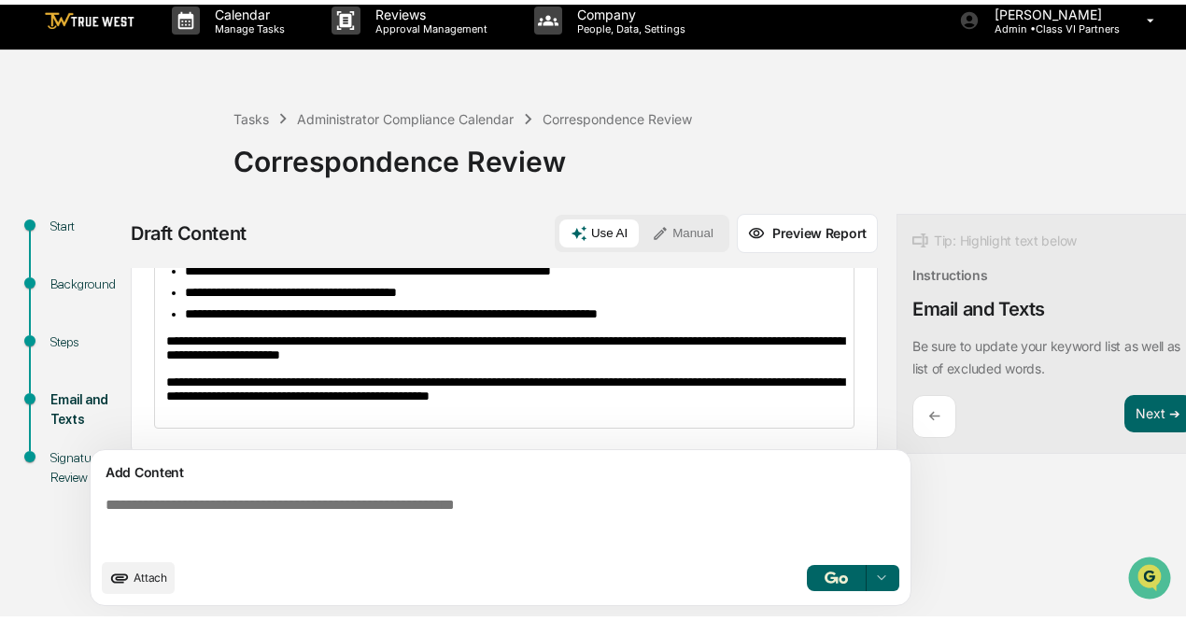
scroll to position [210, 0]
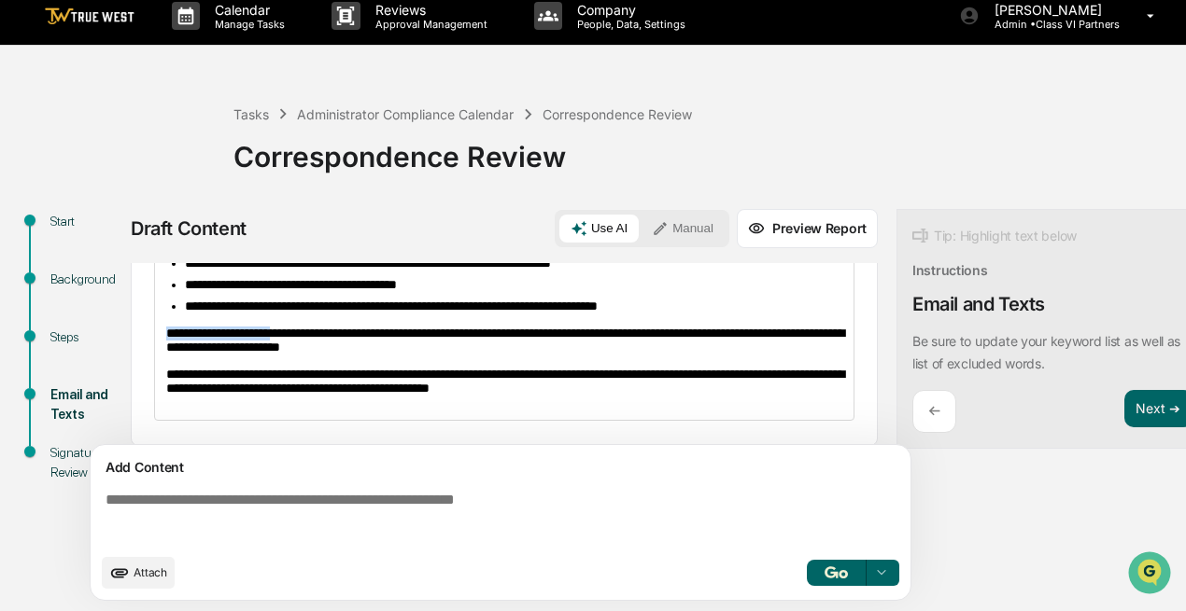
drag, startPoint x: 165, startPoint y: 337, endPoint x: 279, endPoint y: 337, distance: 113.9
click at [279, 337] on span "**********" at bounding box center [505, 340] width 678 height 27
click at [385, 346] on span "**********" at bounding box center [505, 340] width 678 height 27
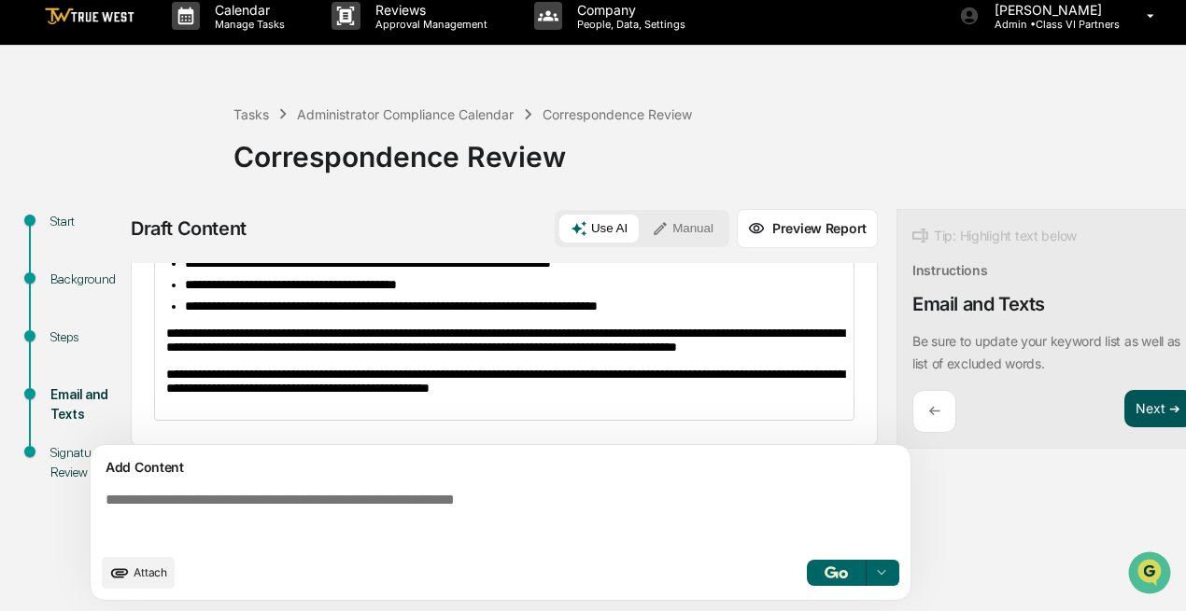
click at [1169, 407] on button "Next ➔" at bounding box center [1158, 409] width 68 height 38
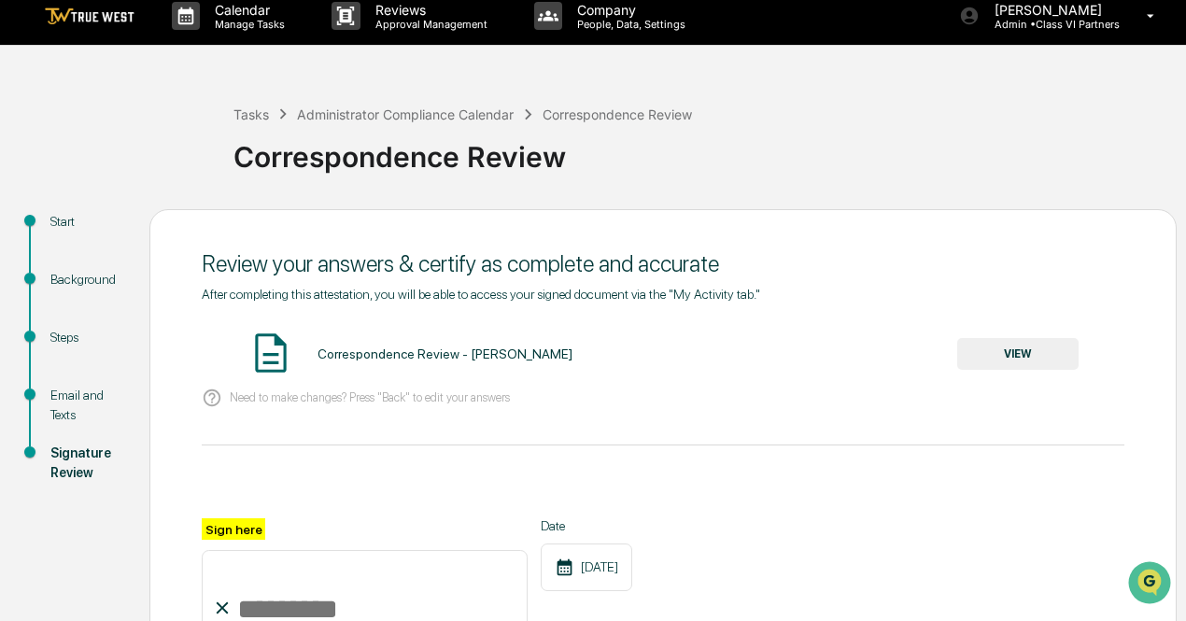
click at [1011, 345] on button "VIEW" at bounding box center [1017, 354] width 121 height 32
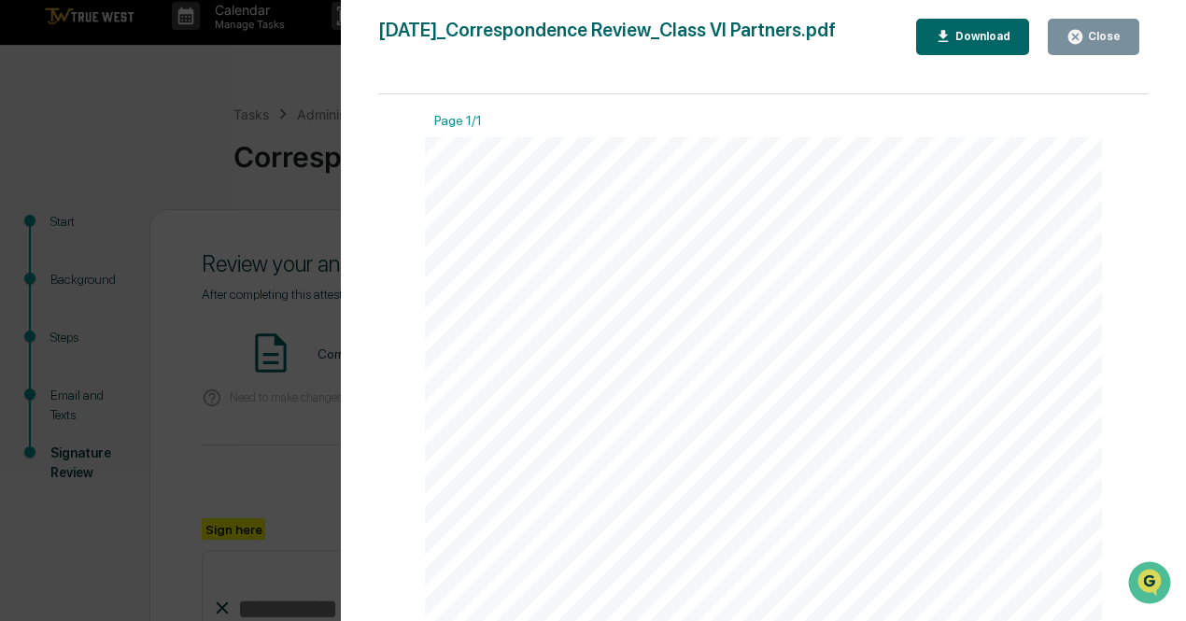
click at [1102, 46] on button "Close" at bounding box center [1092, 37] width 91 height 36
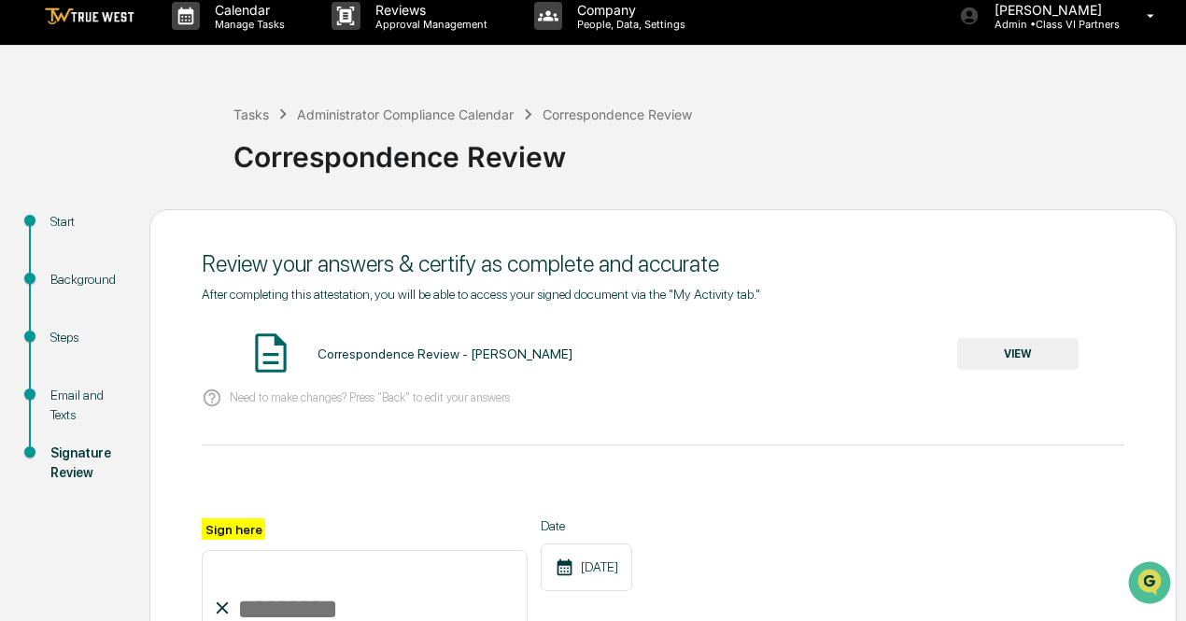
click at [366, 573] on input "Sign here" at bounding box center [365, 595] width 326 height 90
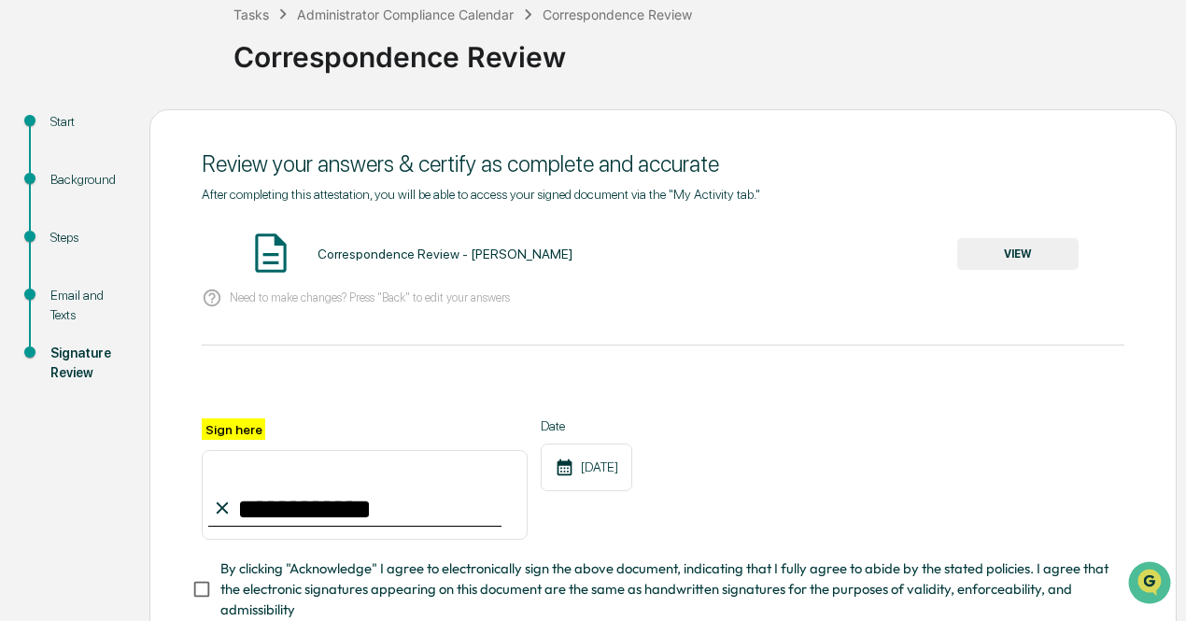
scroll to position [155, 0]
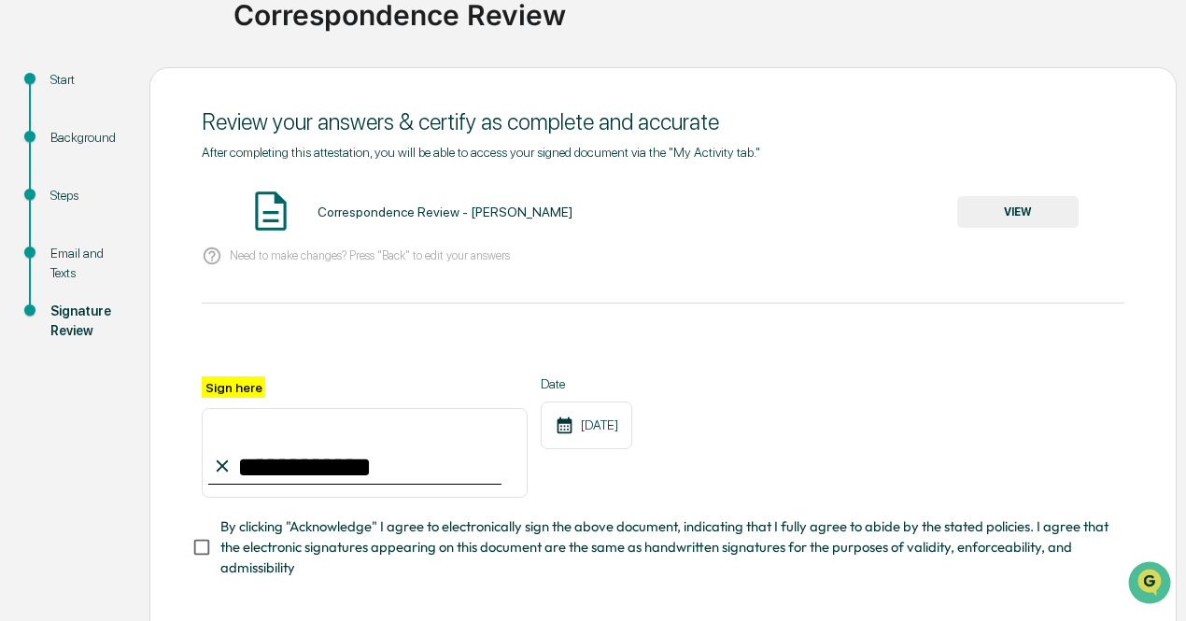
type input "**********"
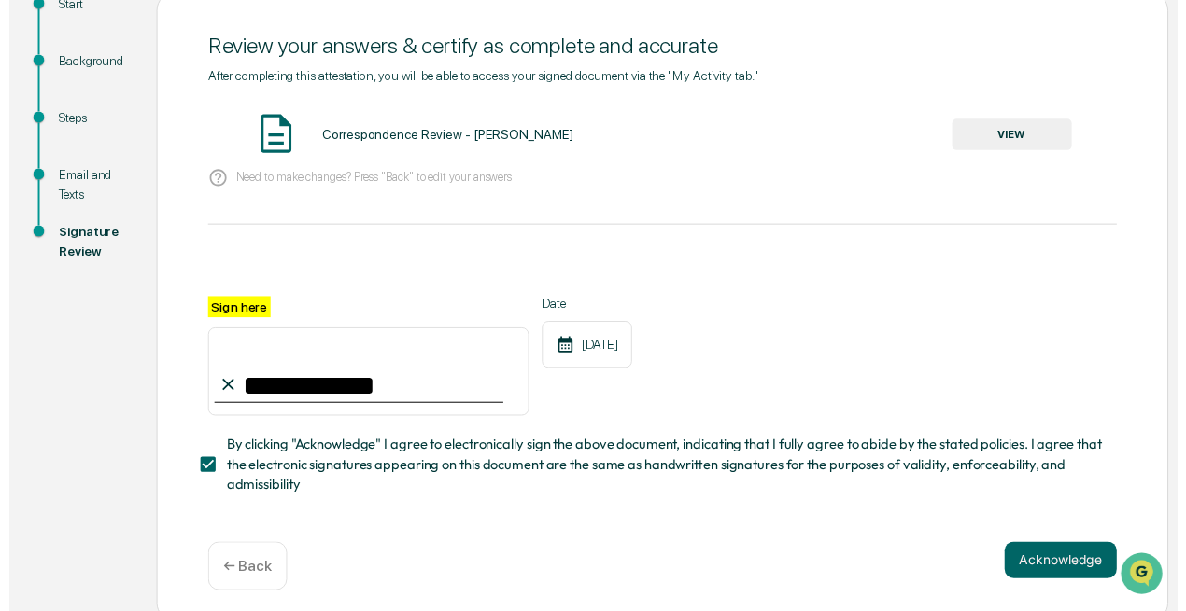
scroll to position [246, 0]
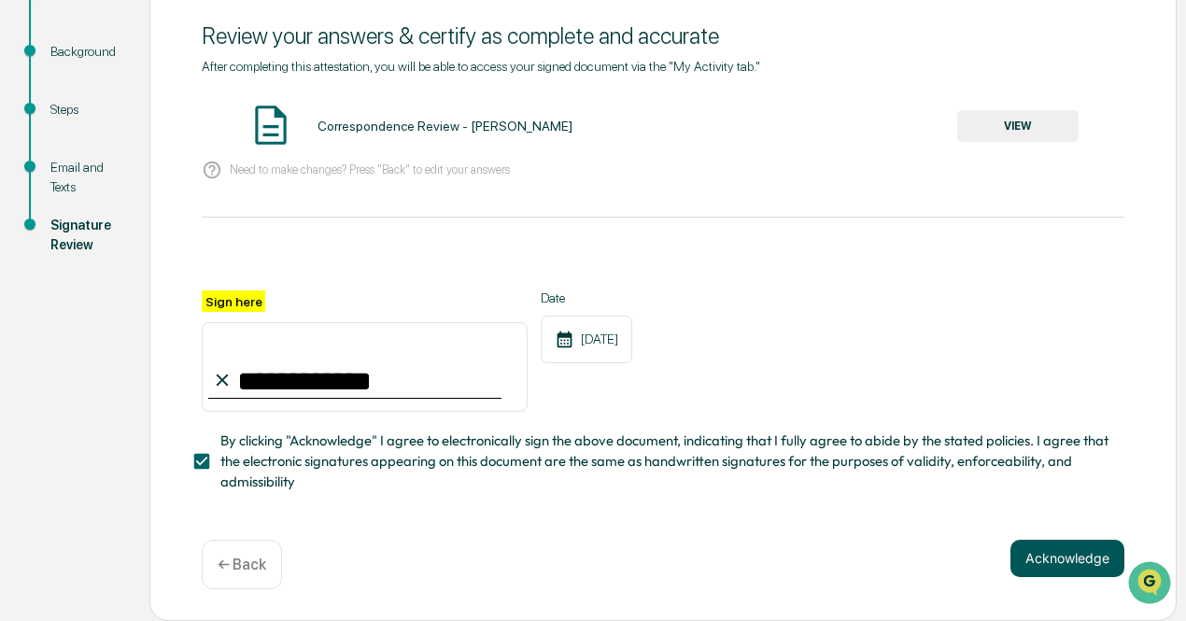
click at [1055, 555] on button "Acknowledge" at bounding box center [1067, 558] width 114 height 37
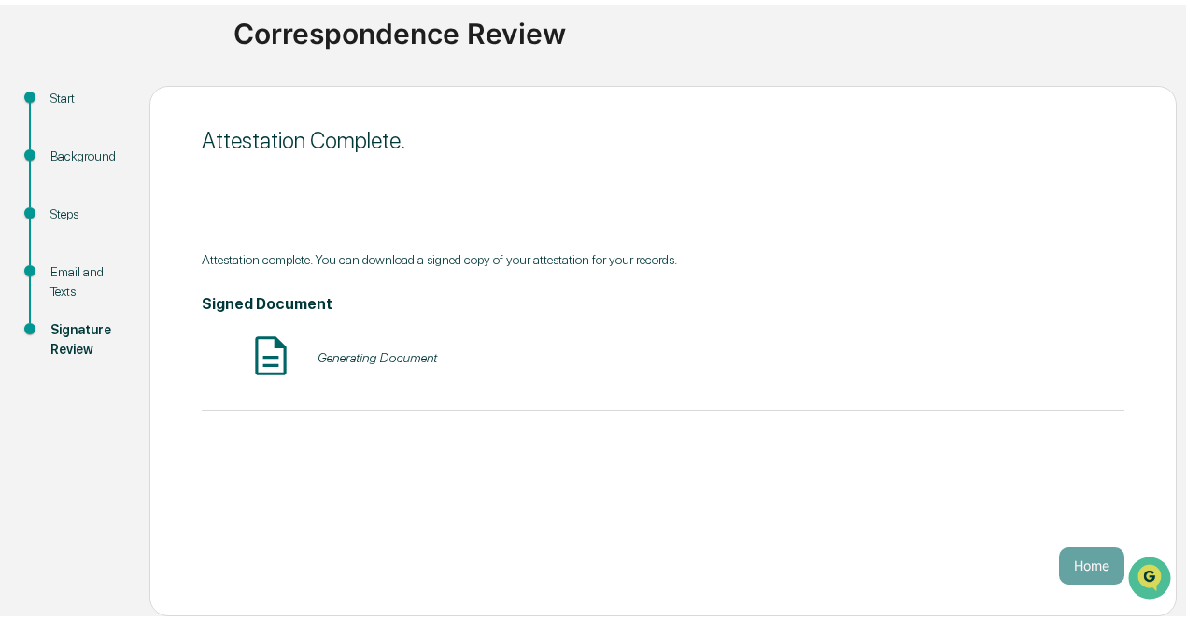
scroll to position [131, 0]
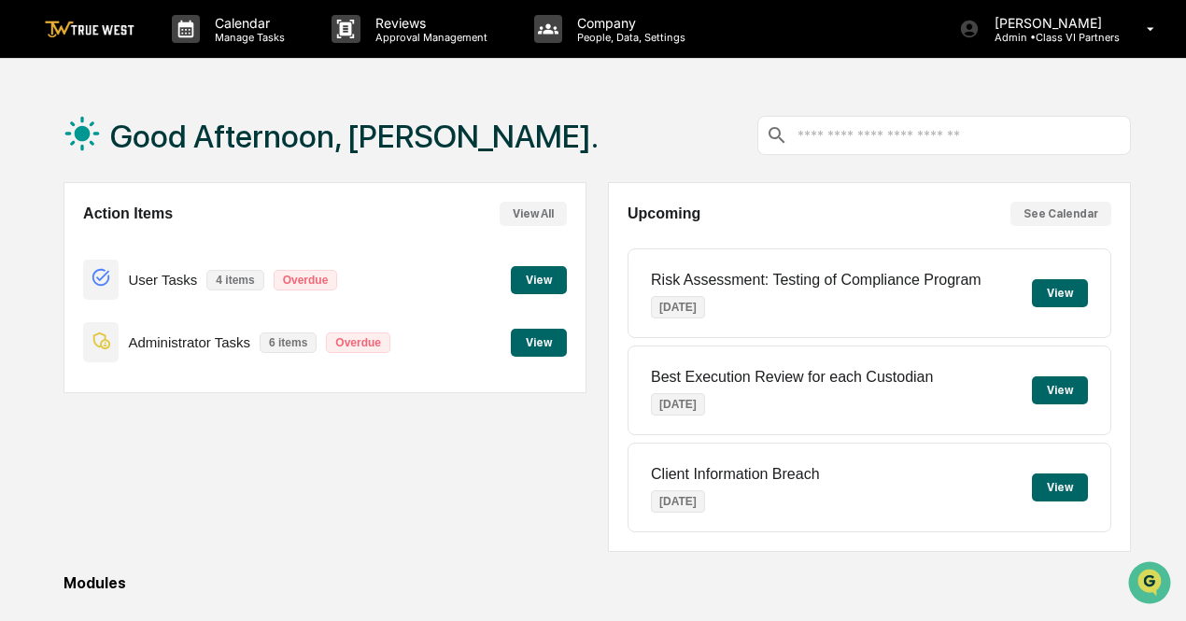
click at [536, 282] on button "View" at bounding box center [539, 280] width 56 height 28
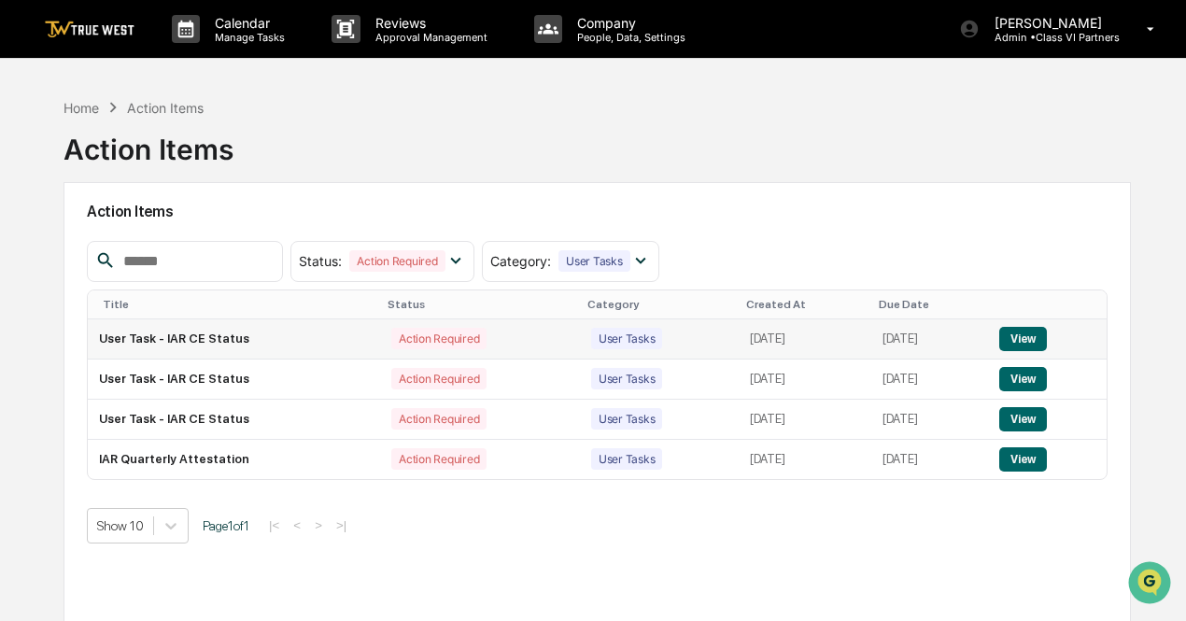
click at [1044, 335] on button "View" at bounding box center [1023, 339] width 48 height 24
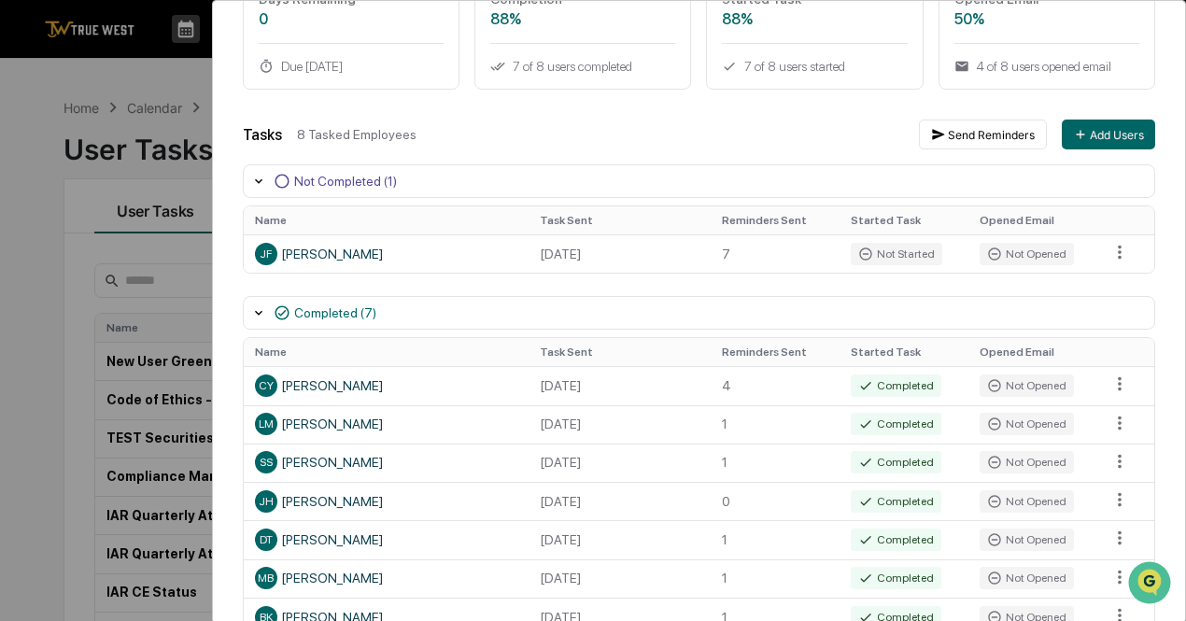
scroll to position [142, 0]
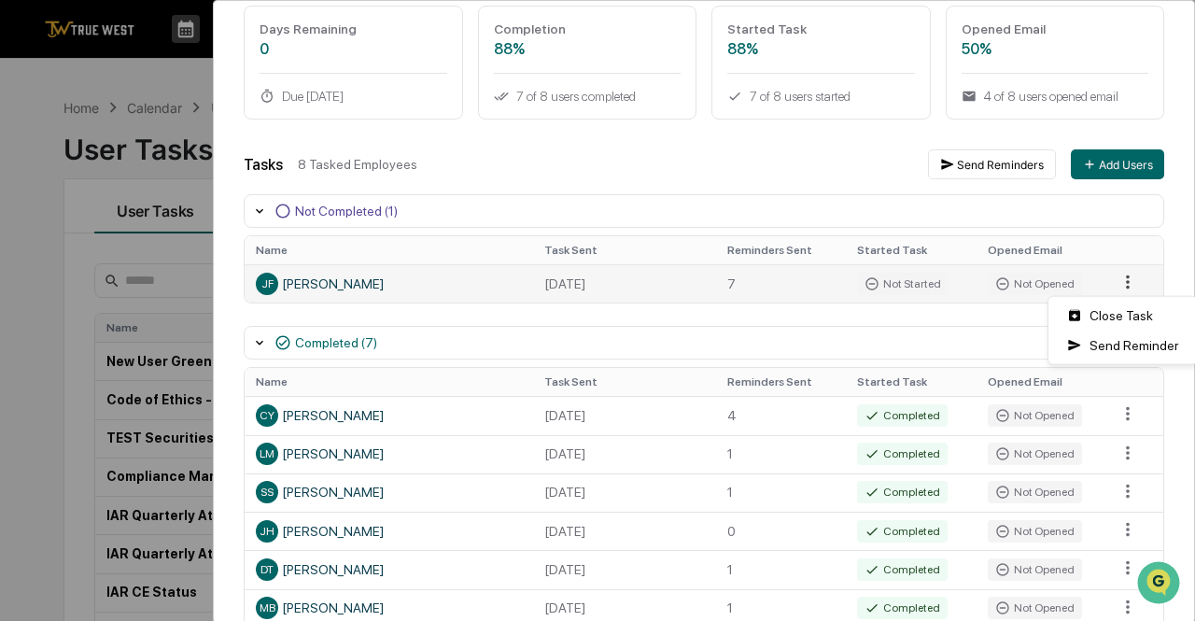
click at [1110, 285] on html "Calendar Manage Tasks Reviews Approval Management Company People, Data, Setting…" at bounding box center [597, 310] width 1195 height 621
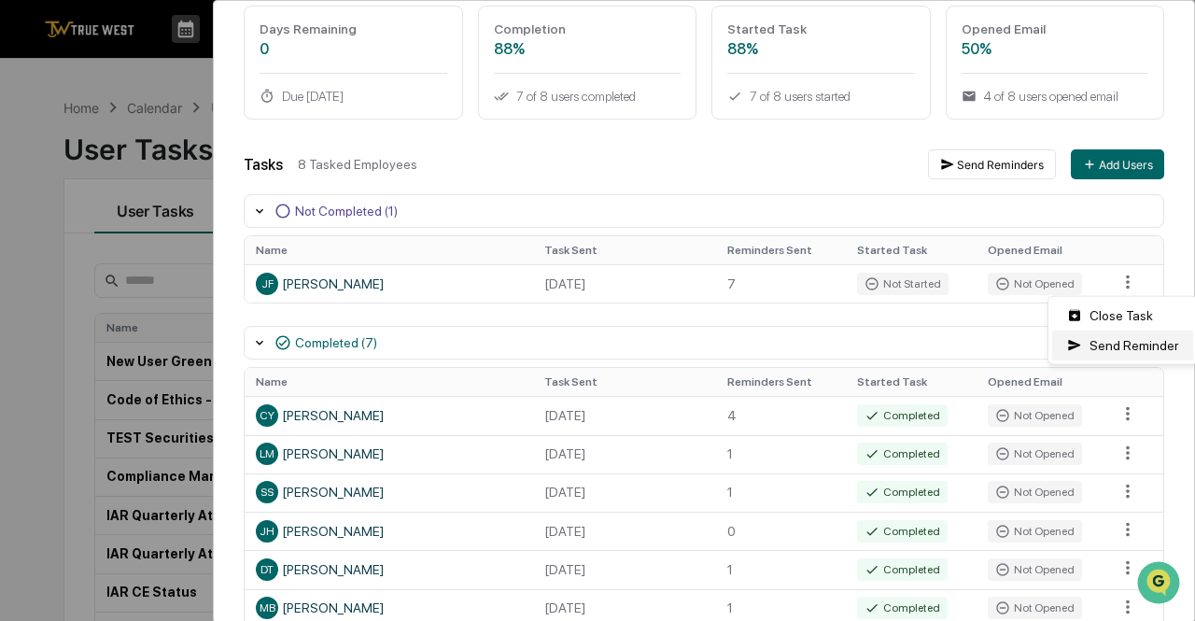
click at [1102, 344] on div "Send Reminder" at bounding box center [1122, 345] width 141 height 30
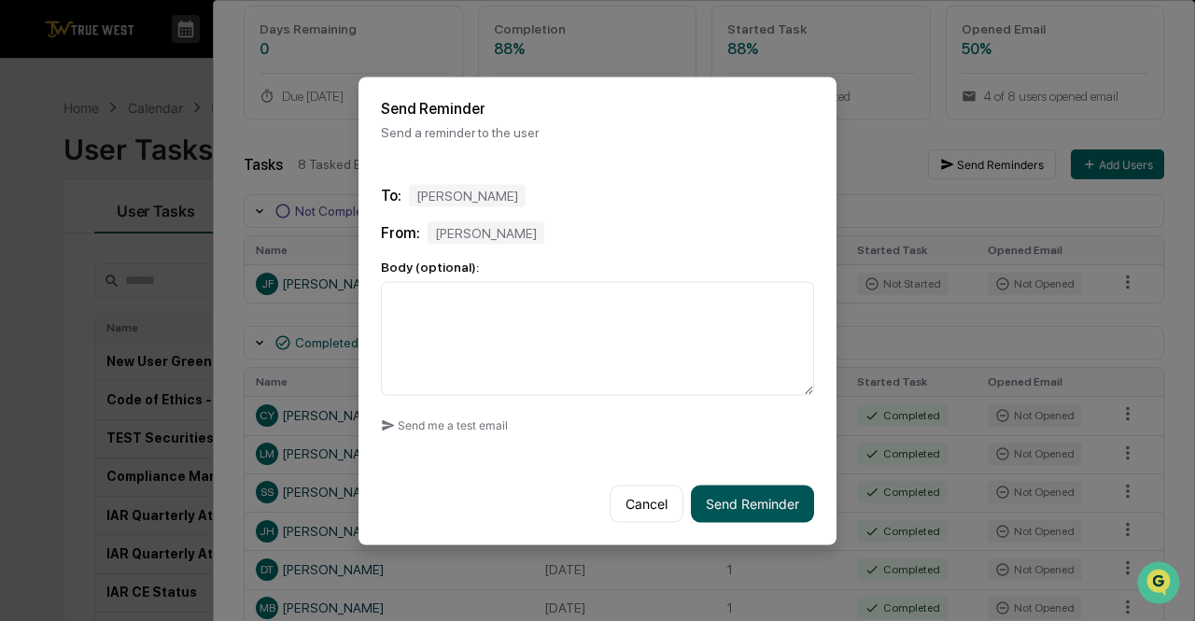
click at [741, 498] on button "Send Reminder" at bounding box center [752, 503] width 123 height 37
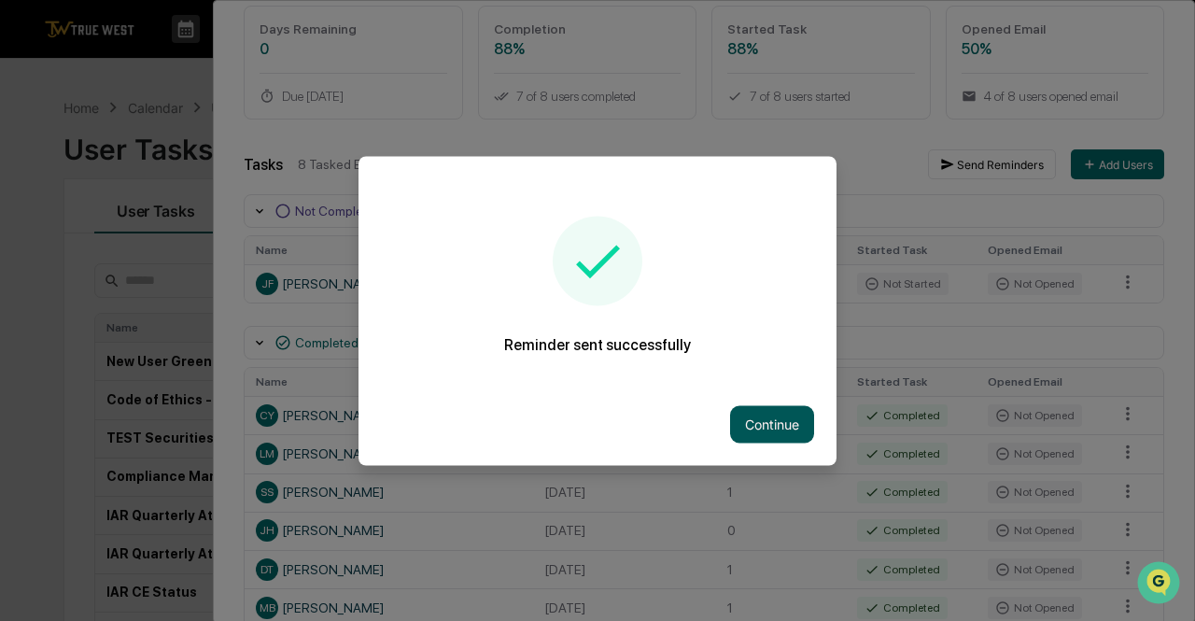
click at [779, 423] on button "Continue" at bounding box center [772, 423] width 84 height 37
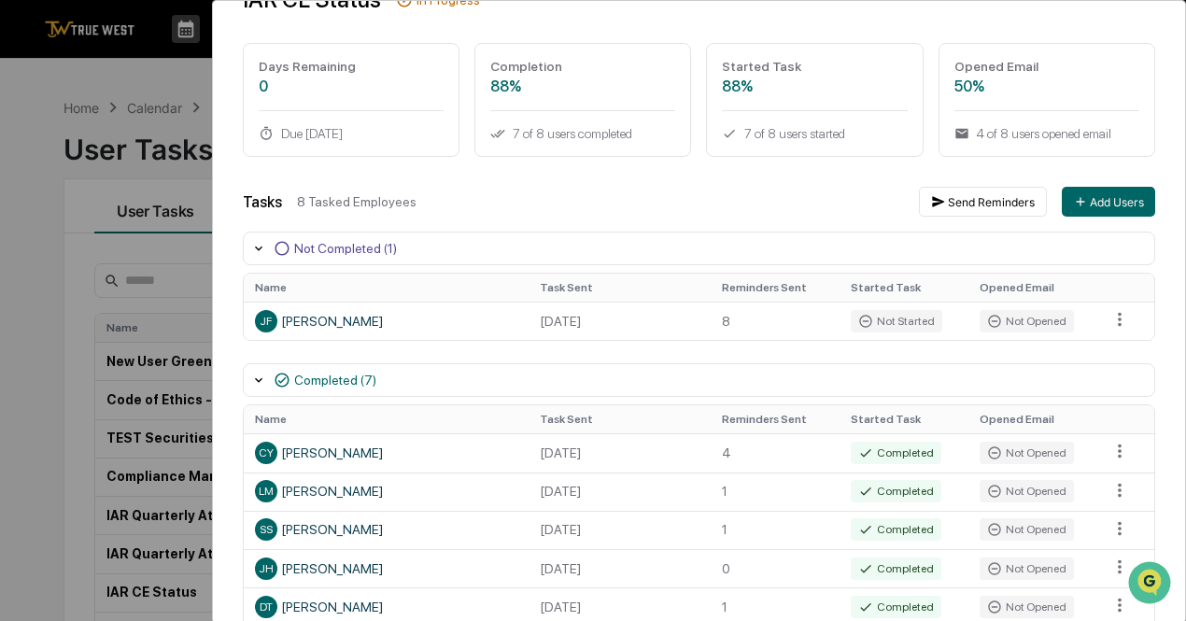
scroll to position [0, 0]
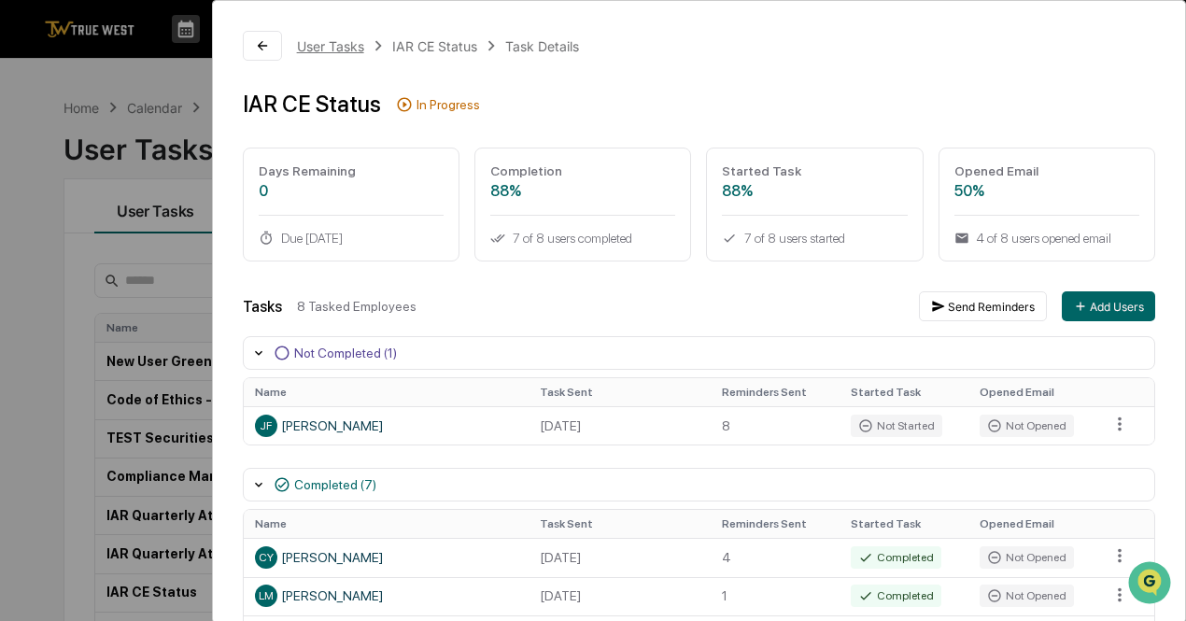
click at [325, 42] on div "User Tasks" at bounding box center [330, 46] width 67 height 16
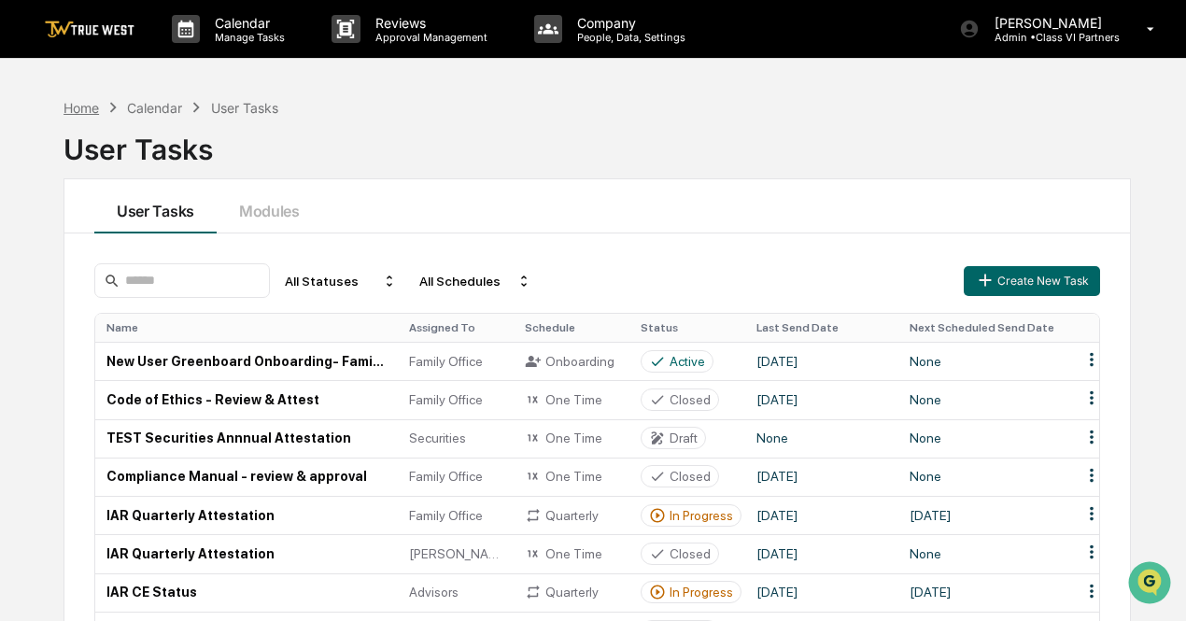
click at [87, 105] on div "Home" at bounding box center [80, 108] width 35 height 16
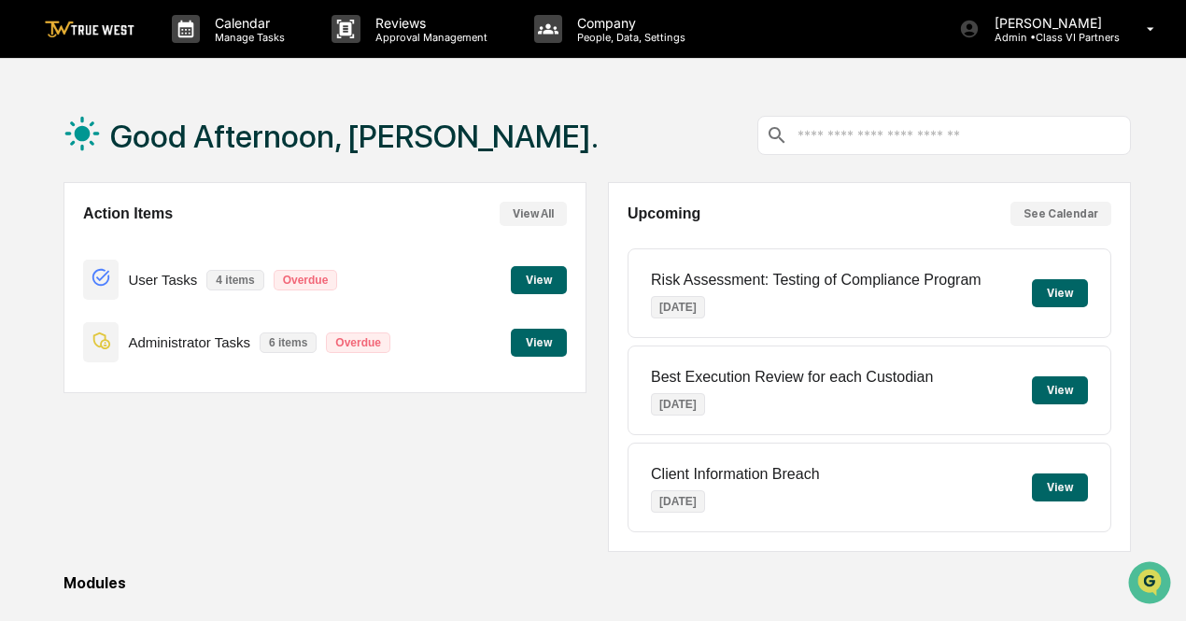
click at [545, 274] on button "View" at bounding box center [539, 280] width 56 height 28
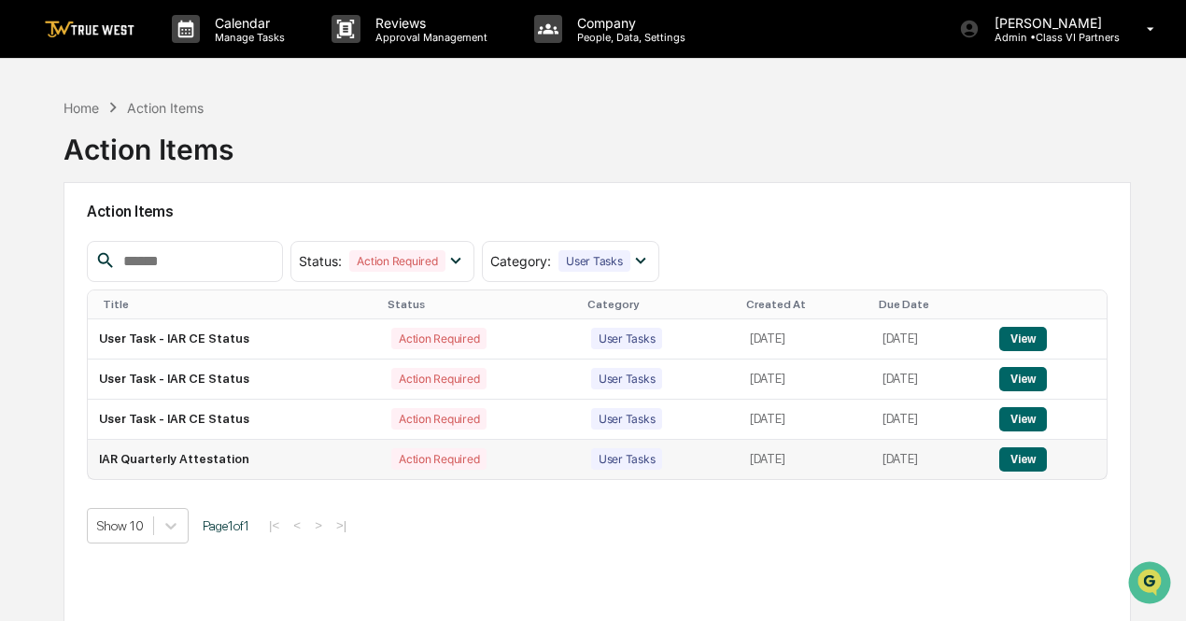
click at [1034, 450] on button "View" at bounding box center [1023, 459] width 48 height 24
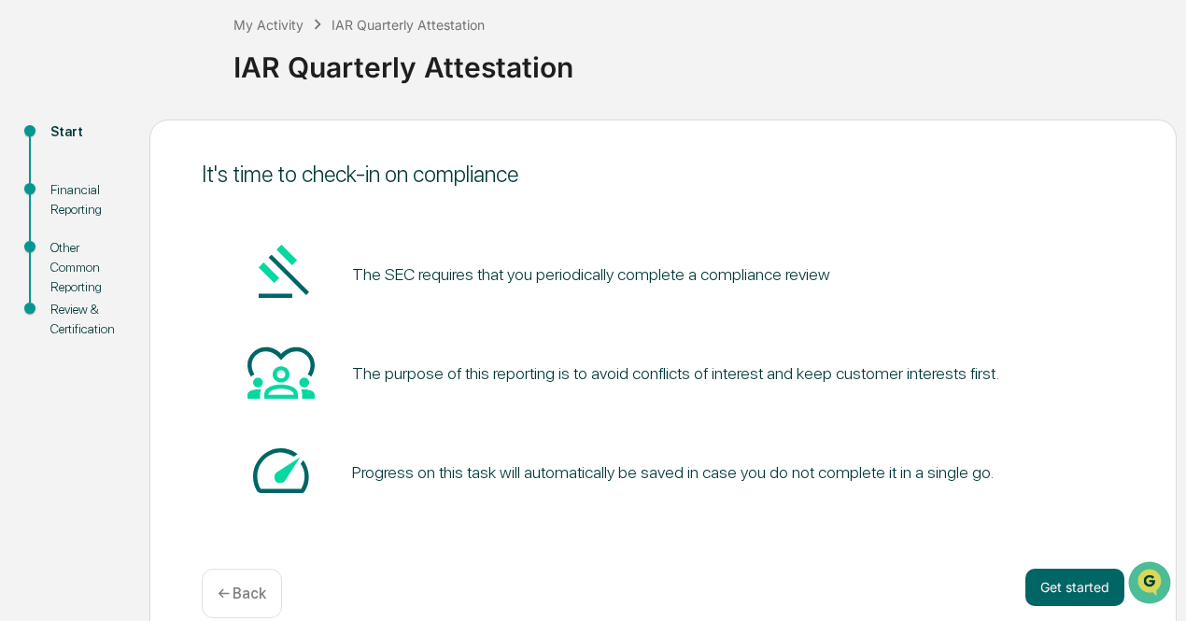
scroll to position [131, 0]
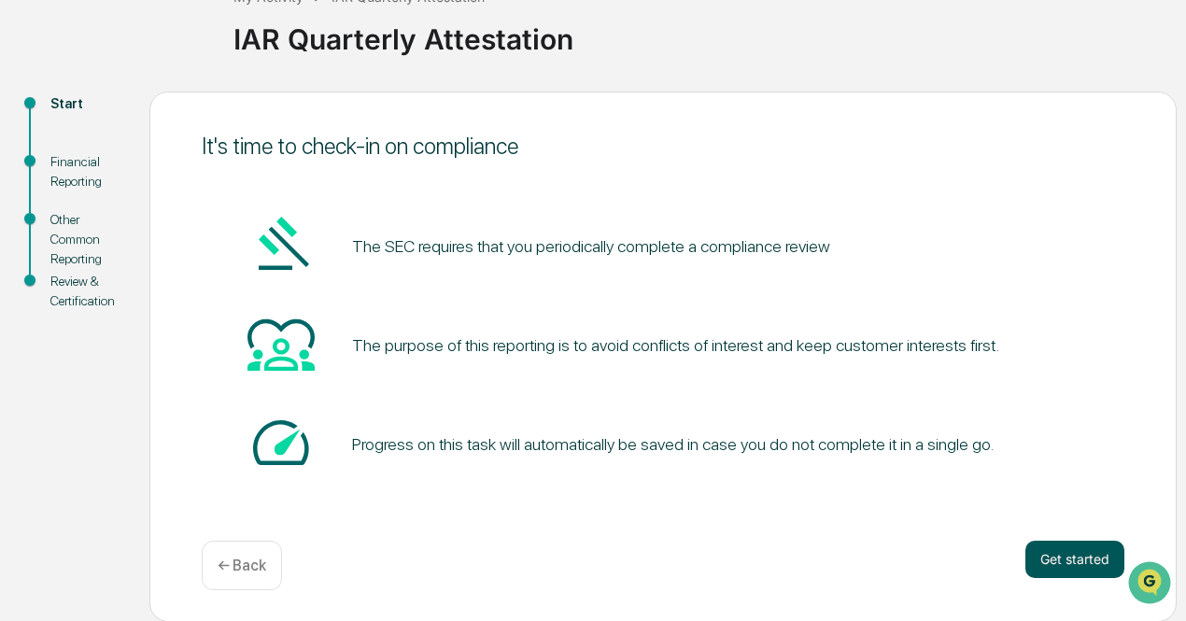
click at [1075, 559] on button "Get started" at bounding box center [1074, 559] width 99 height 37
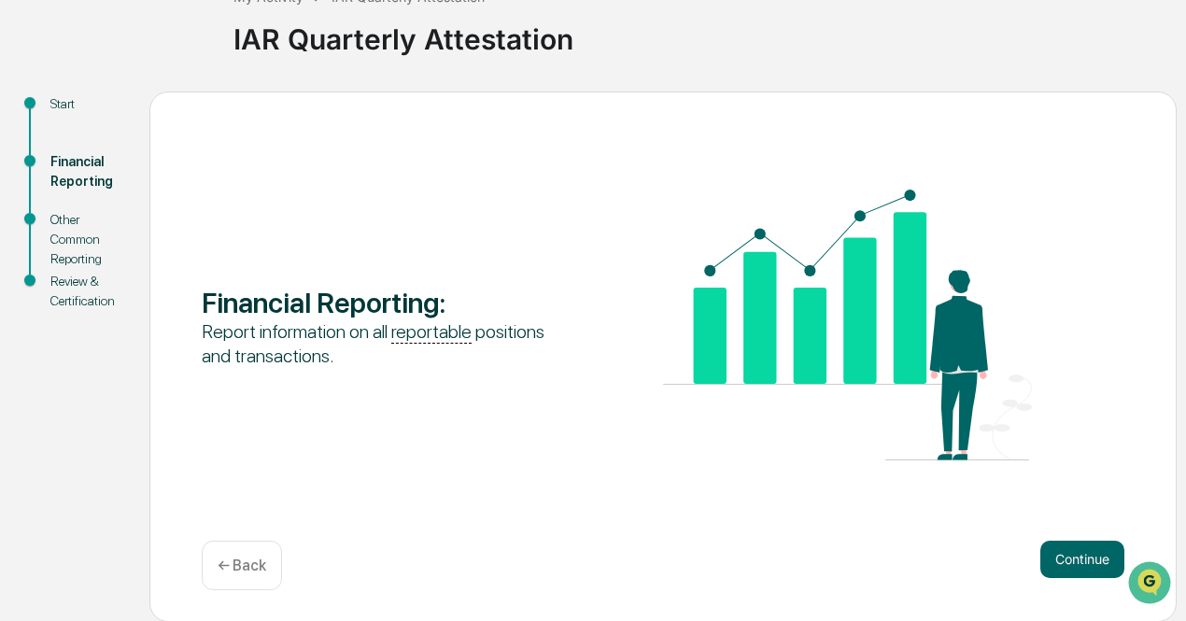
click at [1075, 559] on button "Continue" at bounding box center [1082, 559] width 84 height 37
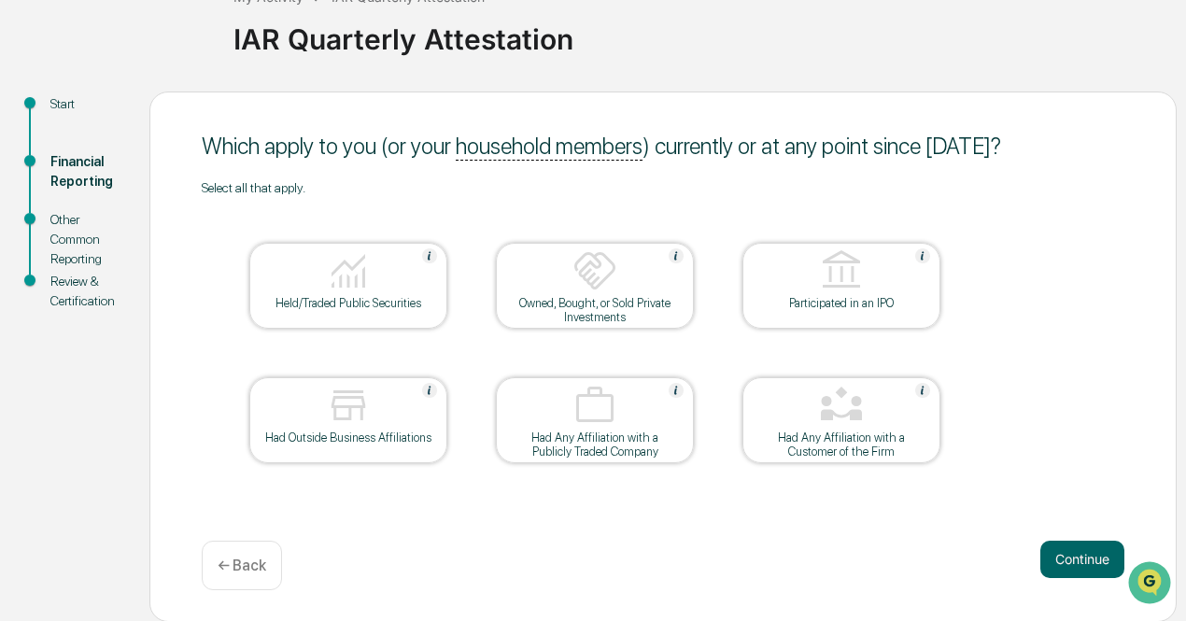
click at [381, 288] on div at bounding box center [348, 272] width 187 height 48
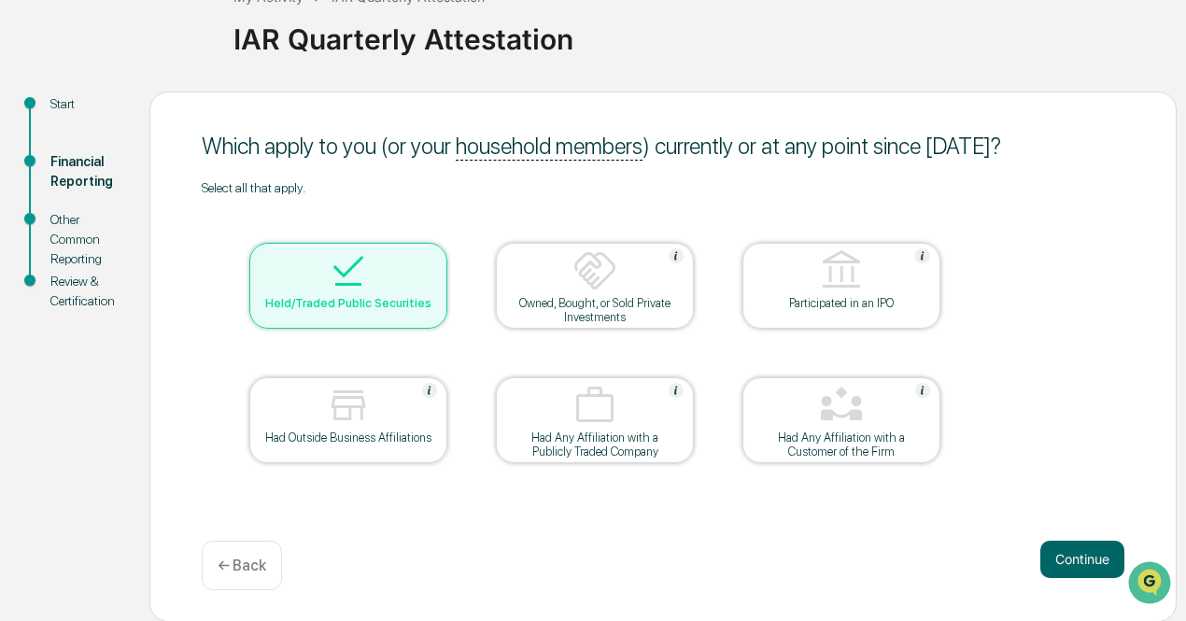
click at [379, 408] on div at bounding box center [348, 407] width 187 height 48
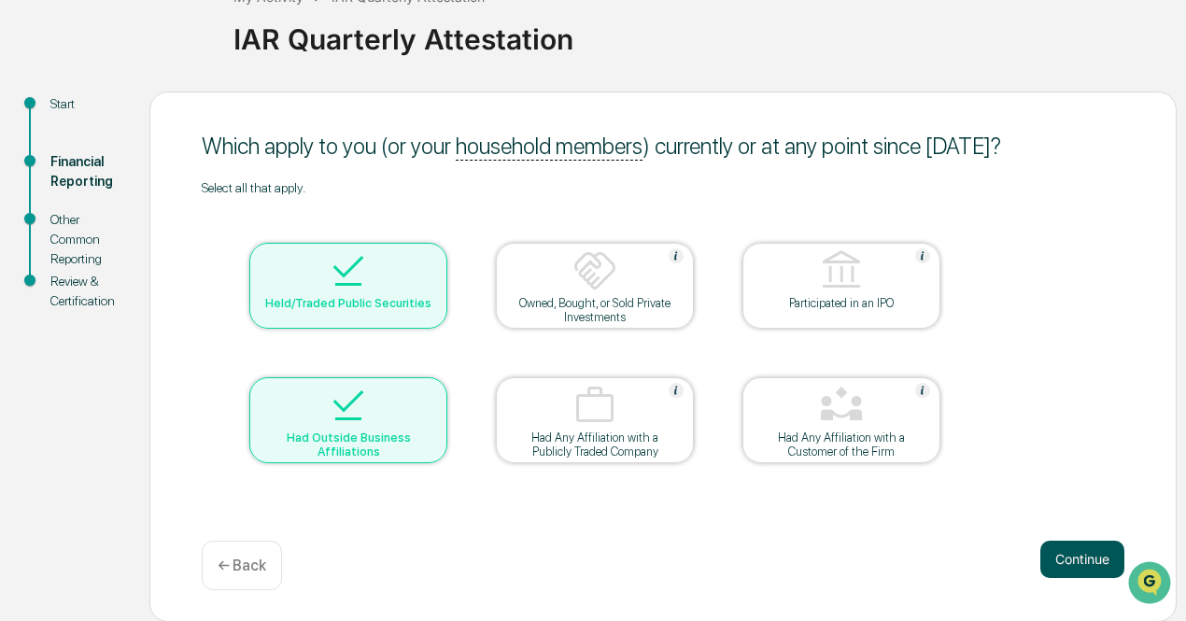
click at [1070, 571] on button "Continue" at bounding box center [1082, 559] width 84 height 37
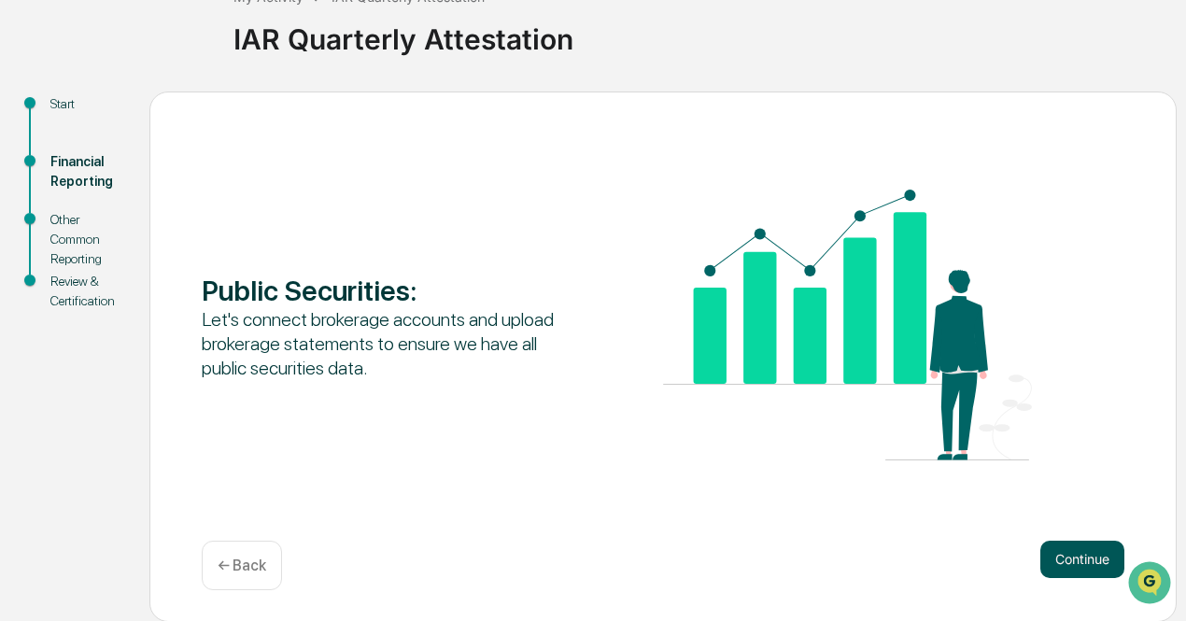
click at [1070, 558] on button "Continue" at bounding box center [1082, 559] width 84 height 37
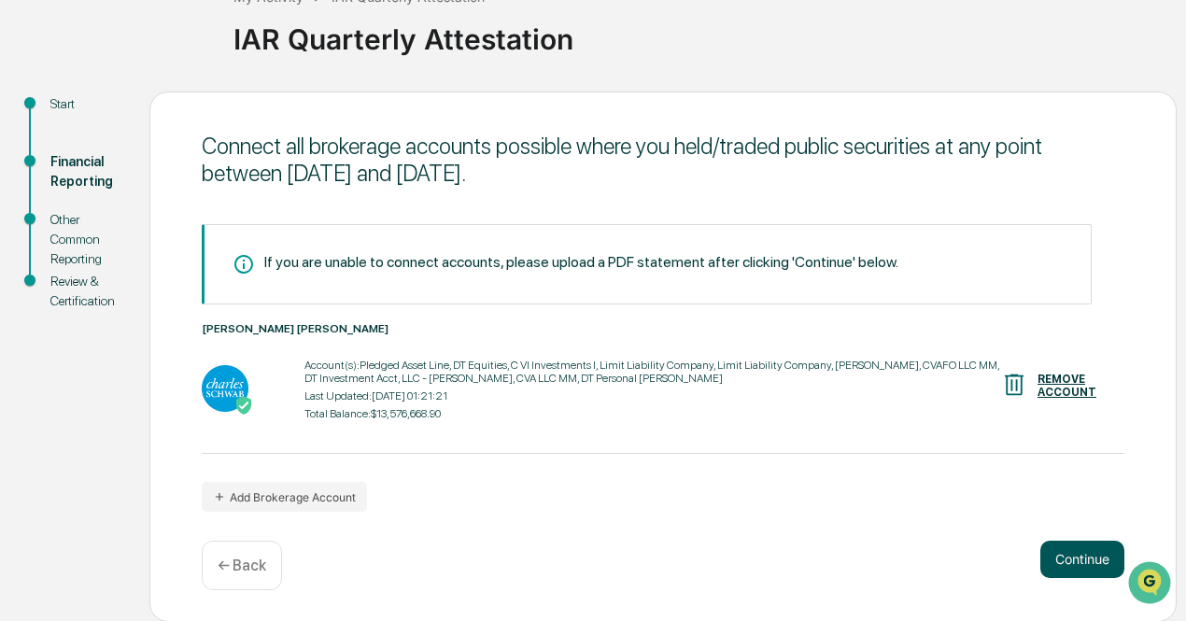
click at [1070, 558] on button "Continue" at bounding box center [1082, 559] width 84 height 37
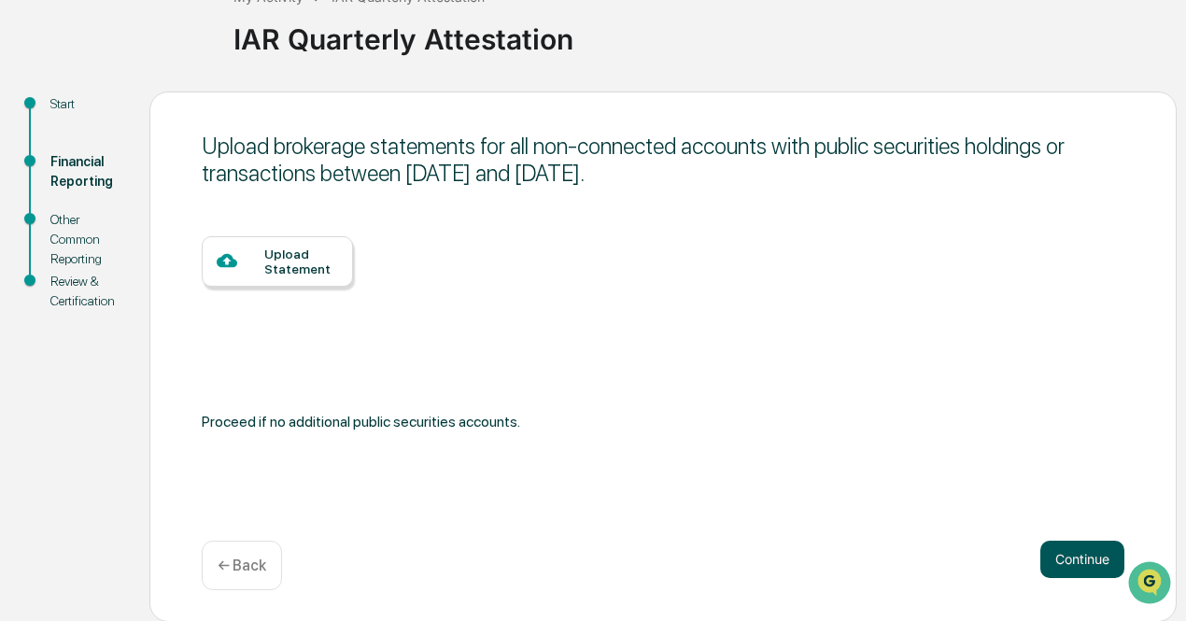
click at [1070, 558] on button "Continue" at bounding box center [1082, 559] width 84 height 37
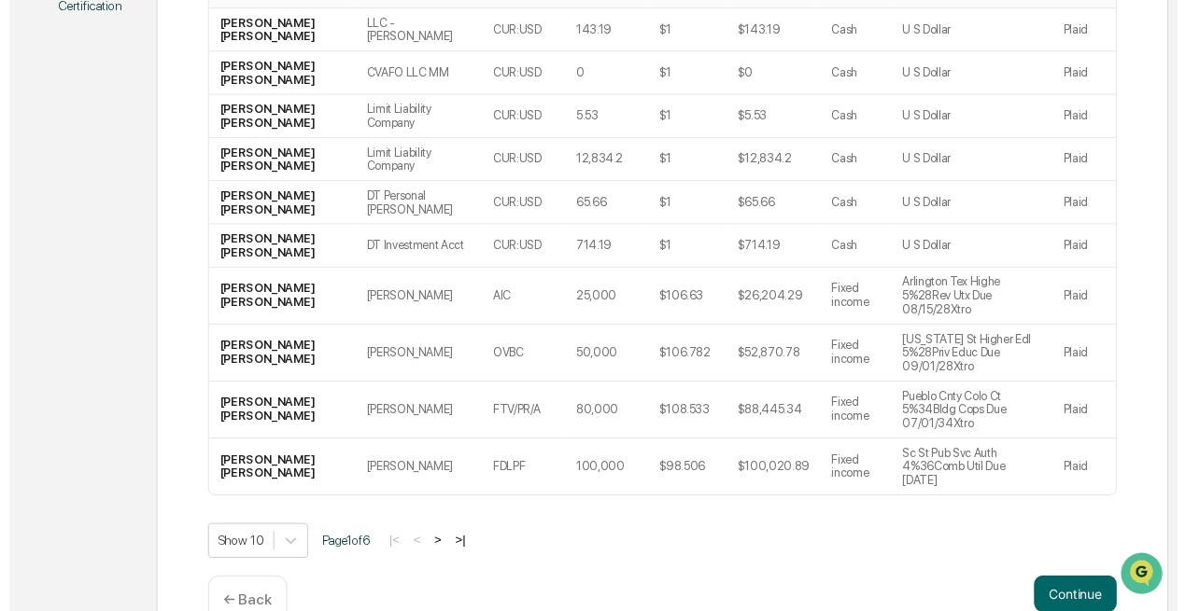
scroll to position [429, 0]
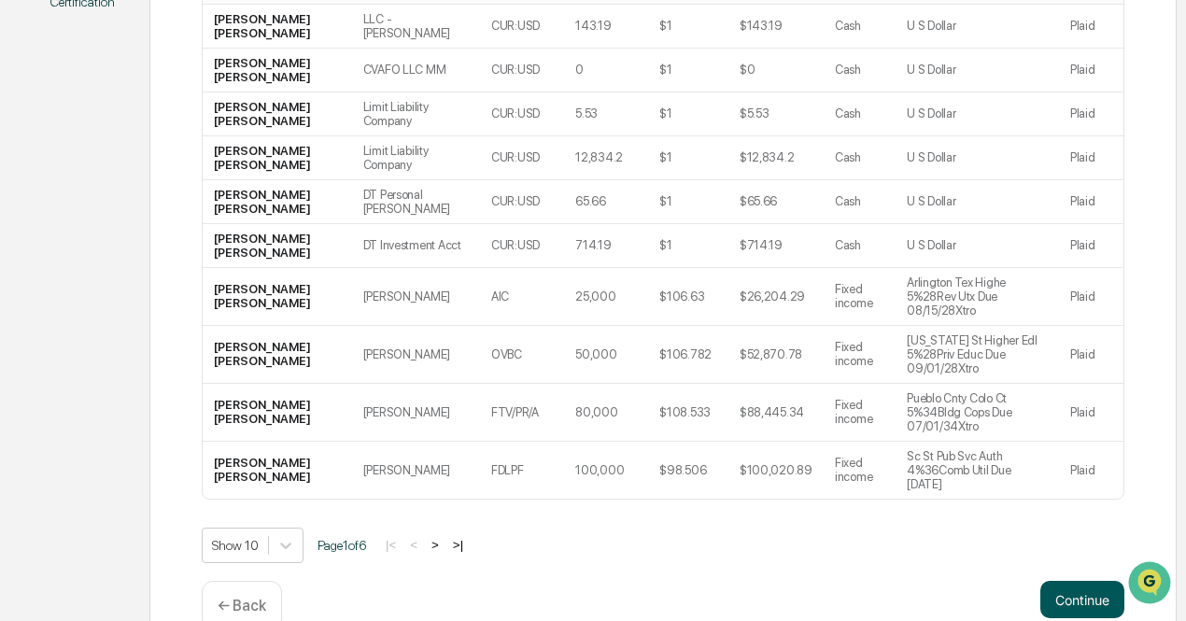
click at [1060, 581] on button "Continue" at bounding box center [1082, 599] width 84 height 37
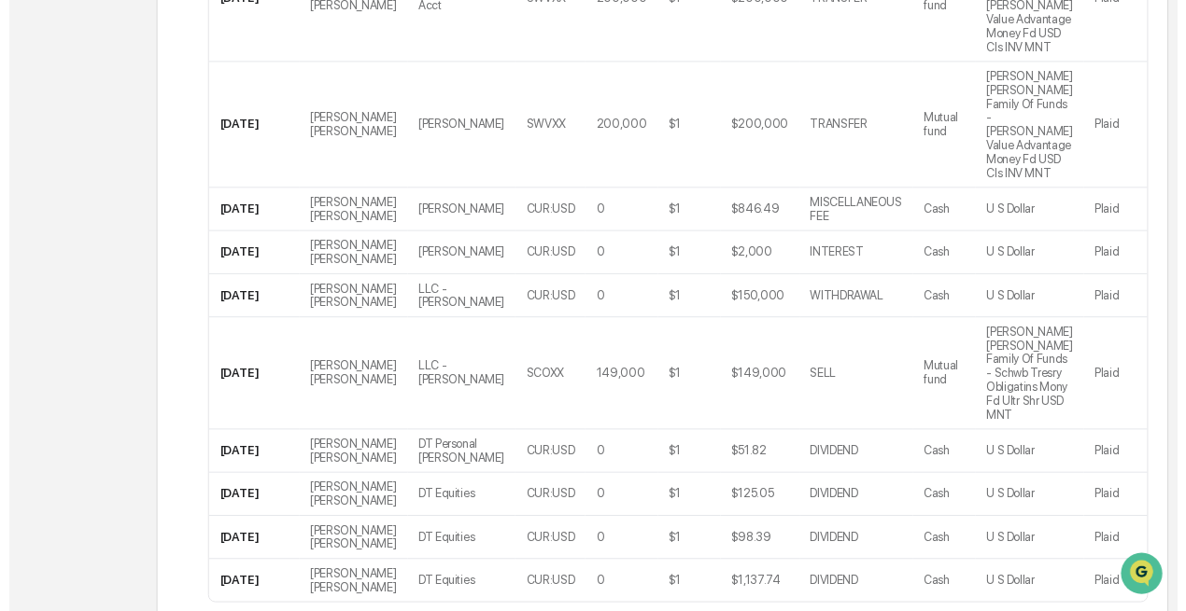
scroll to position [522, 0]
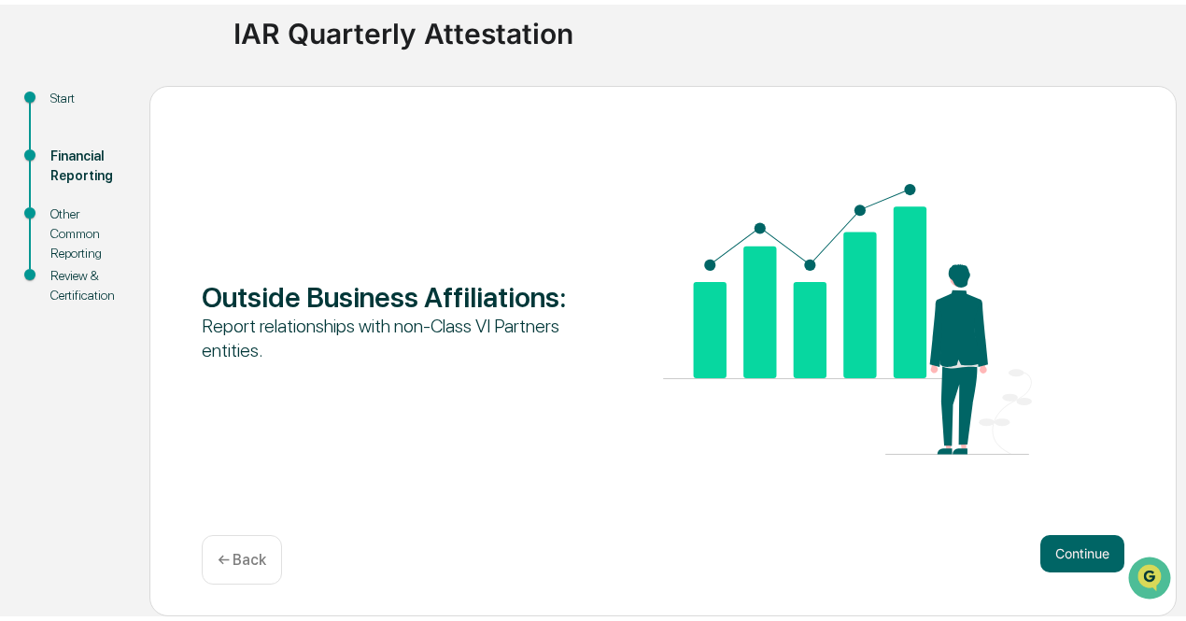
scroll to position [131, 0]
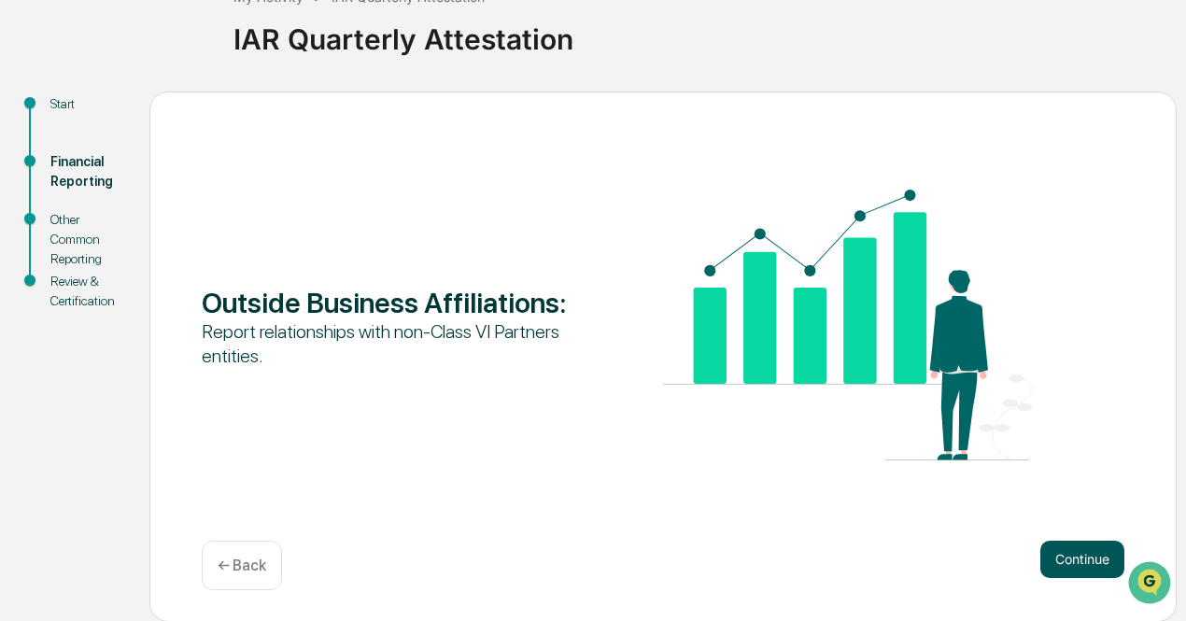
click at [1066, 562] on button "Continue" at bounding box center [1082, 559] width 84 height 37
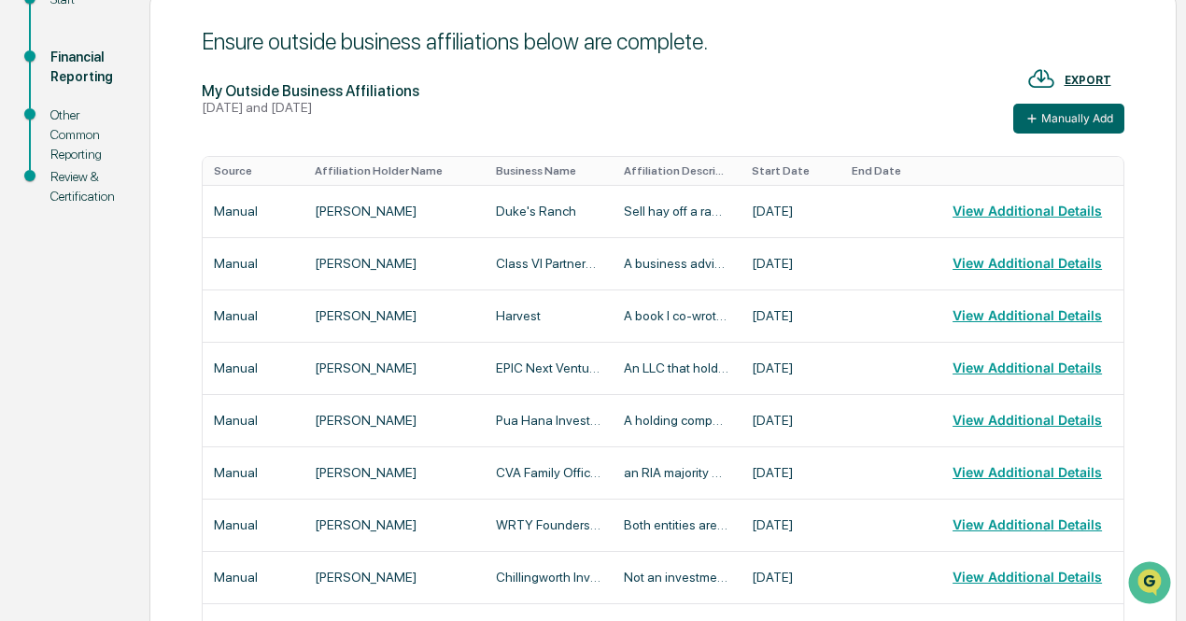
scroll to position [232, 0]
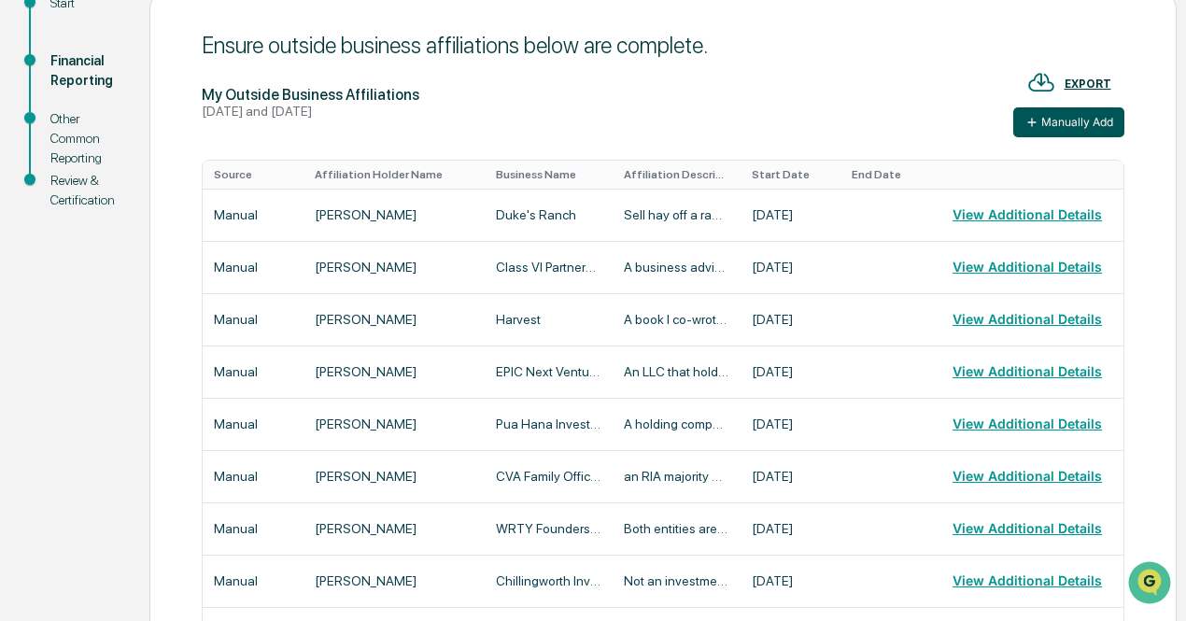
click at [1067, 119] on button "Manually Add" at bounding box center [1068, 122] width 111 height 30
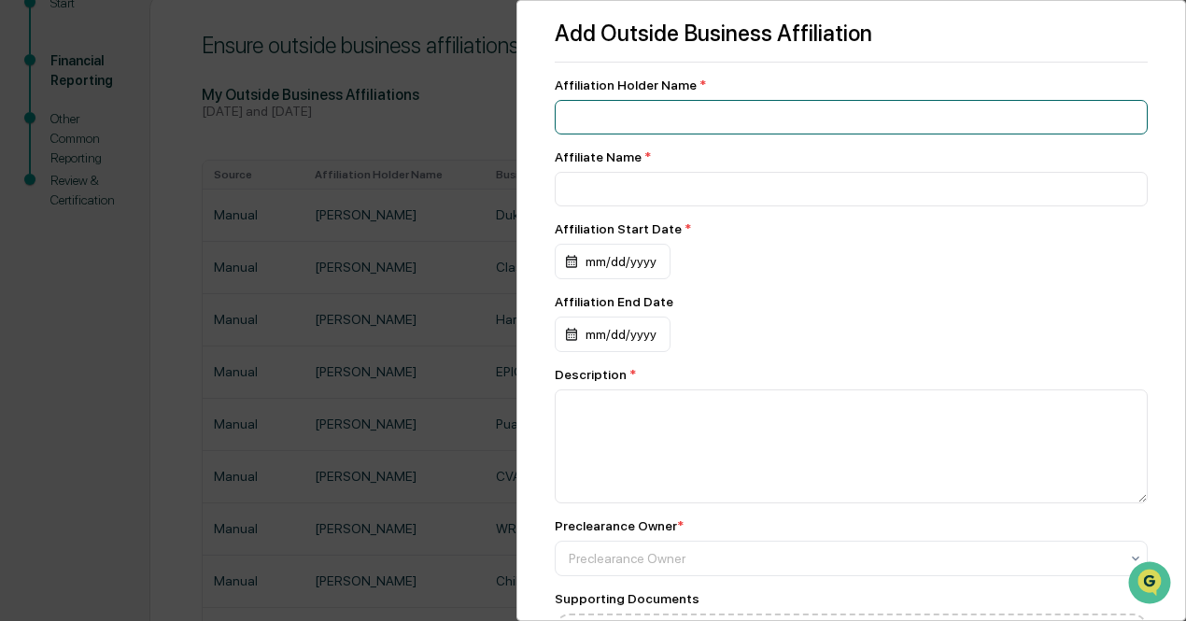
click at [825, 111] on input at bounding box center [851, 117] width 593 height 35
type input "**********"
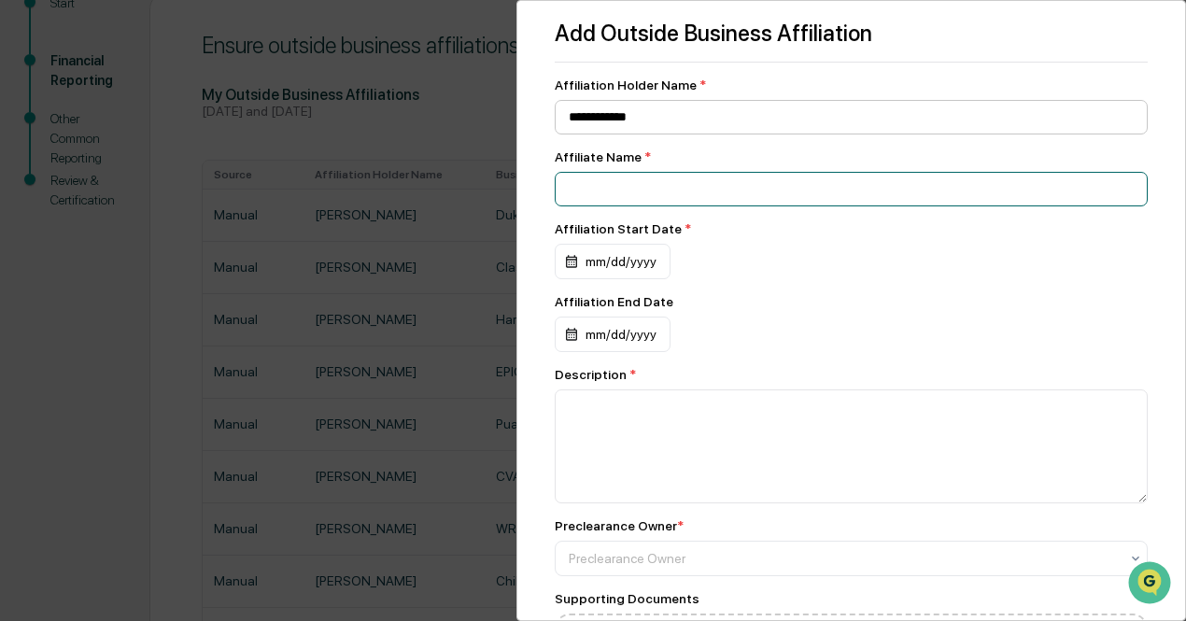
type input "*"
type input "**********"
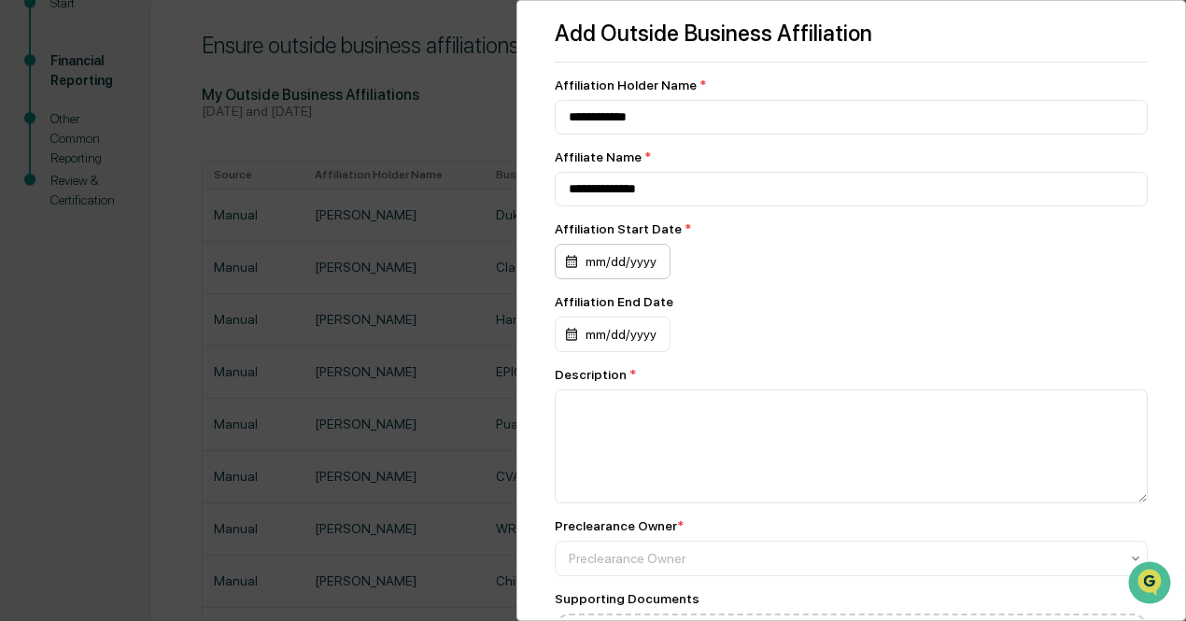
click at [629, 254] on div "mm/dd/yyyy" at bounding box center [613, 261] width 116 height 35
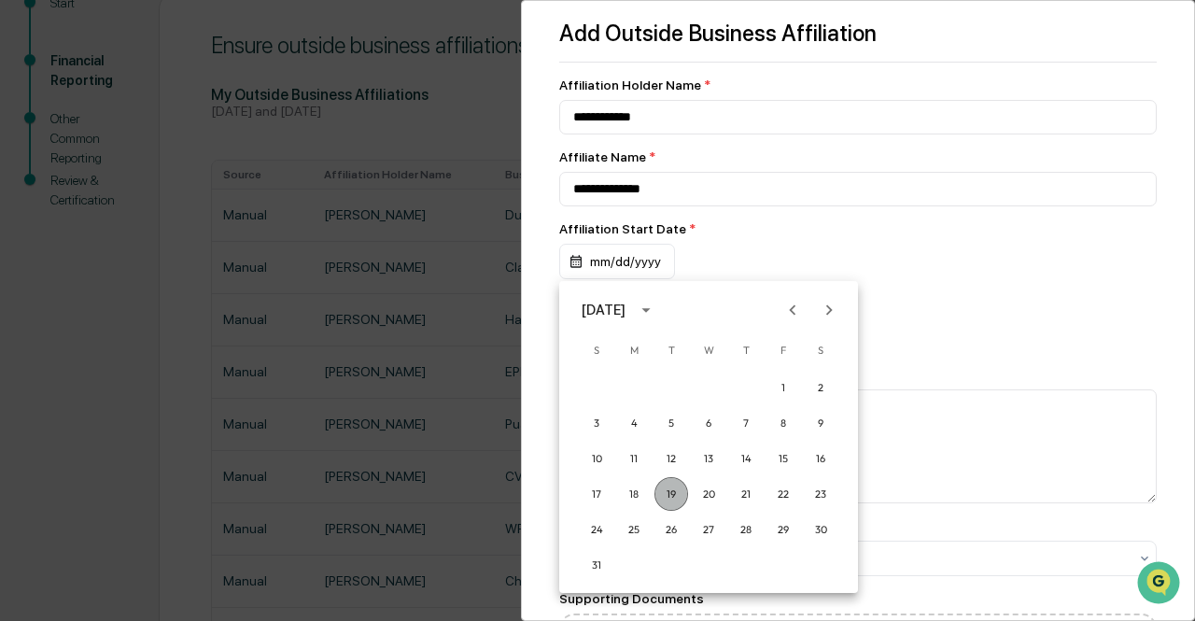
click at [670, 493] on button "19" at bounding box center [671, 494] width 34 height 34
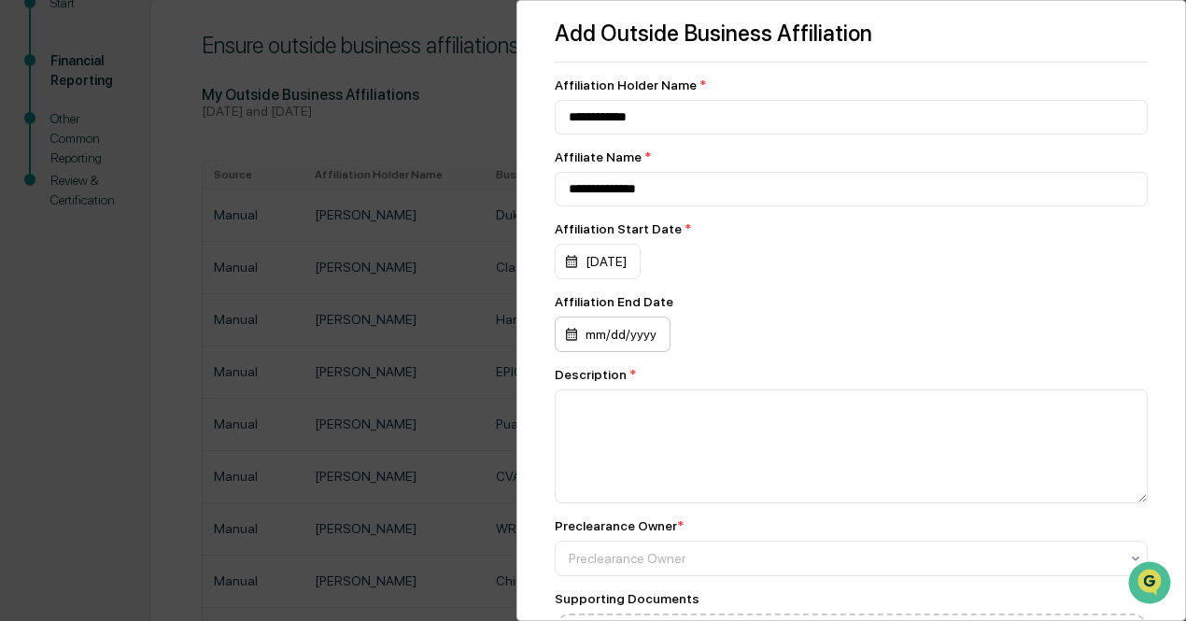
click at [625, 279] on div "mm/dd/yyyy" at bounding box center [598, 261] width 86 height 35
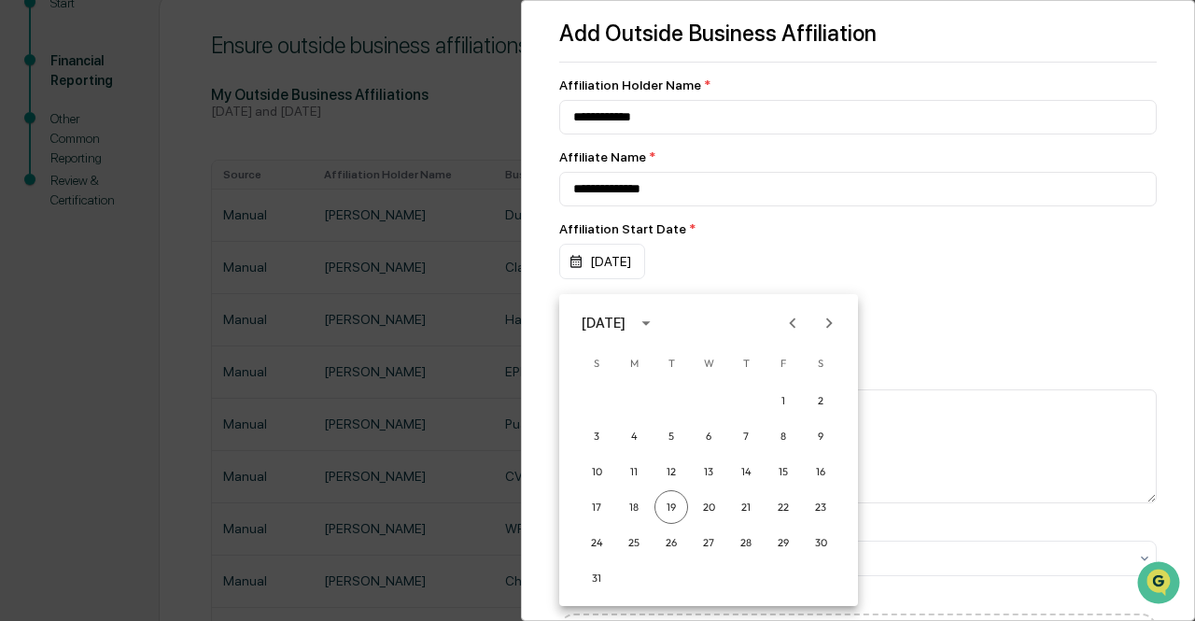
click at [767, 244] on div at bounding box center [597, 310] width 1195 height 621
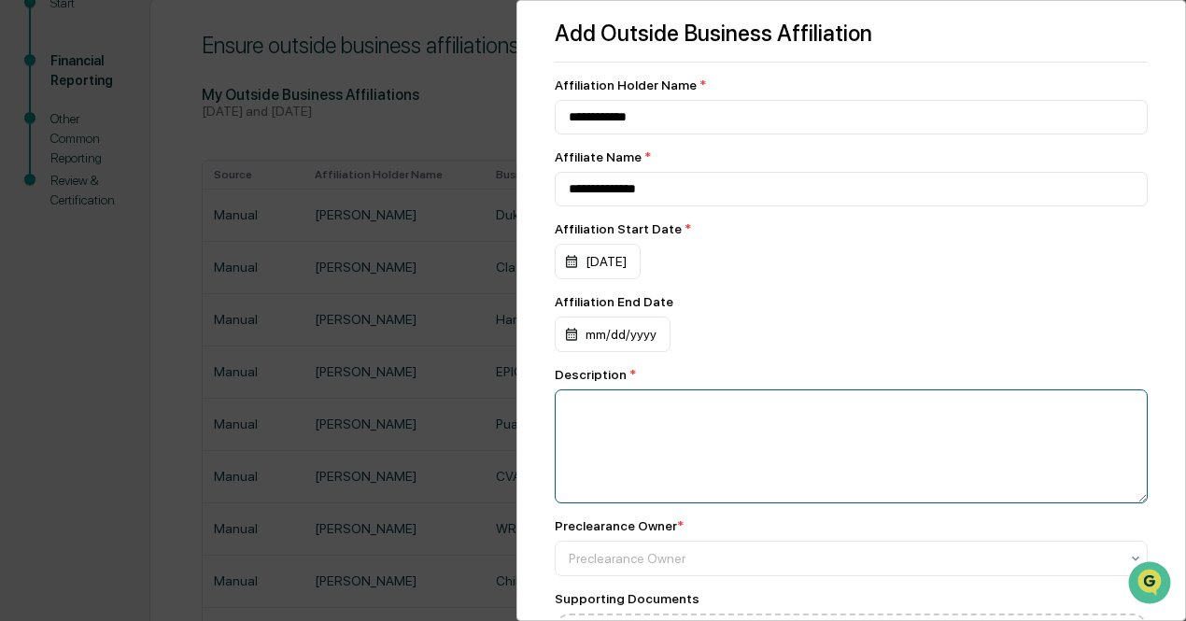
click at [676, 407] on textarea at bounding box center [851, 446] width 593 height 114
type textarea "**********"
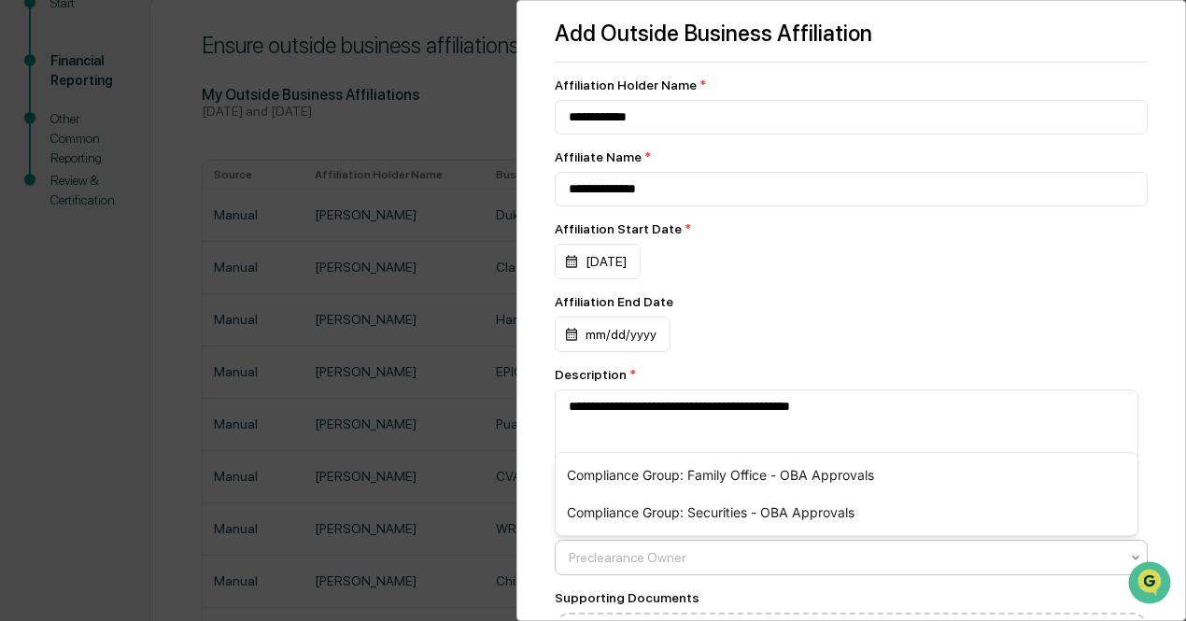
click at [842, 560] on div at bounding box center [844, 557] width 550 height 19
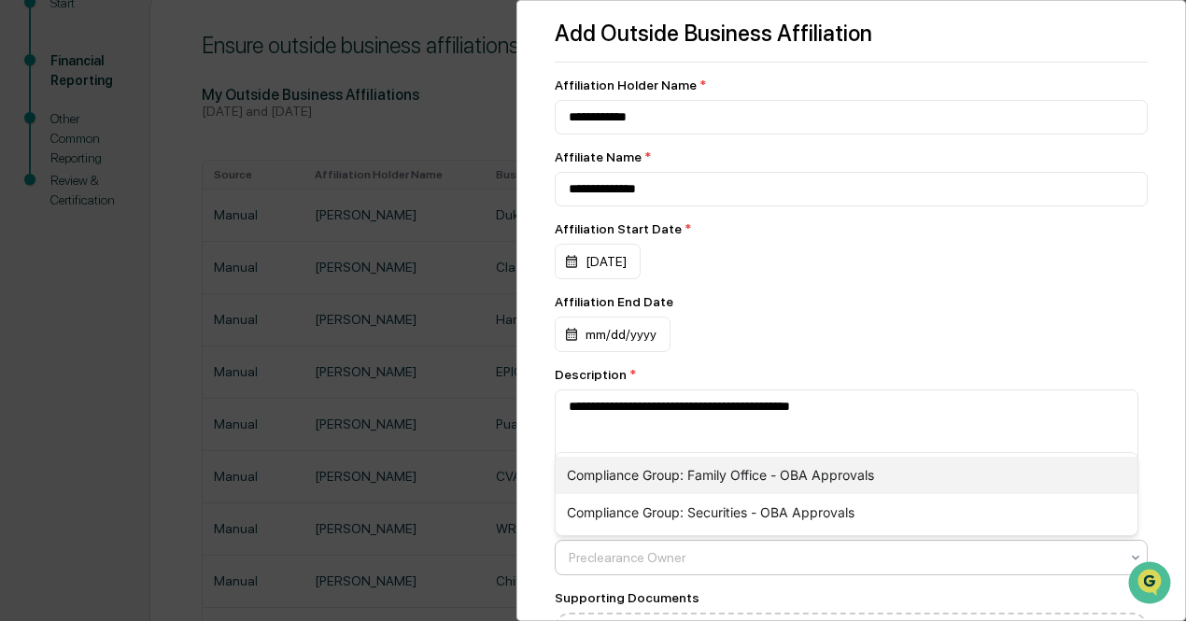
click at [807, 476] on div "Compliance Group: Family Office - OBA Approvals" at bounding box center [846, 474] width 582 height 37
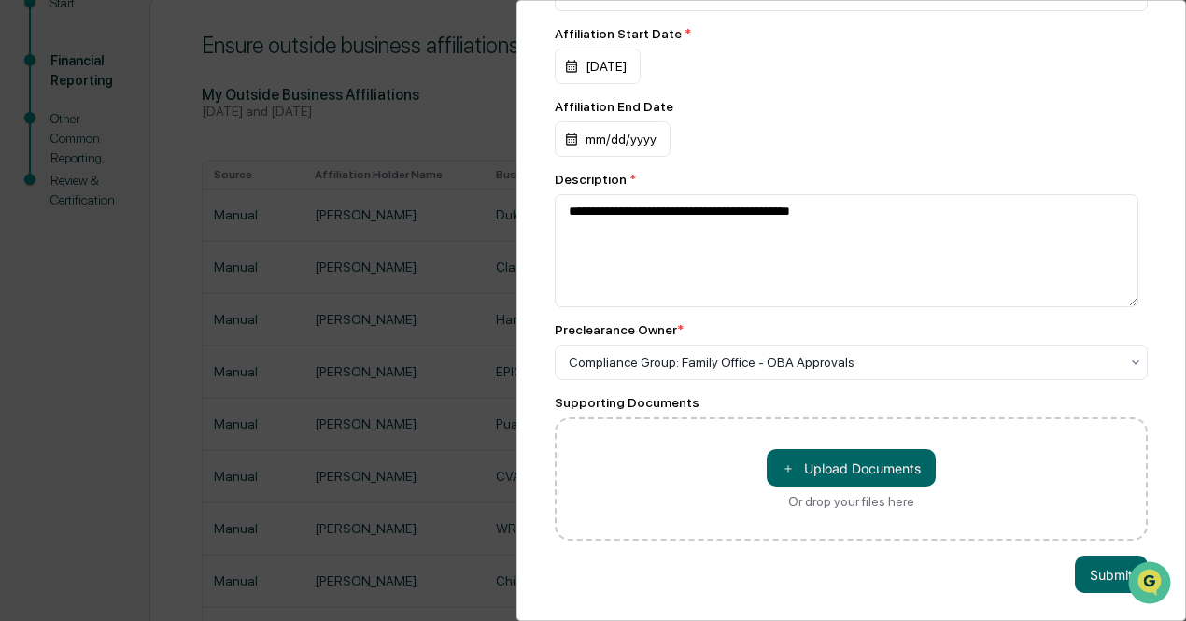
scroll to position [199, 0]
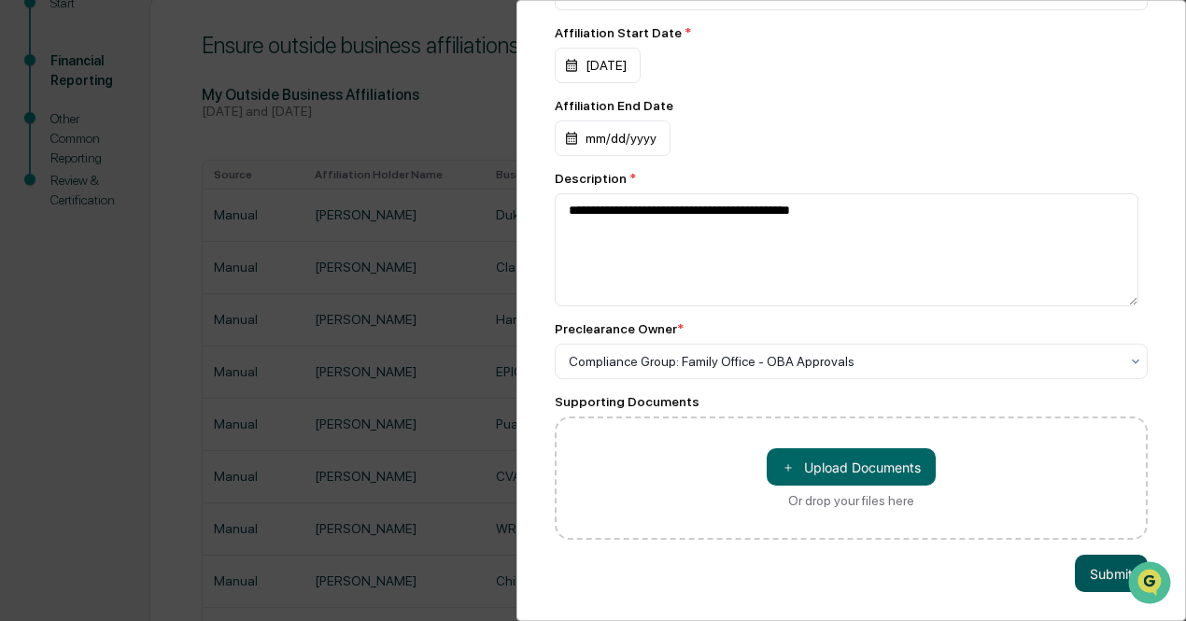
click at [1096, 584] on button "Submit" at bounding box center [1110, 573] width 73 height 37
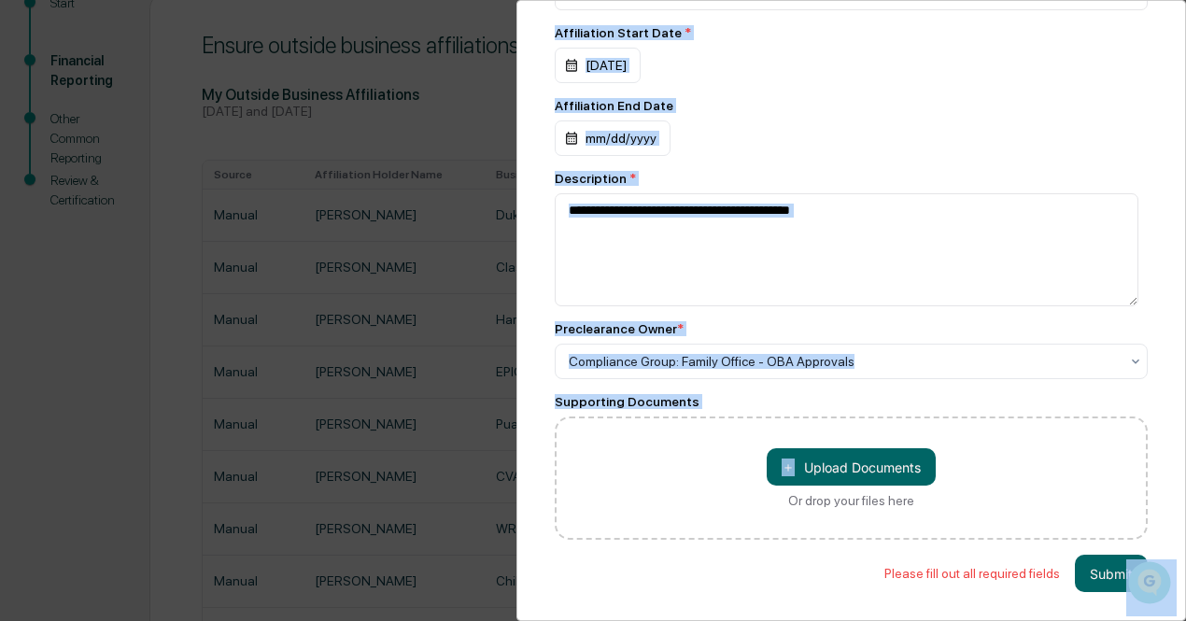
drag, startPoint x: 1185, startPoint y: 421, endPoint x: 1186, endPoint y: 376, distance: 44.8
click at [1186, 376] on html "Get Approval Content & Transactions Company Policies & Documents My Compliance …" at bounding box center [593, 78] width 1186 height 621
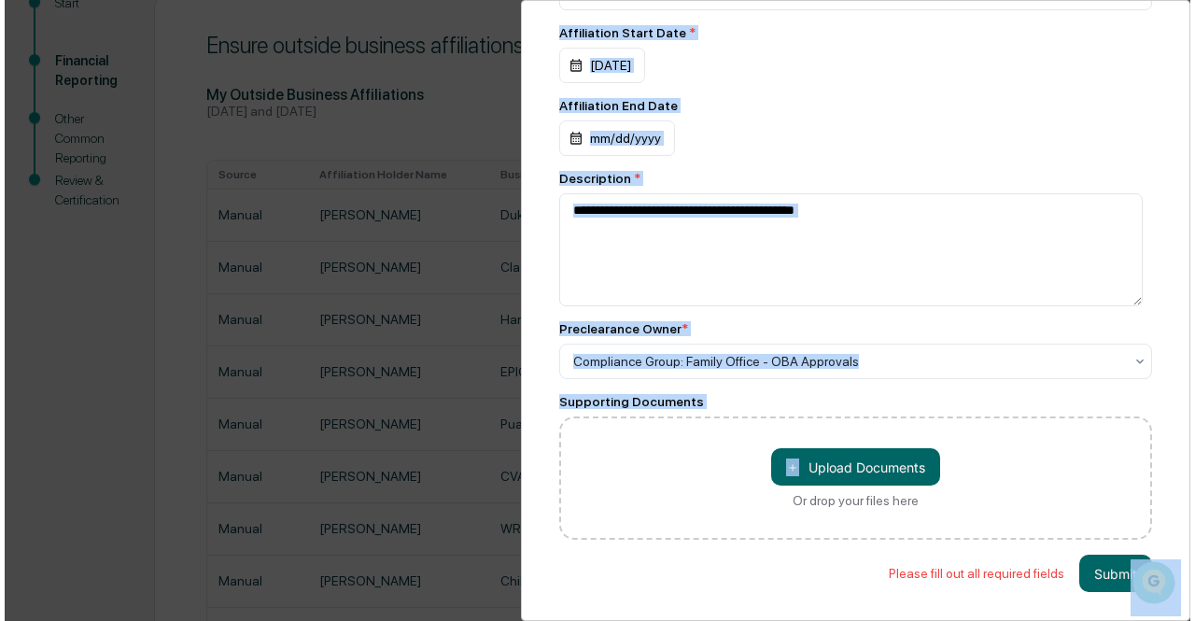
scroll to position [196, 0]
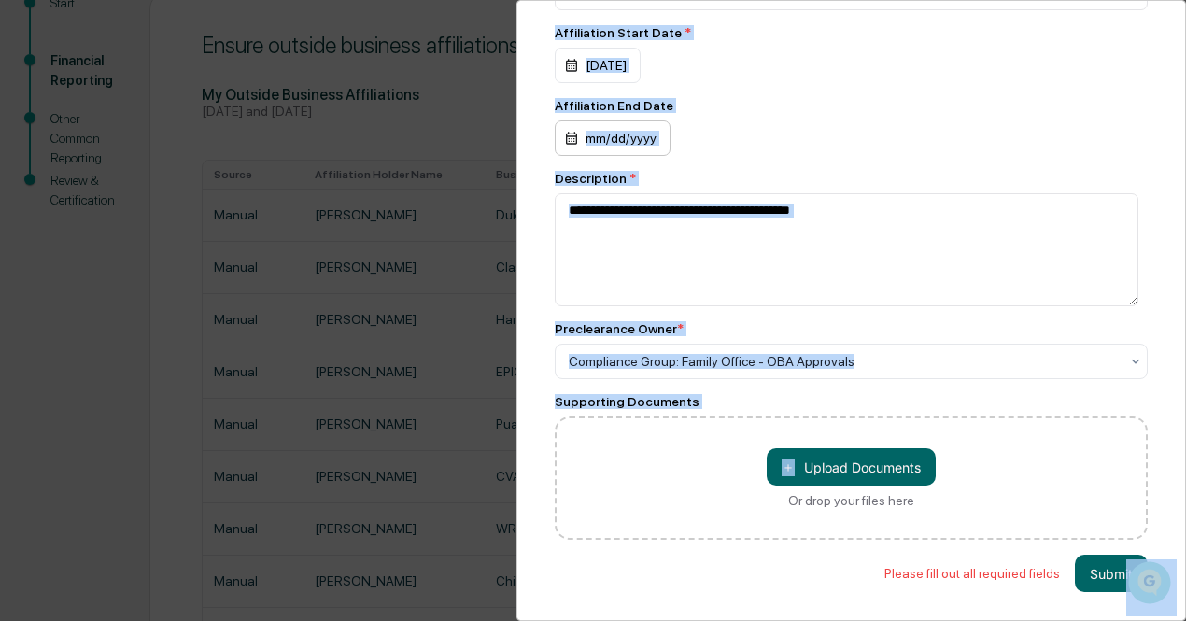
click at [602, 83] on div "mm/dd/yyyy" at bounding box center [598, 65] width 86 height 35
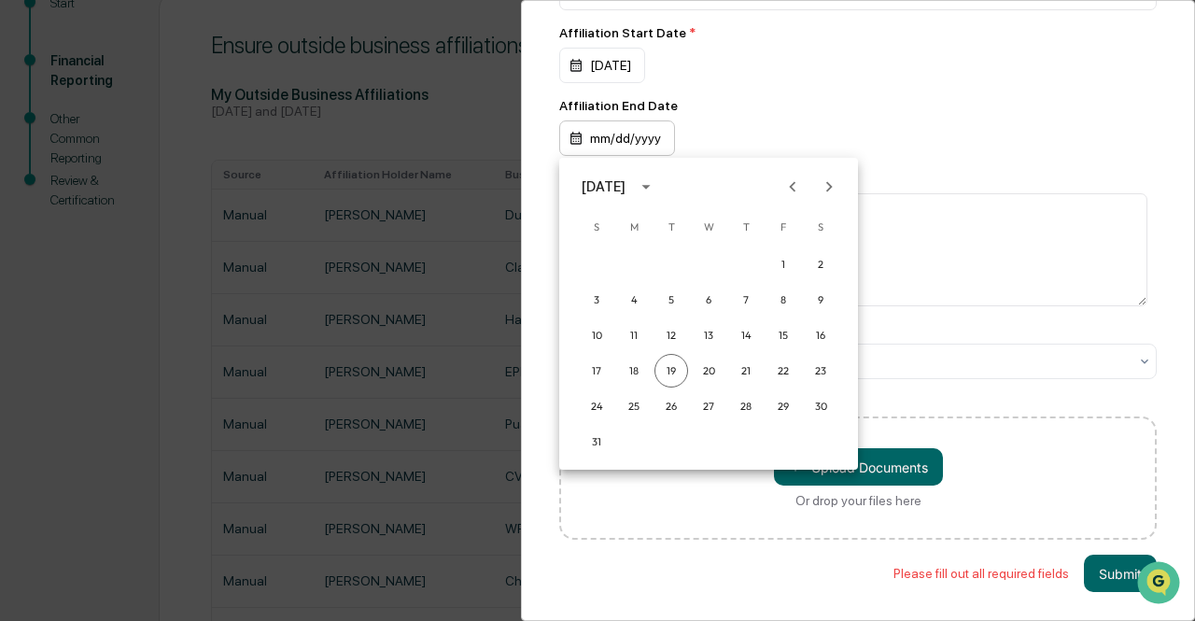
click at [602, 123] on div at bounding box center [597, 310] width 1195 height 621
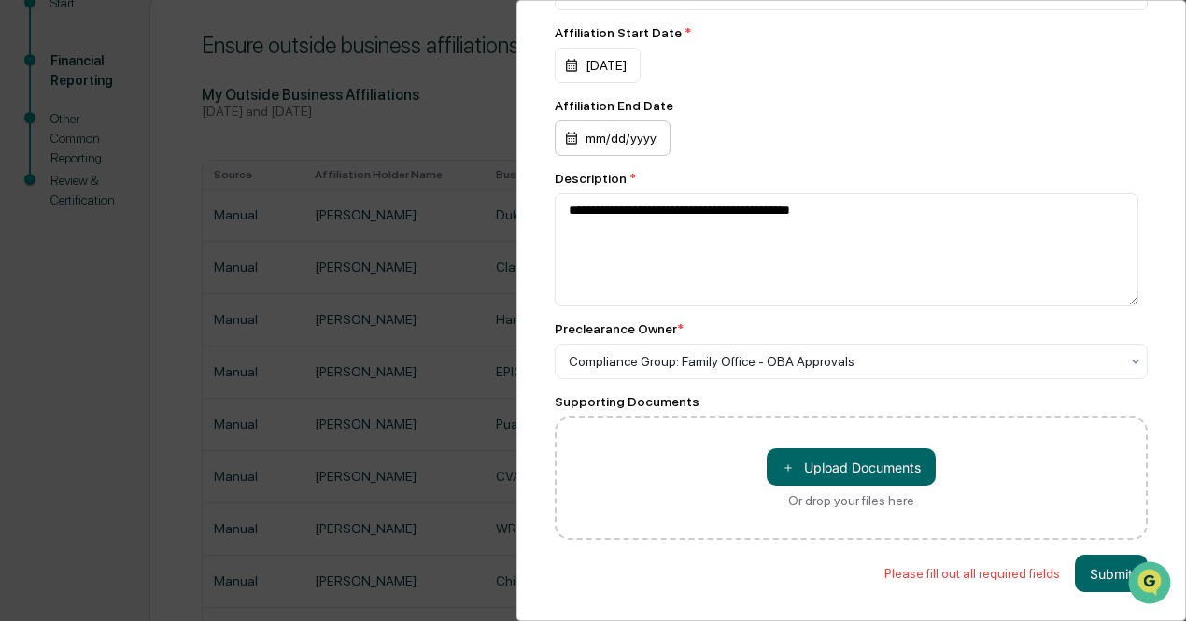
click at [608, 83] on div "mm/dd/yyyy" at bounding box center [598, 65] width 86 height 35
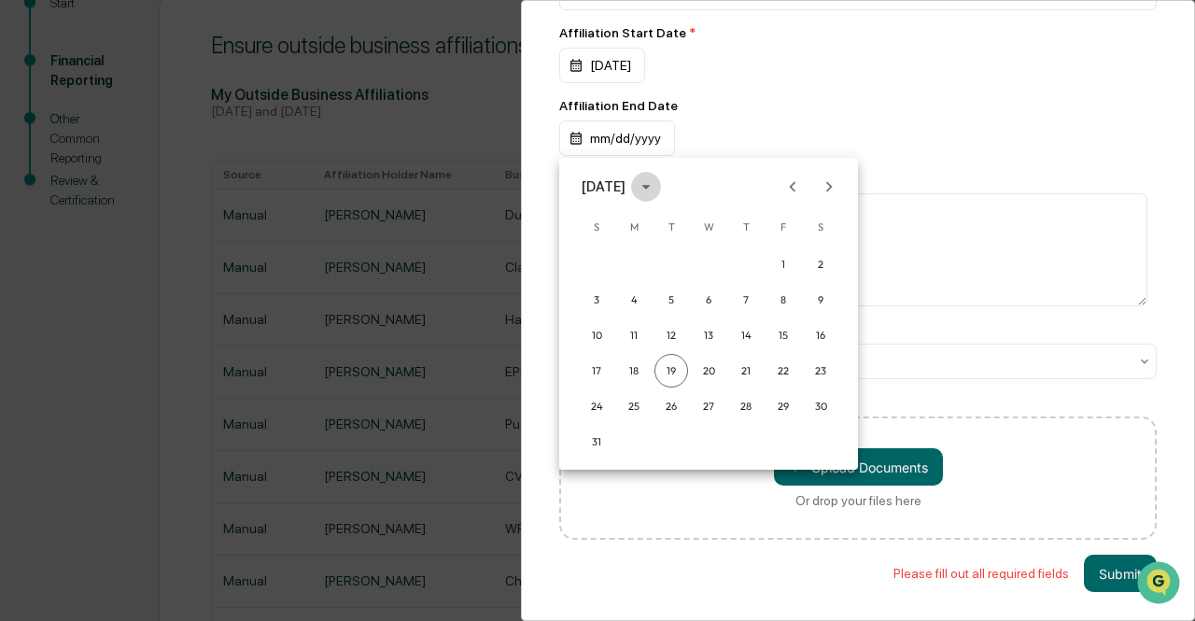
click at [656, 184] on icon "calendar view is open, switch to year view" at bounding box center [646, 186] width 21 height 21
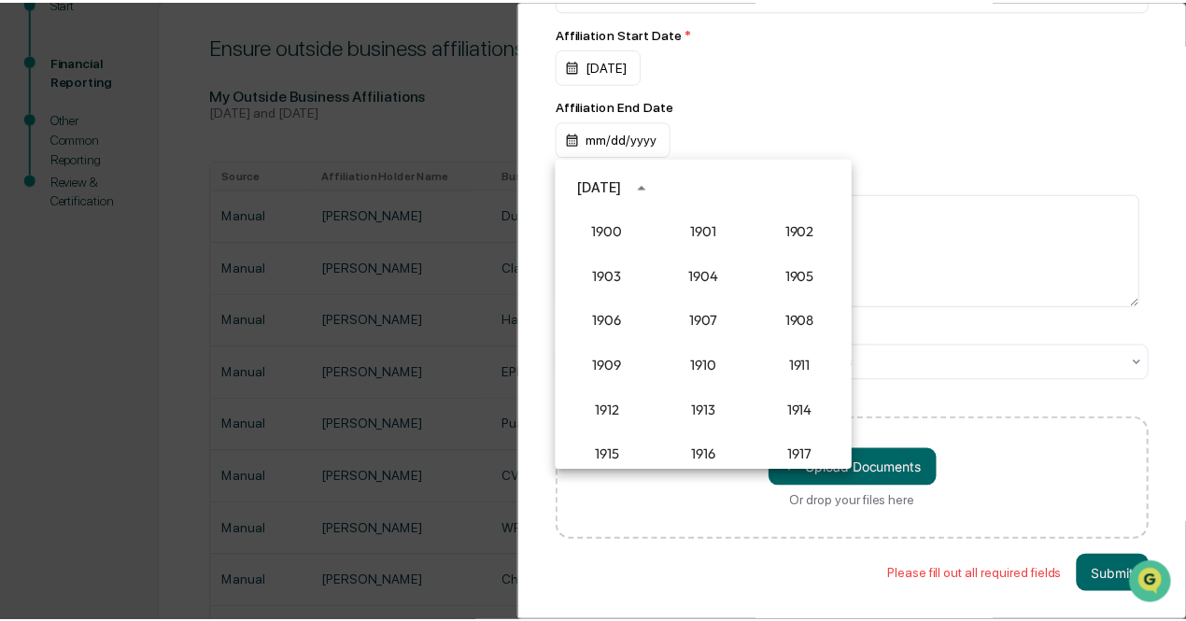
scroll to position [1729, 0]
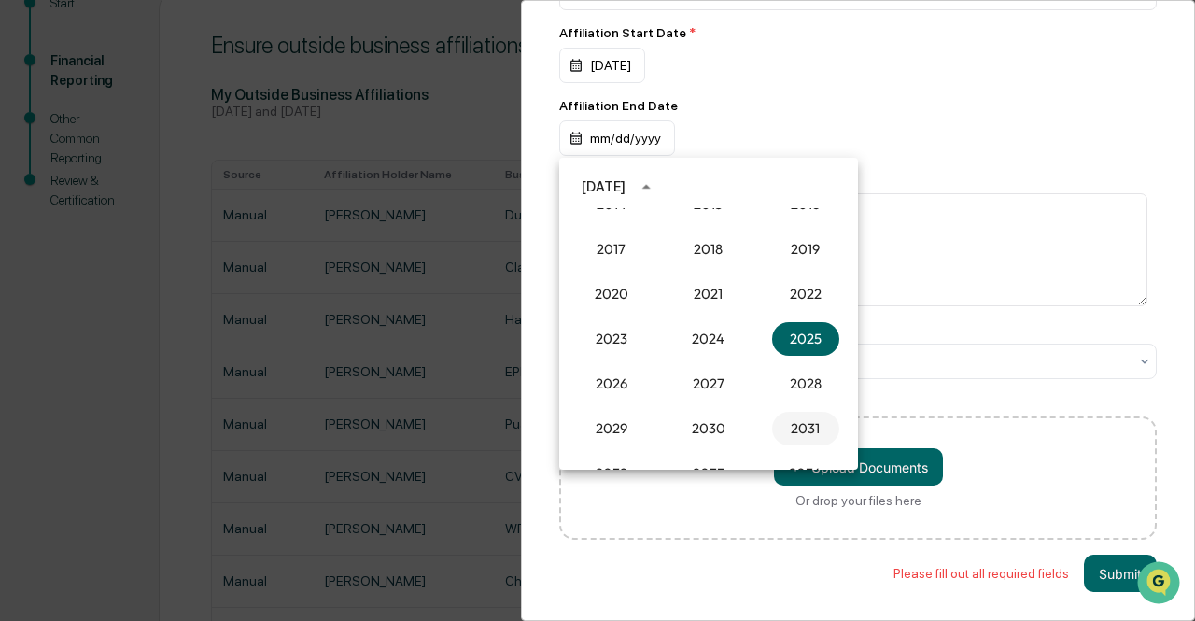
click at [805, 429] on button "2031" at bounding box center [805, 429] width 67 height 34
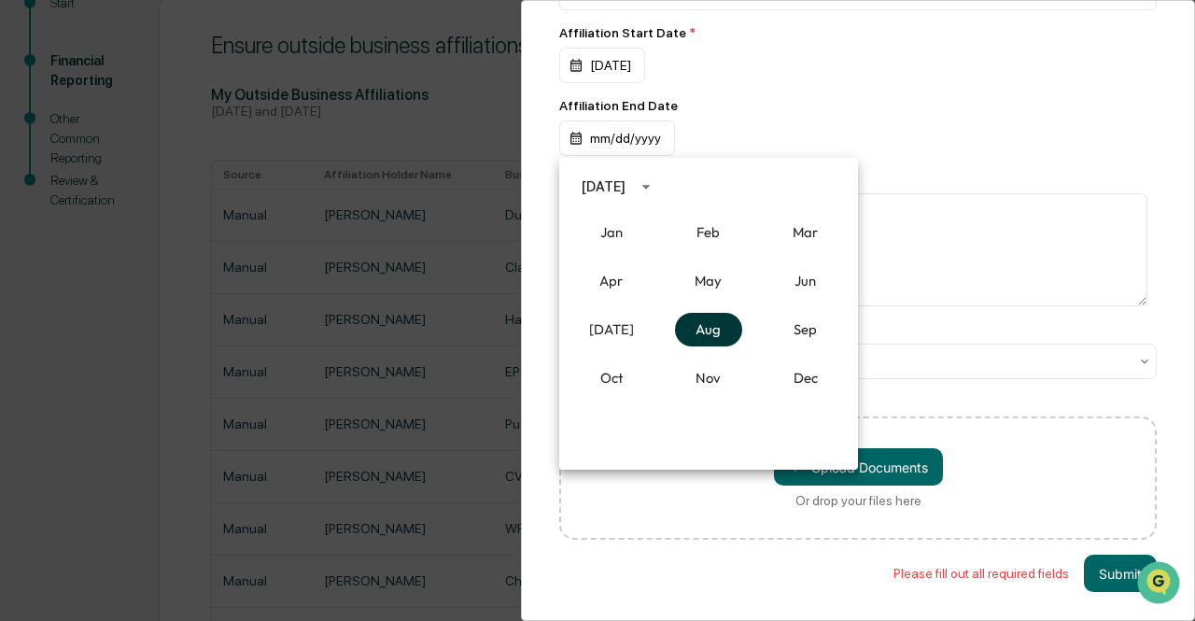
click at [689, 333] on button "Aug" at bounding box center [708, 330] width 67 height 34
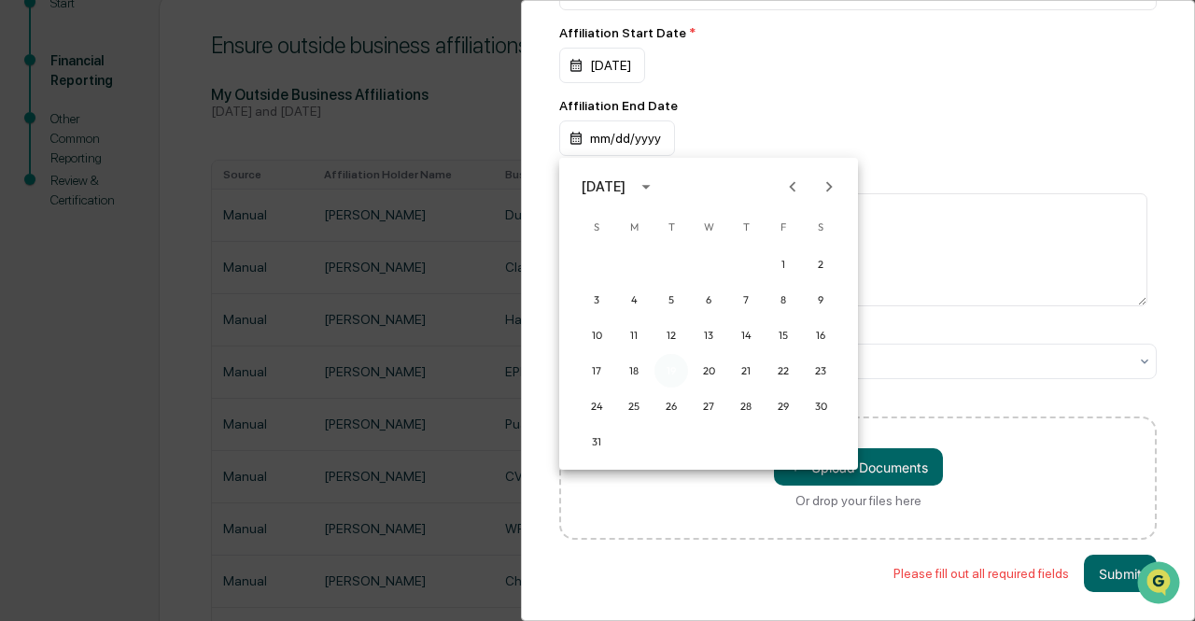
click at [674, 363] on button "19" at bounding box center [671, 371] width 34 height 34
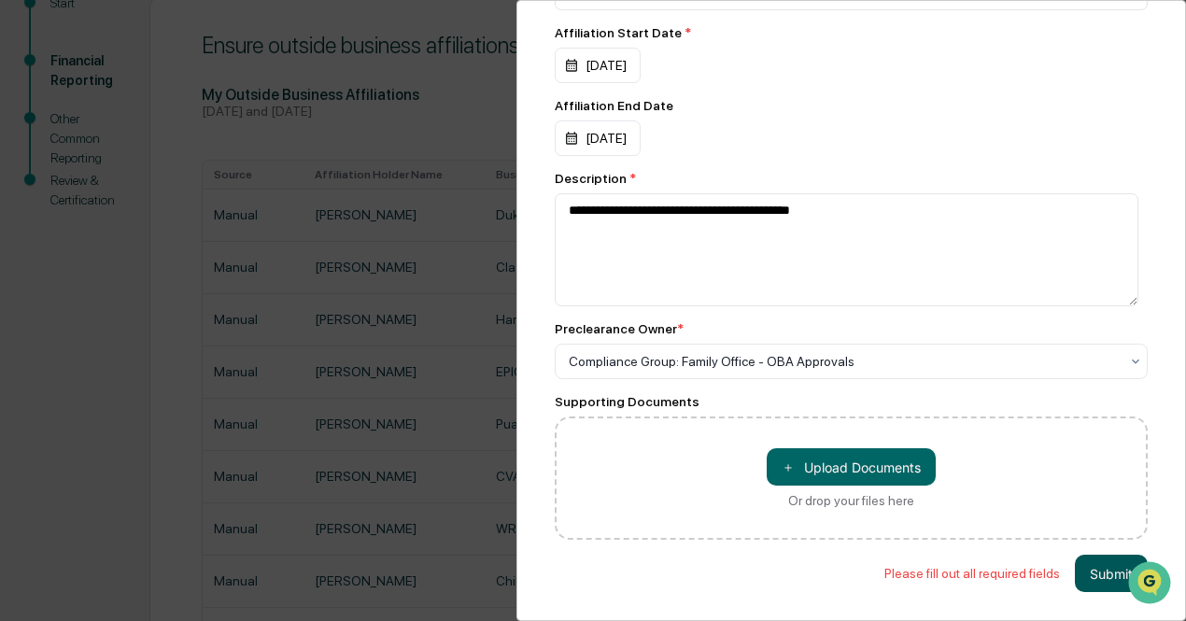
click at [1090, 574] on button "Submit" at bounding box center [1110, 573] width 73 height 37
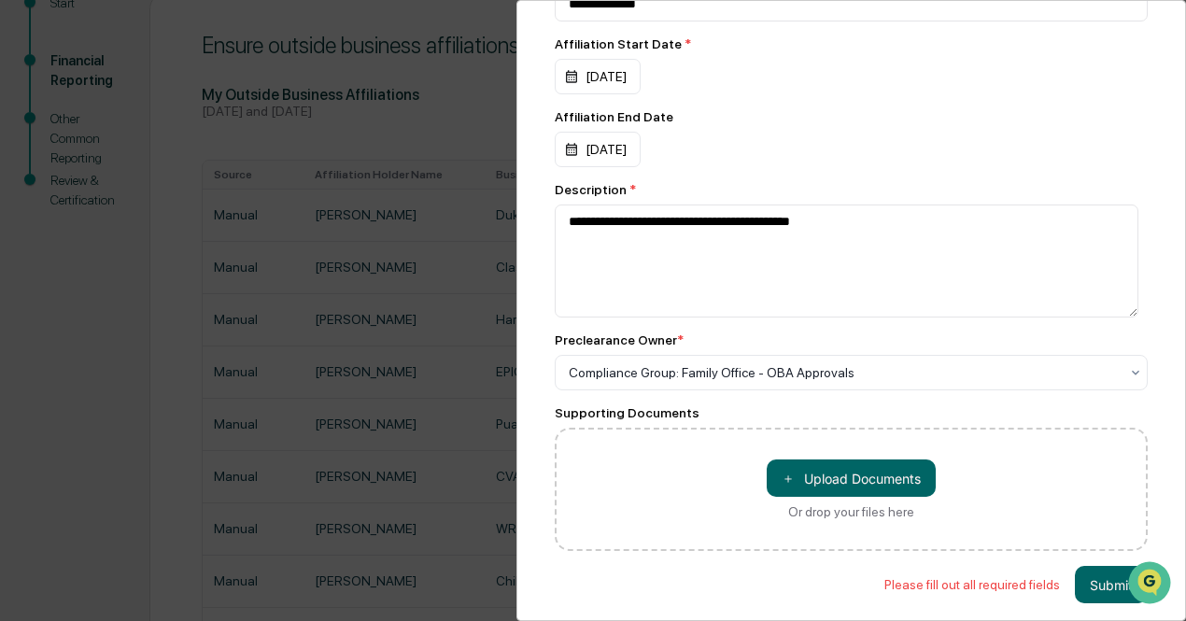
scroll to position [209, 0]
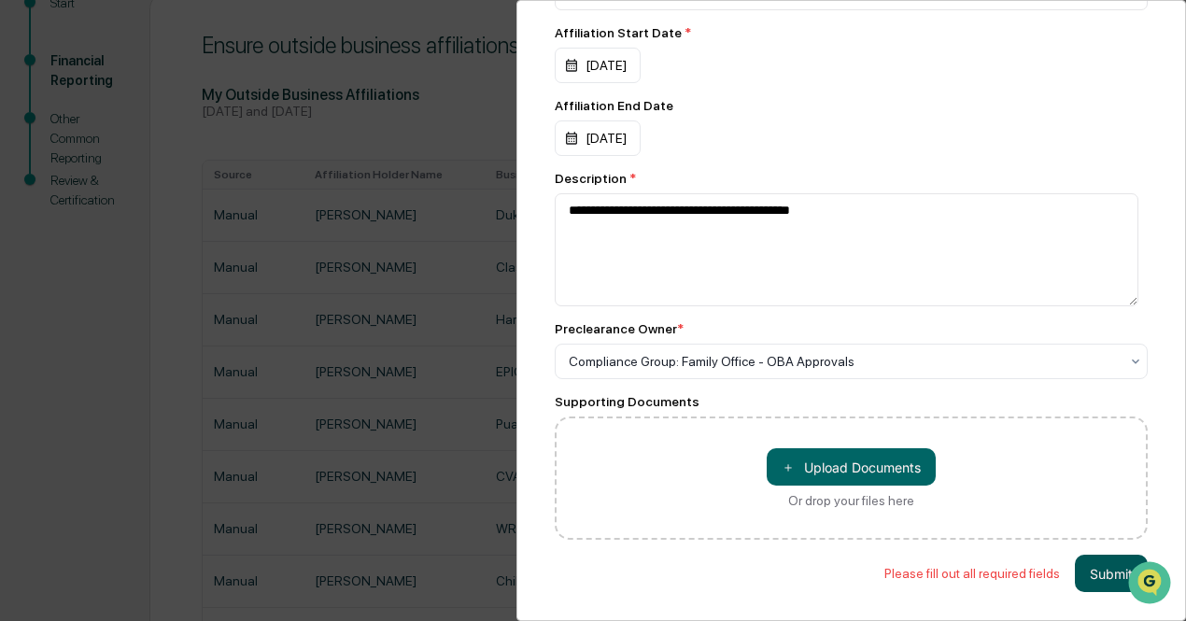
click at [1101, 567] on button "Submit" at bounding box center [1110, 573] width 73 height 37
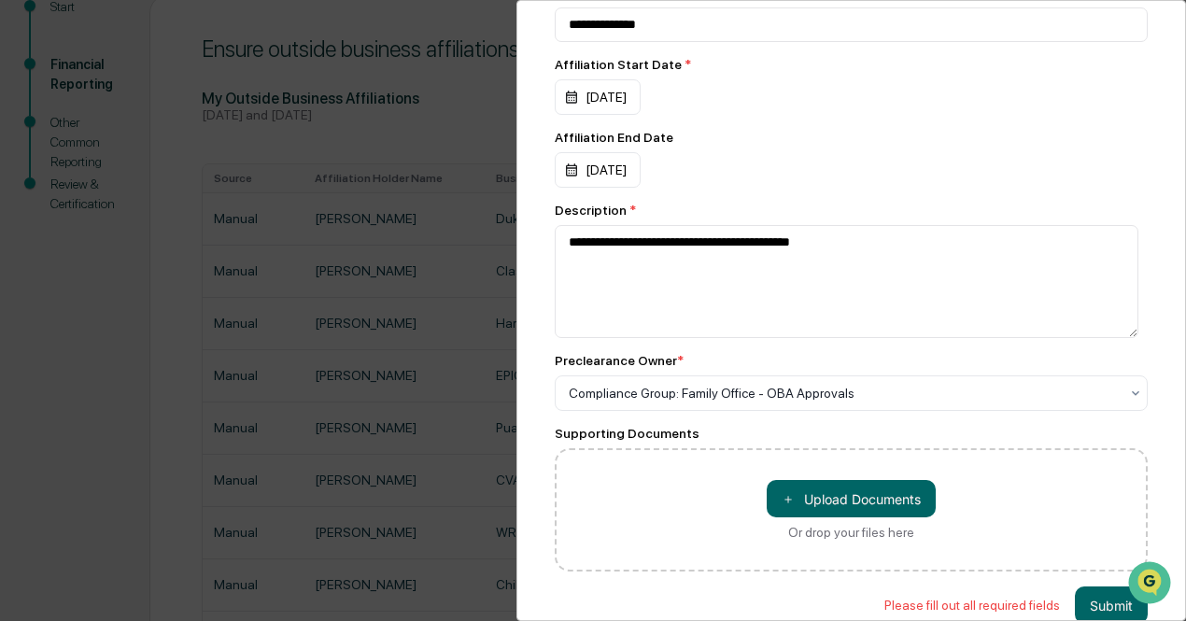
scroll to position [166, 0]
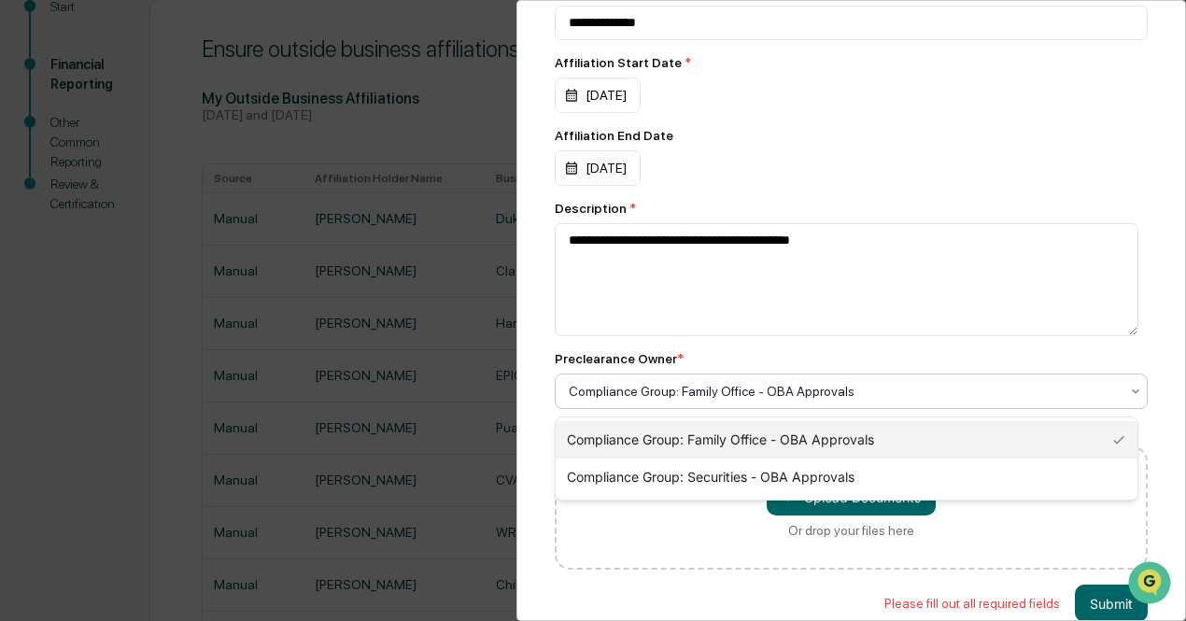
click at [1118, 391] on div "Compliance Group: Family Office - OBA Approvals" at bounding box center [843, 391] width 569 height 26
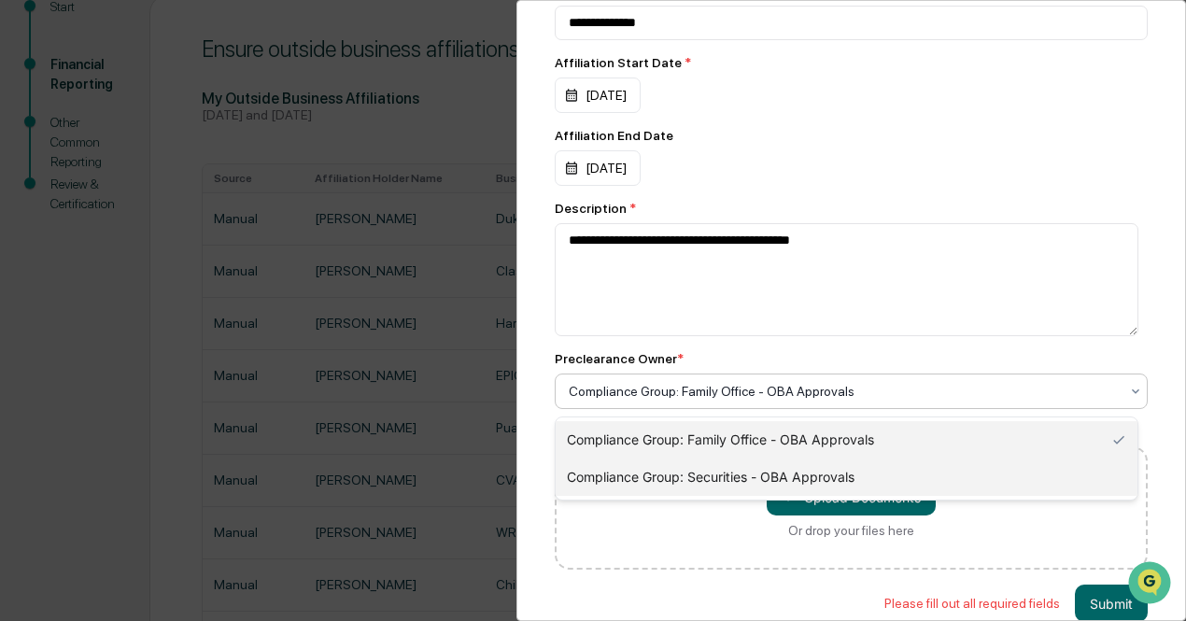
click at [963, 473] on div "Compliance Group: Securities - OBA Approvals" at bounding box center [846, 476] width 582 height 37
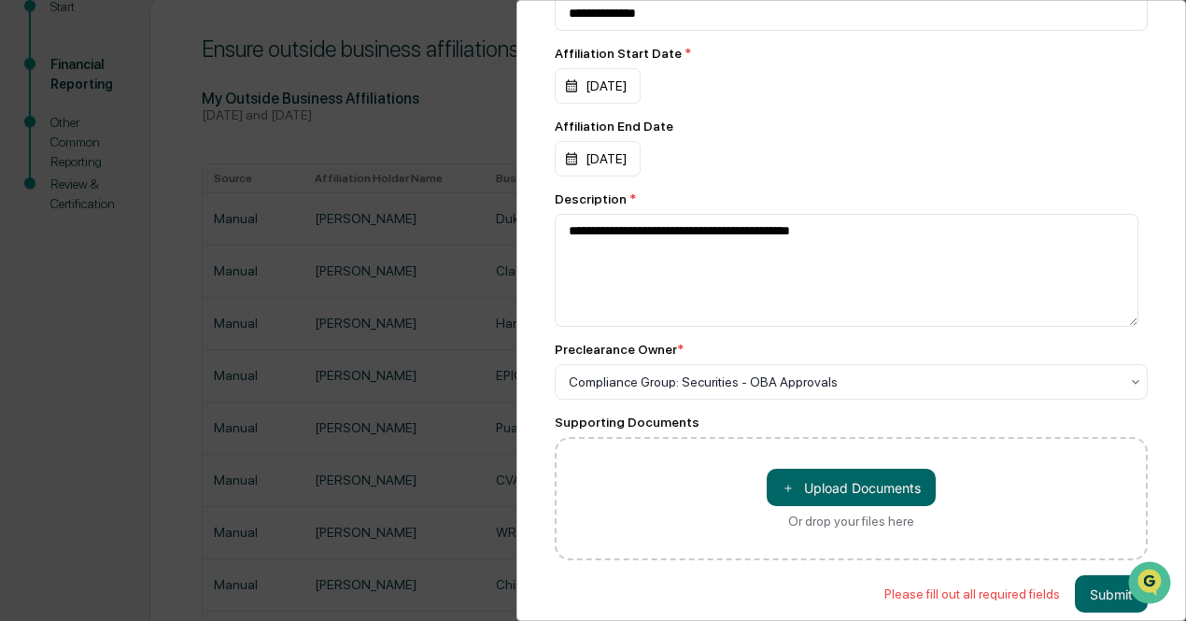
scroll to position [209, 0]
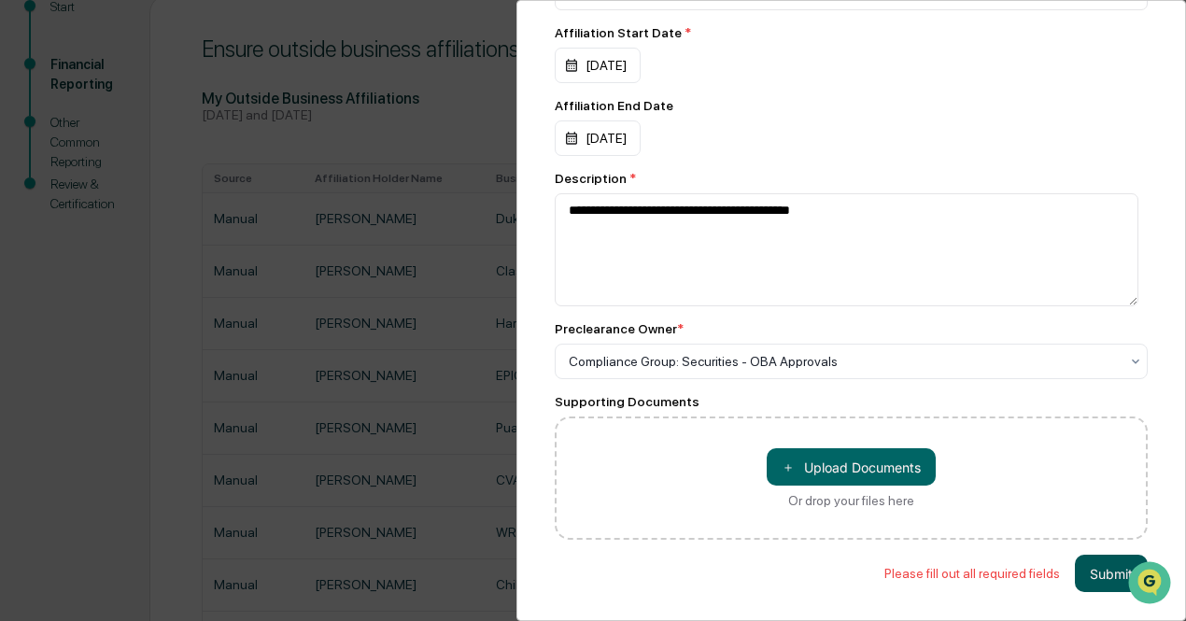
click at [1092, 560] on button "Submit" at bounding box center [1110, 573] width 73 height 37
click at [902, 456] on button "＋ Upload Documents" at bounding box center [850, 466] width 169 height 37
click at [870, 496] on div "Or drop your files here" at bounding box center [851, 500] width 126 height 15
click at [0, 0] on input "＋ Upload Documents Or drop your files here" at bounding box center [0, 0] width 0 height 0
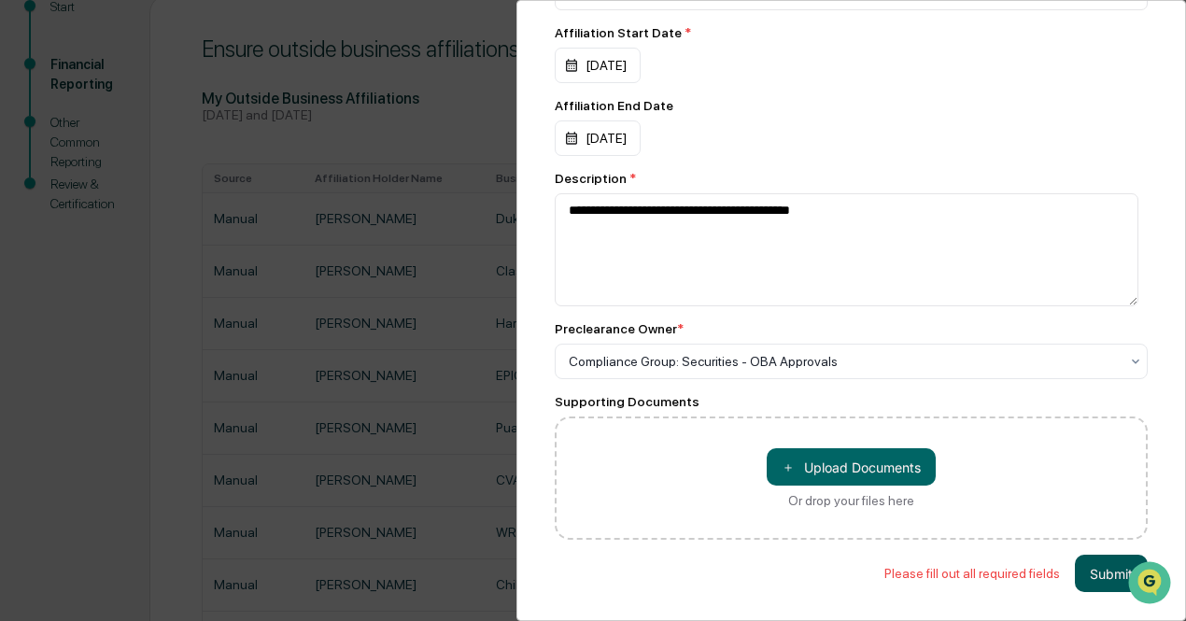
click at [1087, 560] on button "Submit" at bounding box center [1110, 573] width 73 height 37
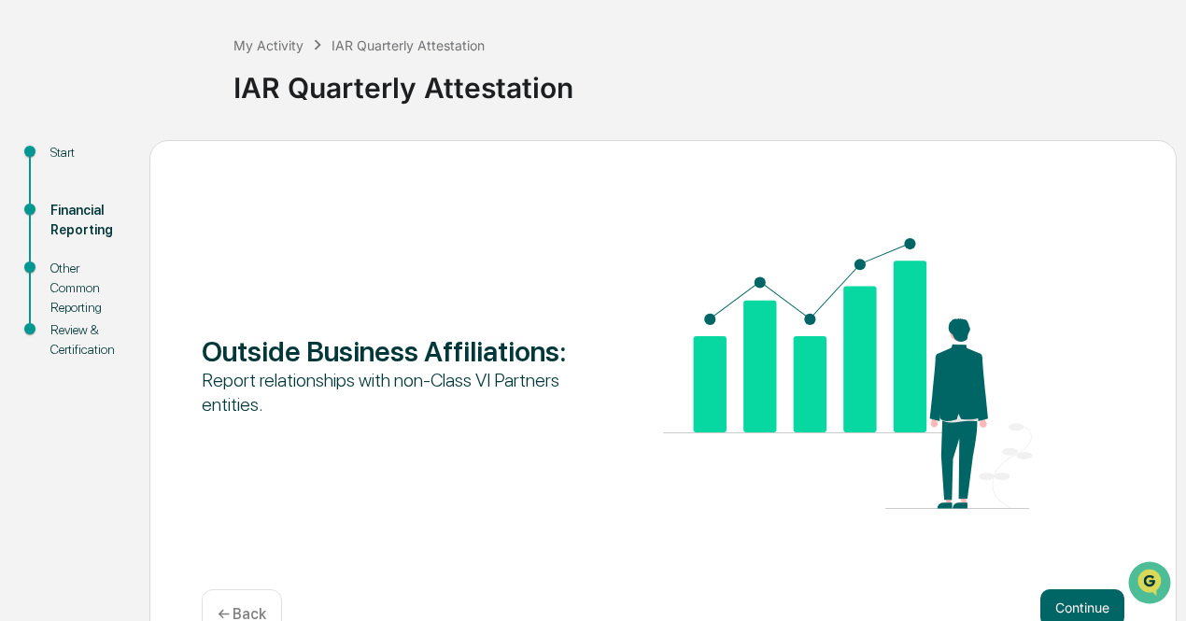
scroll to position [131, 0]
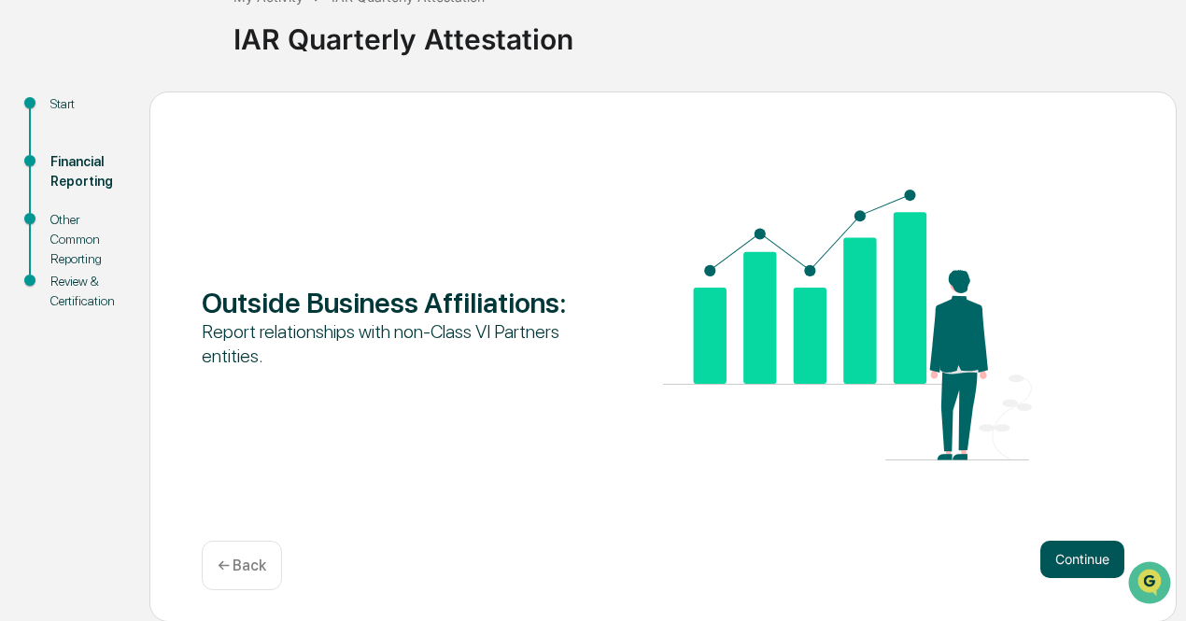
click at [1069, 554] on button "Continue" at bounding box center [1082, 559] width 84 height 37
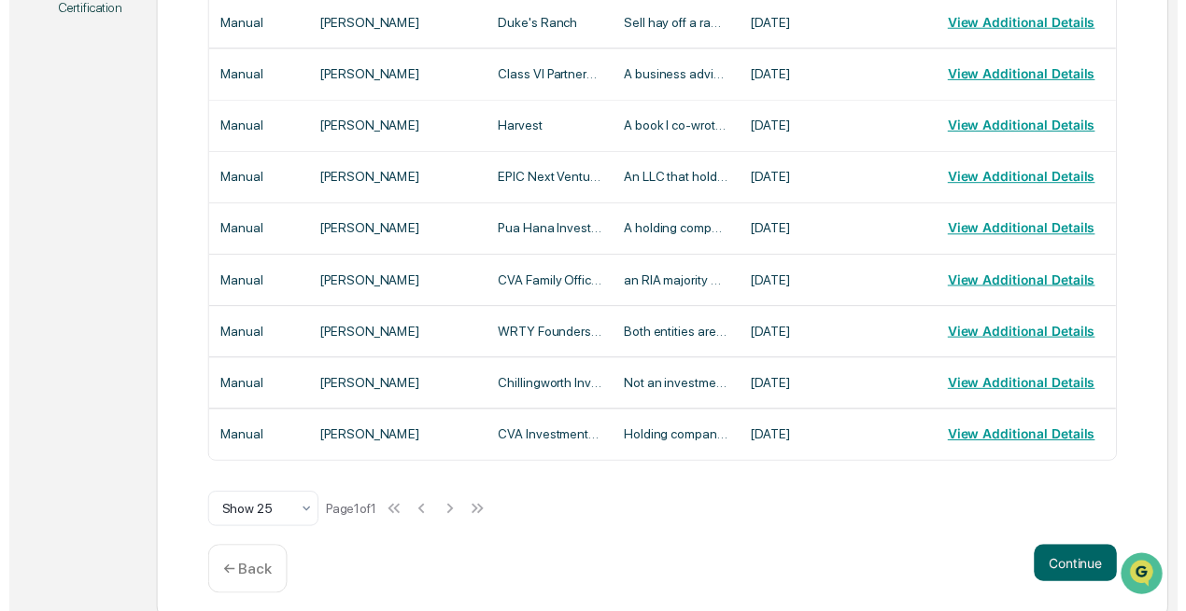
scroll to position [436, 0]
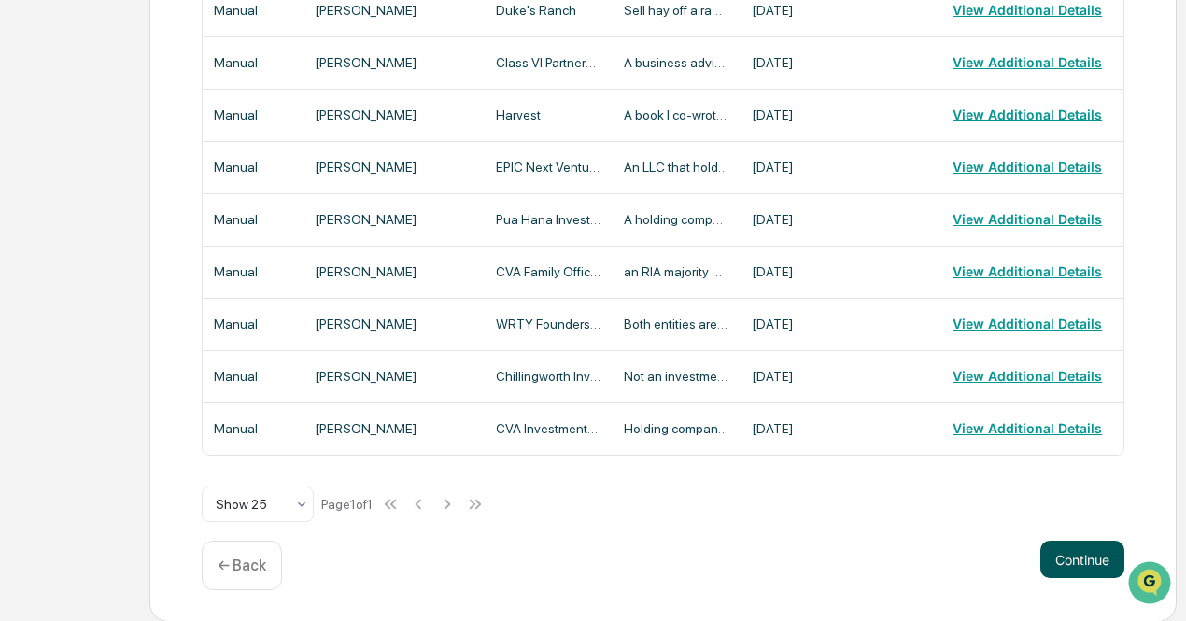
click at [1066, 556] on button "Continue" at bounding box center [1082, 559] width 84 height 37
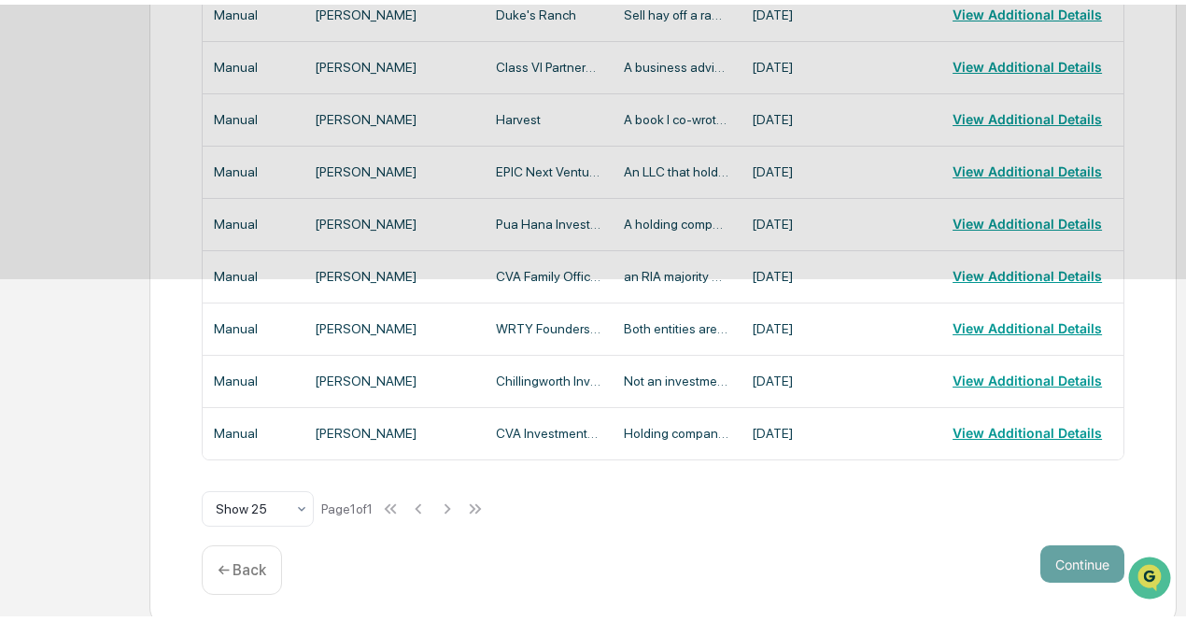
scroll to position [131, 0]
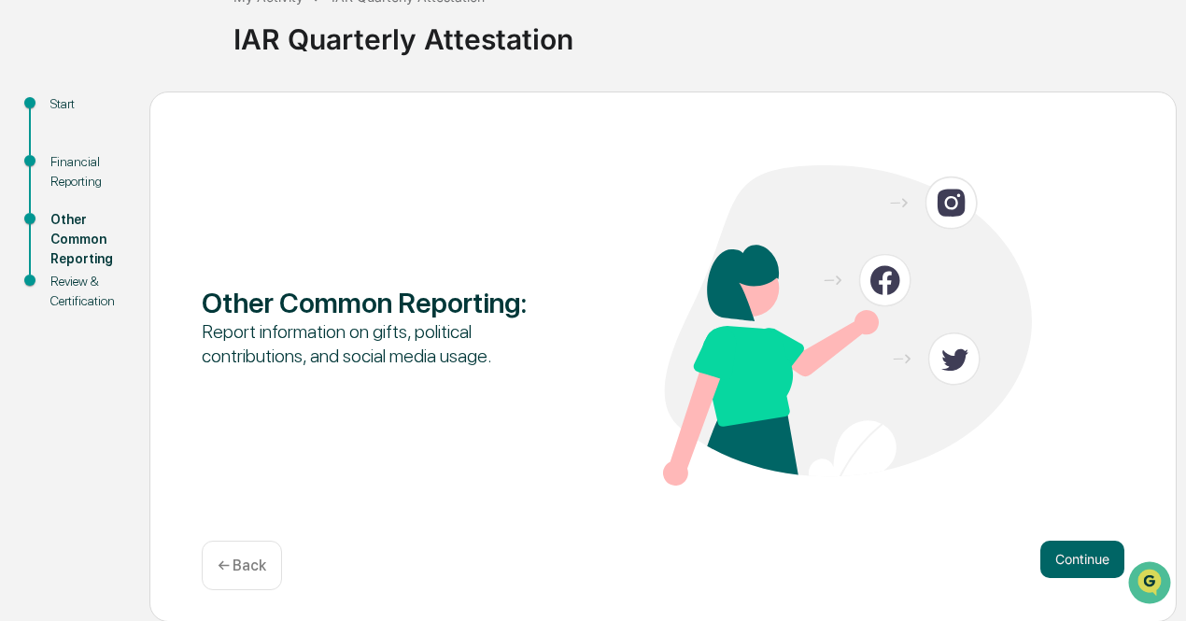
click at [1066, 556] on button "Continue" at bounding box center [1082, 559] width 84 height 37
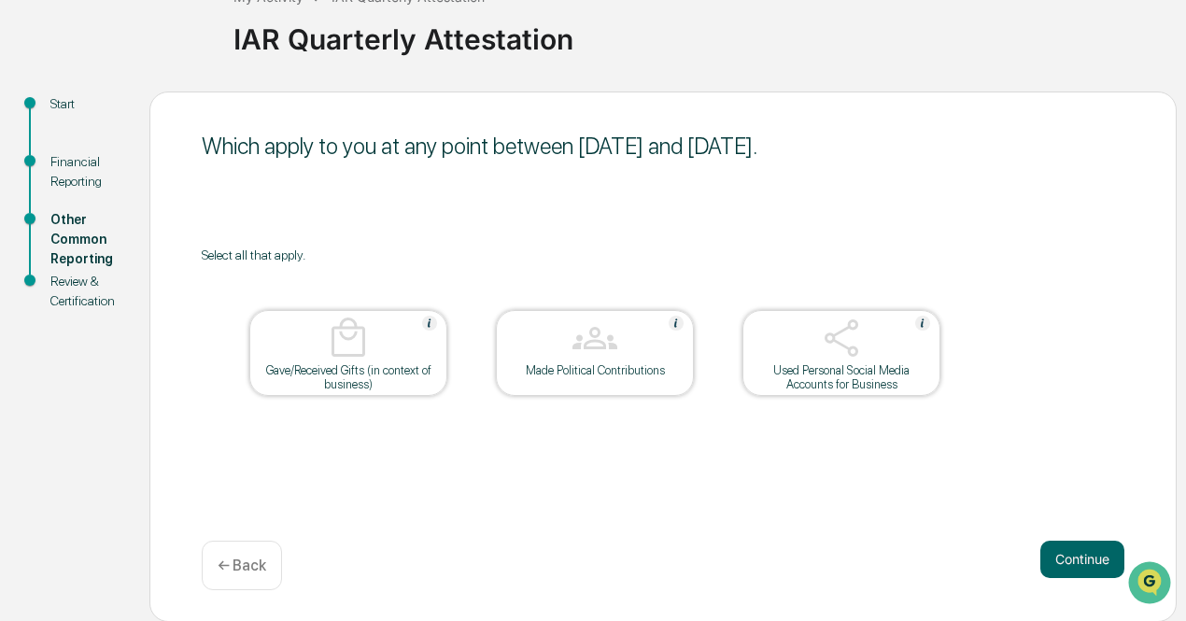
click at [1066, 556] on button "Continue" at bounding box center [1082, 559] width 84 height 37
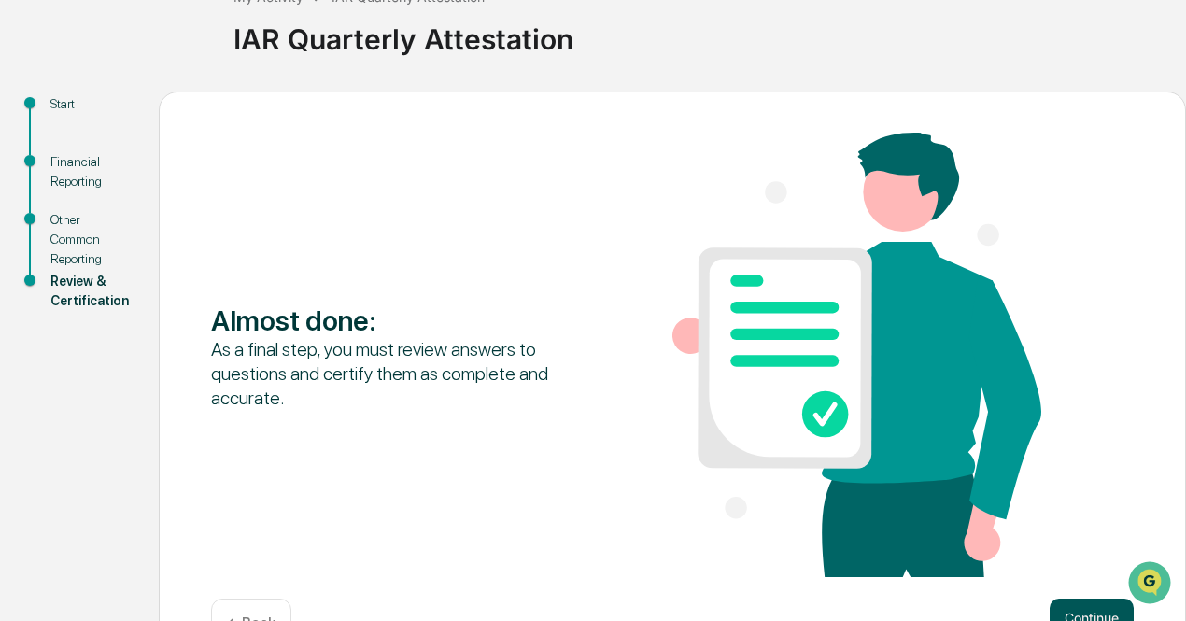
click at [1080, 608] on button "Continue" at bounding box center [1091, 616] width 84 height 37
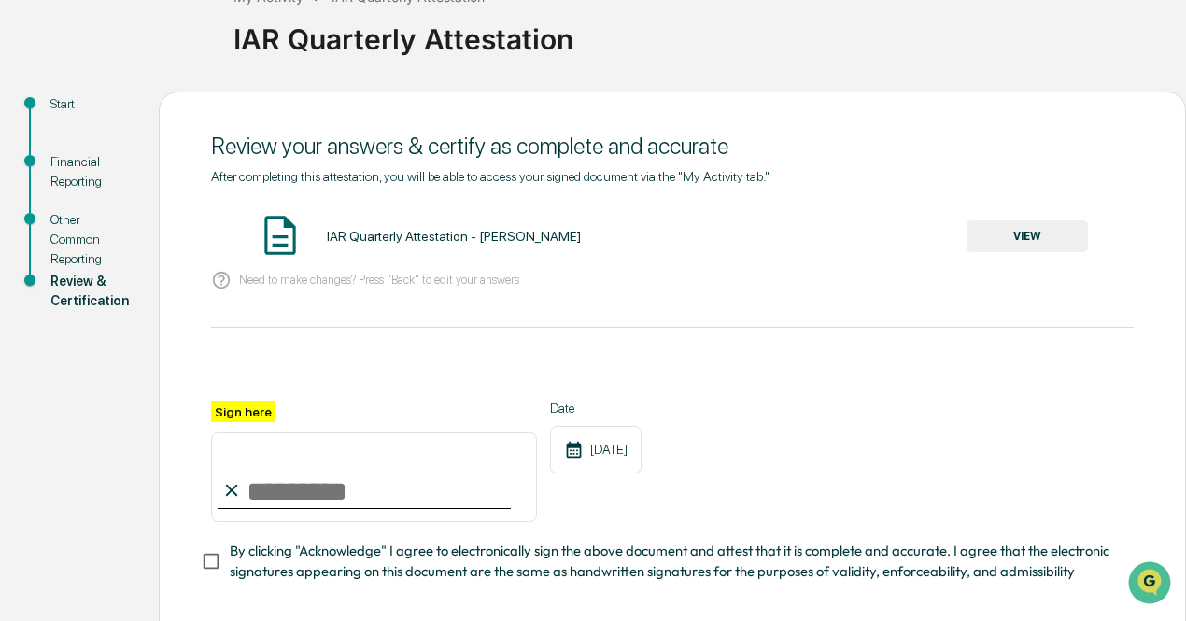
click at [363, 497] on input "Sign here" at bounding box center [374, 477] width 326 height 90
type input "**********"
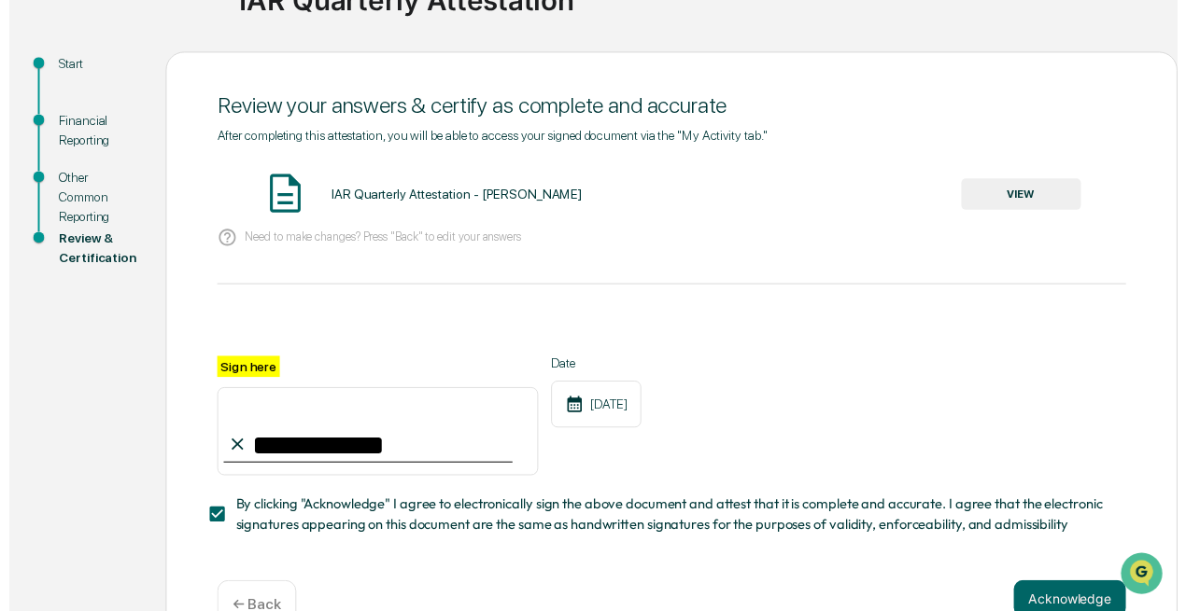
scroll to position [226, 0]
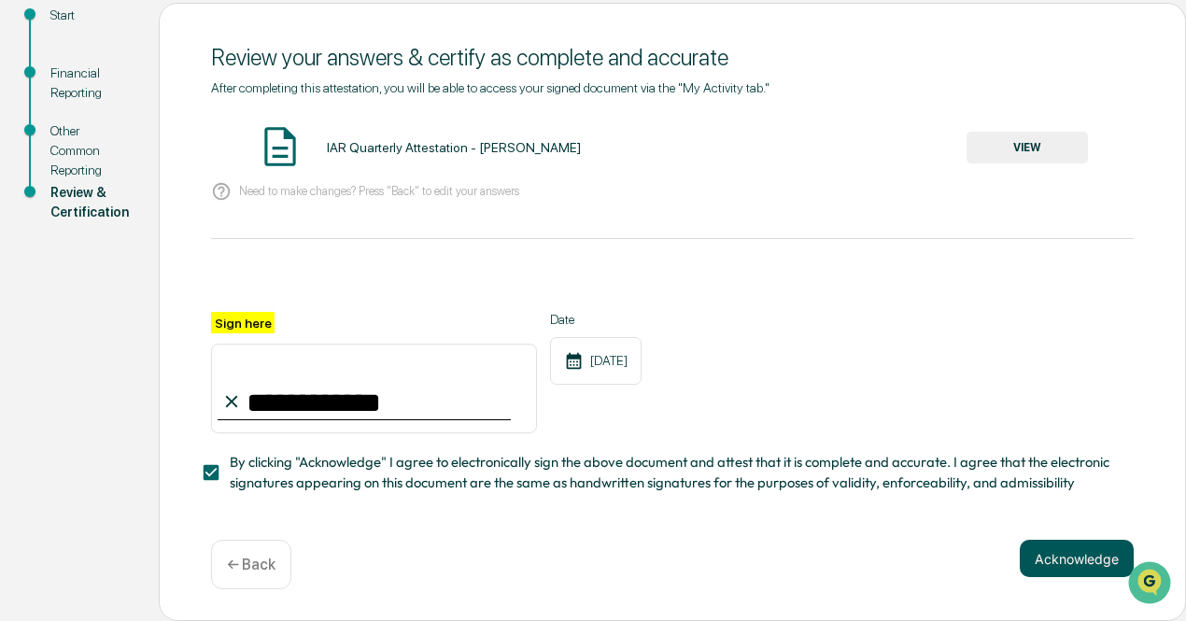
click at [1066, 553] on button "Acknowledge" at bounding box center [1076, 558] width 114 height 37
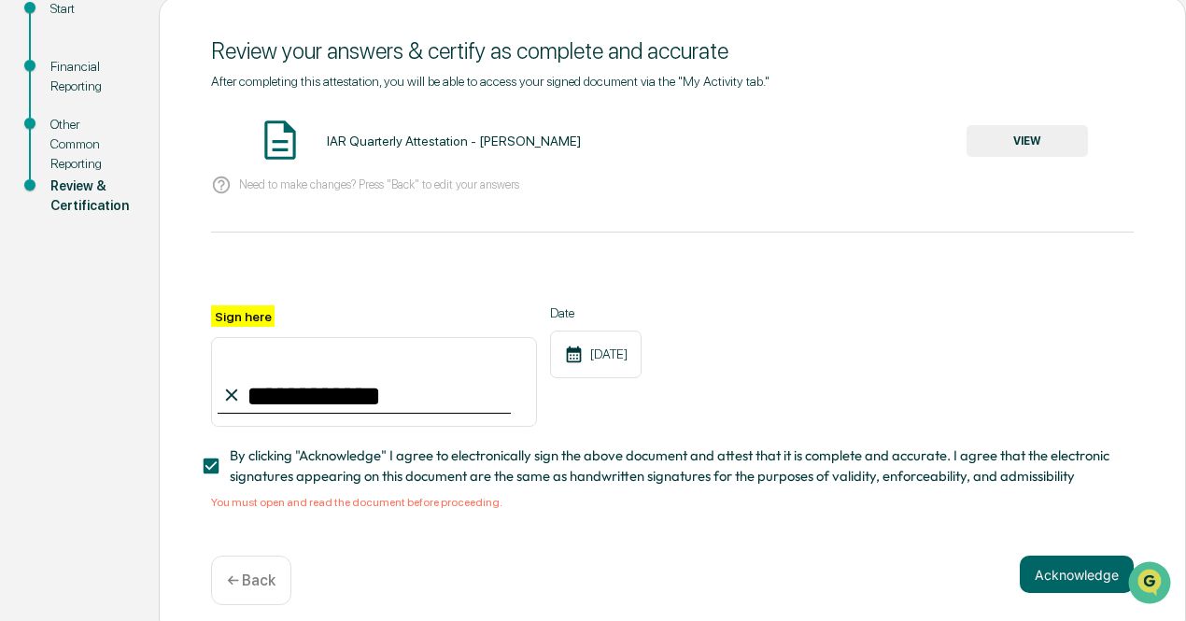
click at [1038, 137] on button "VIEW" at bounding box center [1026, 141] width 121 height 32
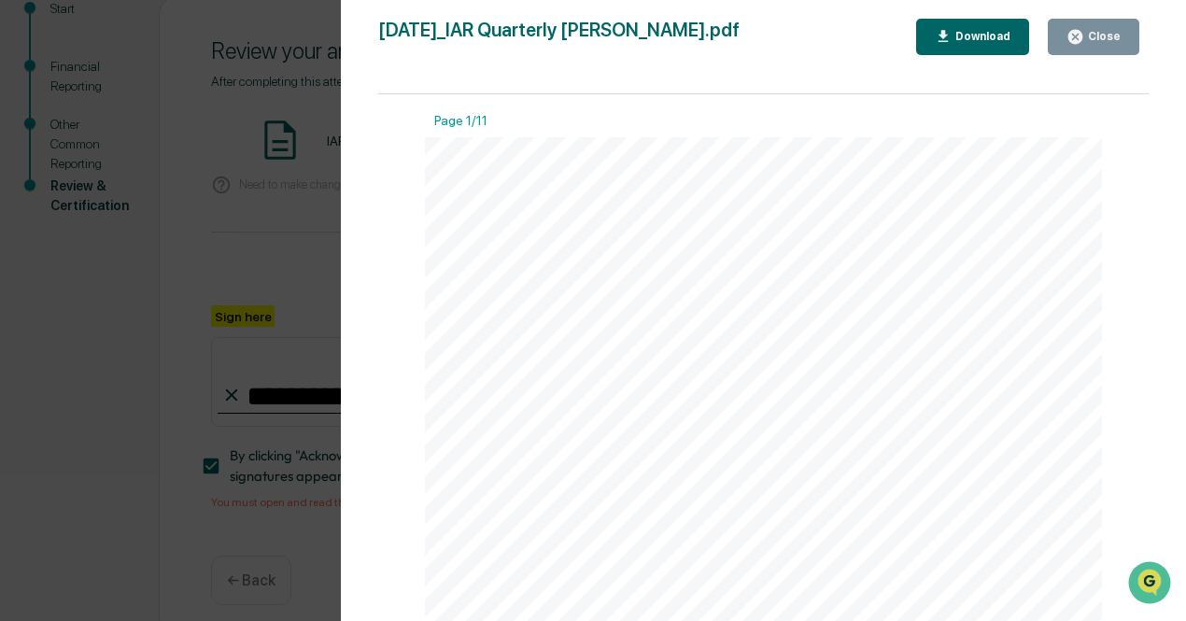
click at [1107, 30] on div "Close" at bounding box center [1102, 36] width 36 height 13
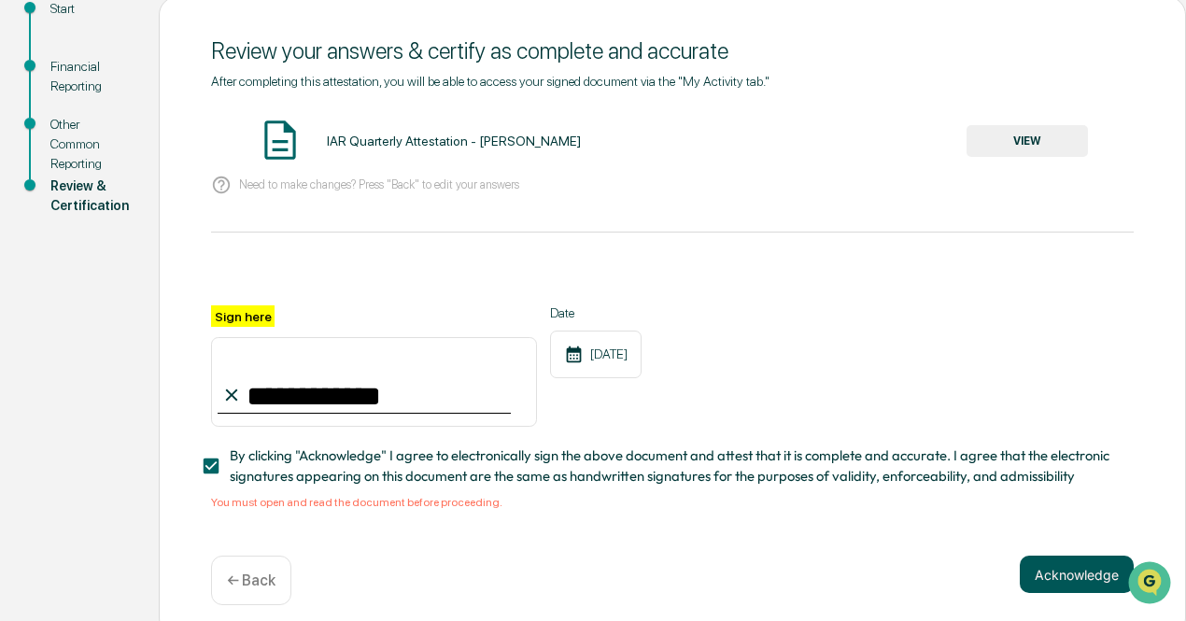
click at [1040, 577] on button "Acknowledge" at bounding box center [1076, 573] width 114 height 37
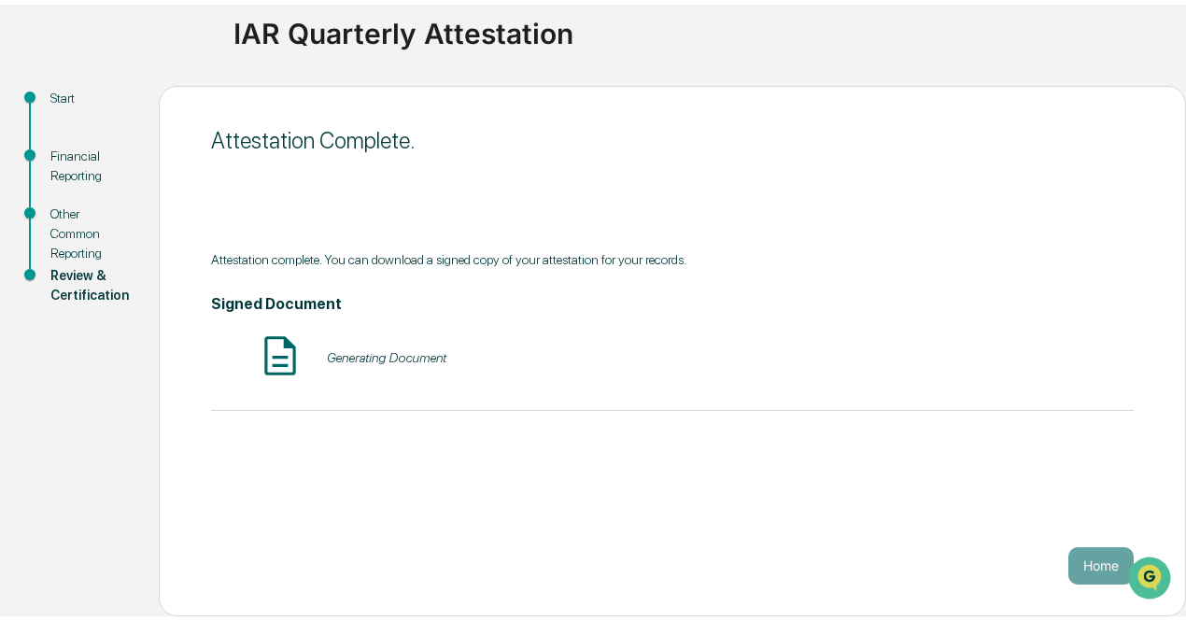
scroll to position [131, 0]
